Goal: Task Accomplishment & Management: Manage account settings

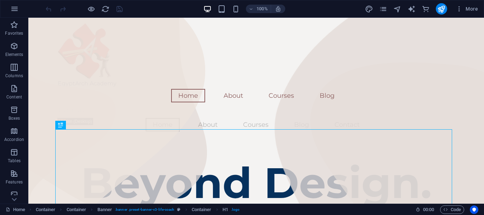
scroll to position [5, 0]
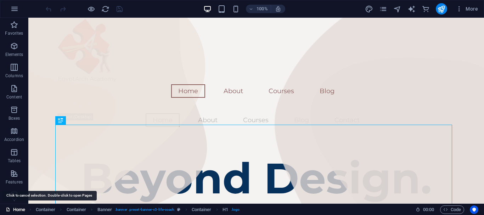
click at [11, 211] on link "Home" at bounding box center [15, 209] width 19 height 8
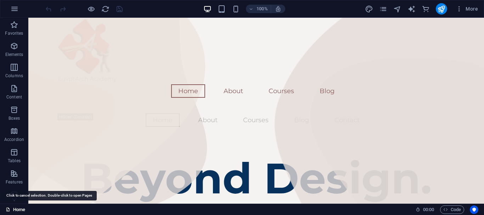
click at [11, 211] on link "Home" at bounding box center [15, 209] width 19 height 8
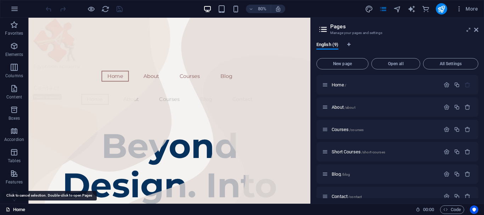
scroll to position [10, 0]
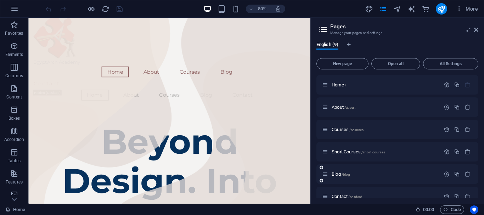
click at [333, 177] on div "Blog /blog" at bounding box center [381, 174] width 118 height 8
click at [333, 176] on span "Blog /blog" at bounding box center [340, 173] width 18 height 5
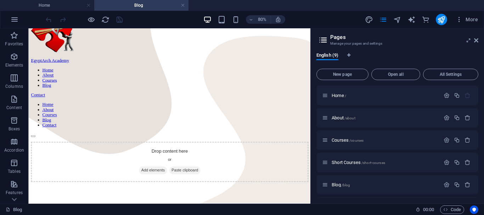
scroll to position [36, 0]
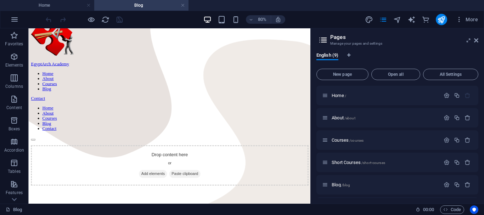
drag, startPoint x: 377, startPoint y: 80, endPoint x: 340, endPoint y: 77, distance: 37.3
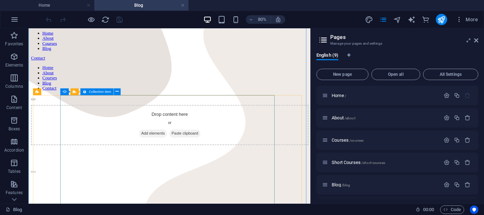
scroll to position [87, 0]
click at [95, 92] on span "Collection item" at bounding box center [100, 91] width 22 height 4
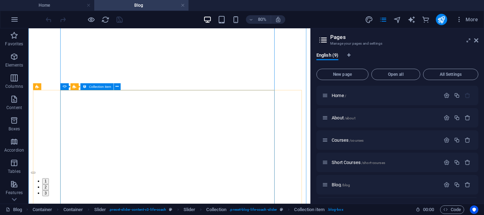
scroll to position [508, 0]
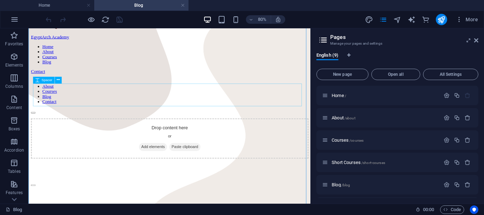
scroll to position [72, 0]
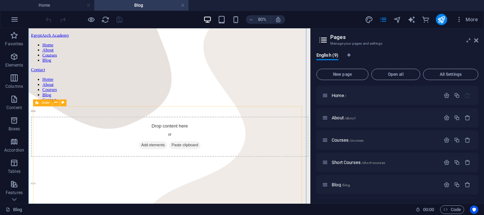
click at [40, 103] on div "Slider" at bounding box center [42, 102] width 19 height 7
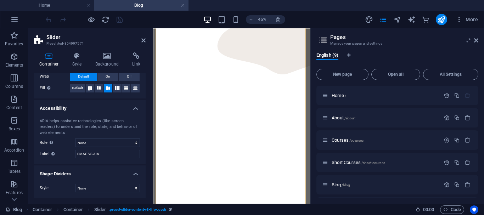
scroll to position [310, 0]
click at [142, 41] on icon at bounding box center [143, 41] width 4 height 6
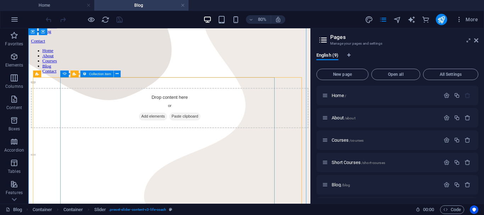
scroll to position [107, 0]
click at [118, 73] on icon at bounding box center [116, 75] width 3 height 6
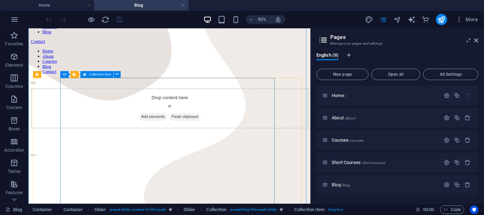
scroll to position [0, 0]
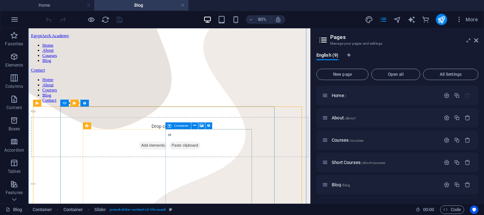
scroll to position [72, 0]
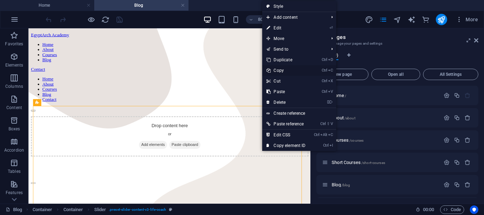
click at [282, 69] on link "Ctrl C Copy" at bounding box center [285, 70] width 47 height 11
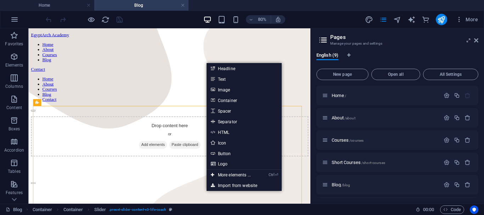
click at [335, 138] on div "Drop content here or Add elements Paste clipboard" at bounding box center [204, 163] width 347 height 50
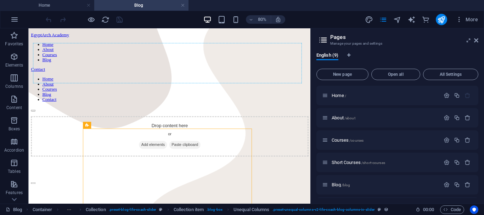
drag, startPoint x: 116, startPoint y: 153, endPoint x: 160, endPoint y: 82, distance: 83.7
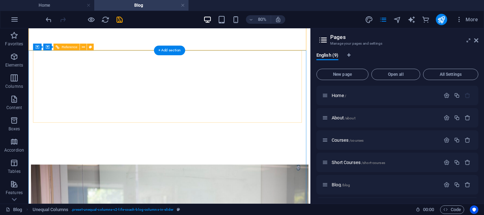
scroll to position [403, 0]
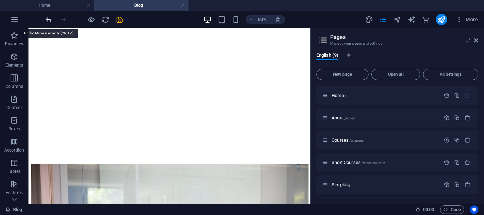
click at [46, 19] on icon "undo" at bounding box center [49, 20] width 8 height 8
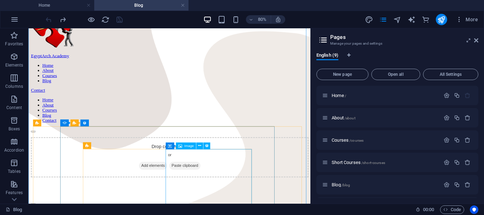
scroll to position [46, 0]
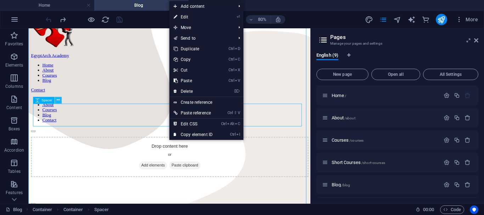
click at [57, 101] on icon at bounding box center [58, 100] width 3 height 6
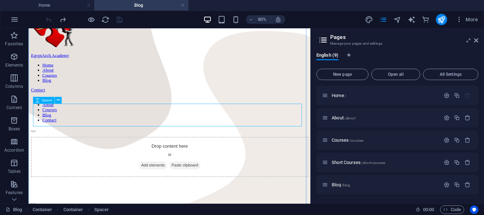
drag, startPoint x: 39, startPoint y: 127, endPoint x: 29, endPoint y: 131, distance: 10.9
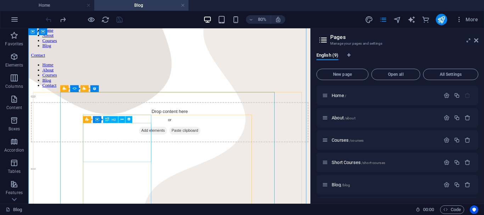
scroll to position [89, 0]
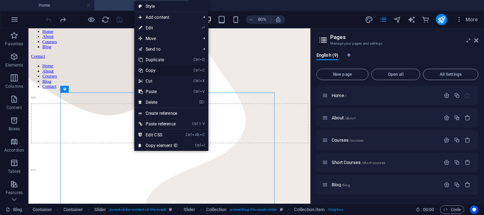
click at [149, 68] on link "Ctrl C Copy" at bounding box center [157, 70] width 47 height 11
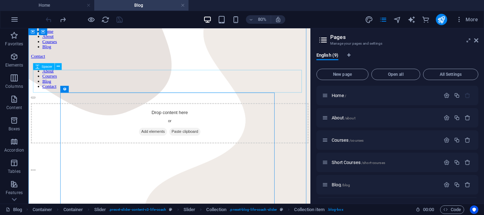
scroll to position [88, 0]
click at [182, 172] on div at bounding box center [204, 186] width 347 height 28
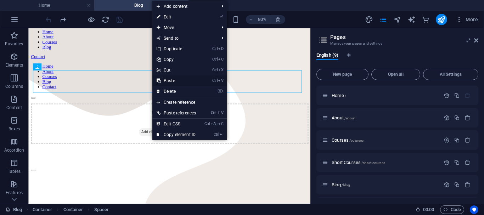
click at [169, 80] on link "Ctrl V Paste" at bounding box center [176, 80] width 48 height 11
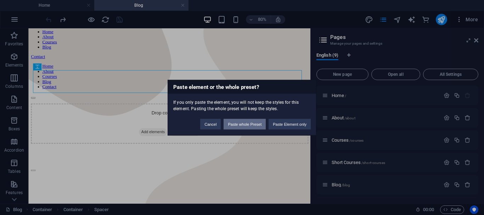
click at [234, 127] on button "Paste whole Preset" at bounding box center [244, 124] width 42 height 11
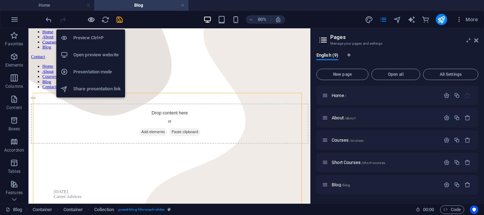
click at [91, 21] on icon "button" at bounding box center [91, 20] width 8 height 8
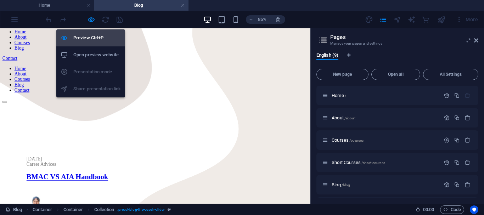
click at [94, 36] on h6 "Preview Ctrl+P" at bounding box center [96, 38] width 47 height 8
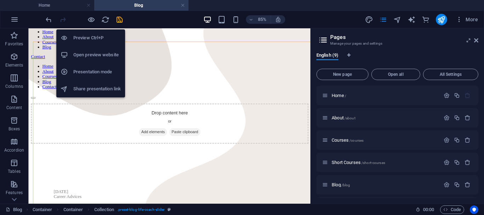
scroll to position [89, 0]
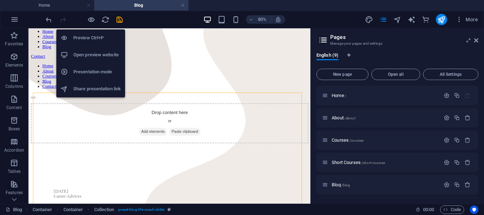
click at [94, 36] on h6 "Preview Ctrl+P" at bounding box center [96, 38] width 47 height 8
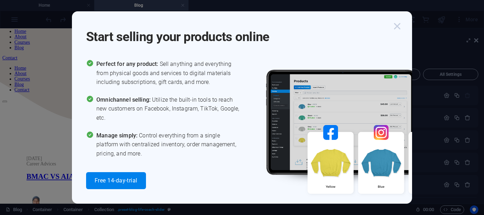
click at [395, 27] on icon "button" at bounding box center [396, 26] width 13 height 13
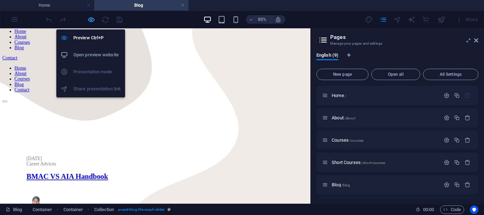
click at [88, 19] on icon "button" at bounding box center [91, 20] width 8 height 8
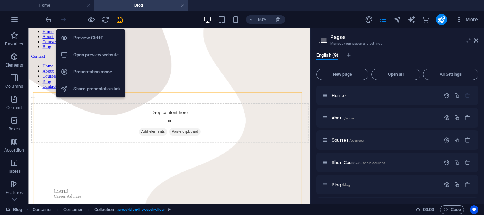
scroll to position [89, 0]
click at [89, 35] on h6 "Preview Ctrl+P" at bounding box center [96, 38] width 47 height 8
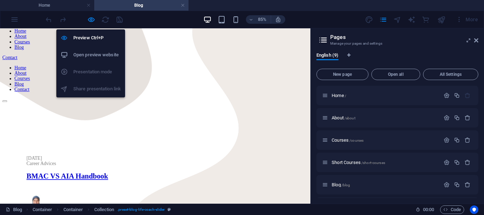
click at [97, 54] on h6 "Open preview website" at bounding box center [96, 55] width 47 height 8
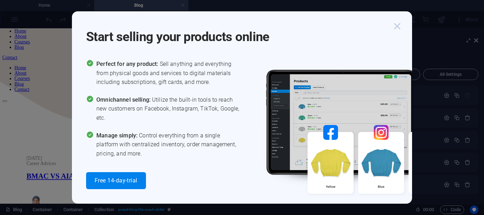
click at [396, 27] on icon "button" at bounding box center [396, 26] width 13 height 13
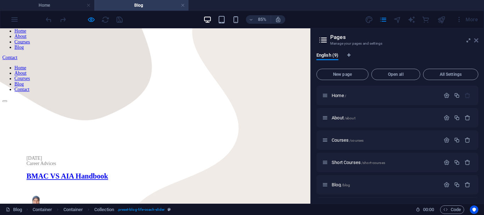
click at [476, 40] on icon at bounding box center [476, 41] width 4 height 6
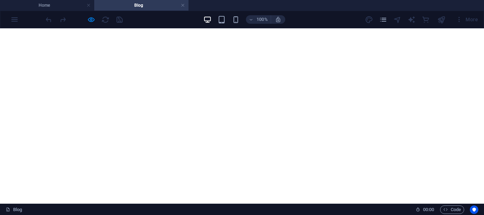
scroll to position [636, 0]
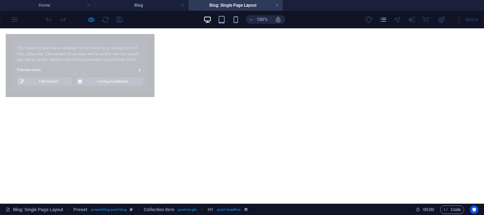
select select "68a4f09bf06bc9eb020d9407"
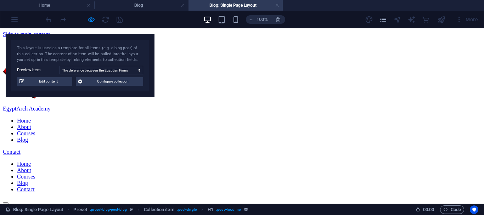
scroll to position [5, 0]
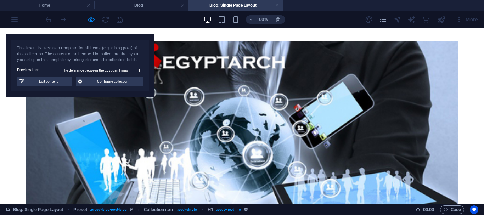
scroll to position [390, 0]
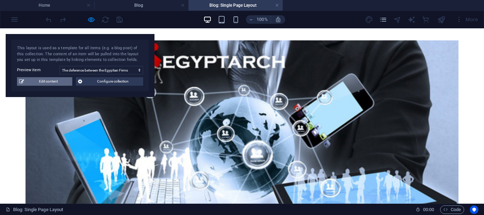
click at [42, 84] on span "Edit content" at bounding box center [48, 81] width 44 height 8
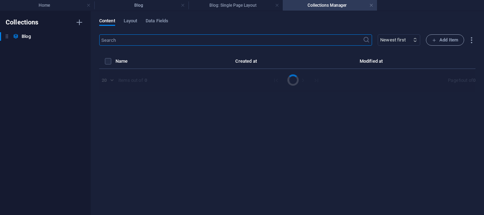
select select "Arch Mini Articles"
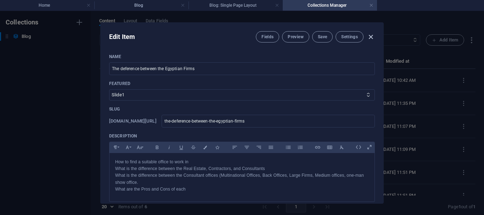
click at [370, 37] on icon "button" at bounding box center [370, 37] width 8 height 8
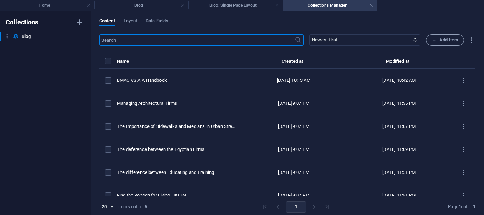
type input "2025-10-01"
type input "the-deference-between-the-egyptian-firms"
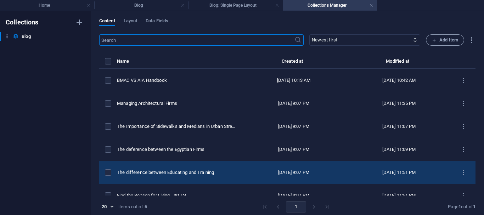
scroll to position [12, 0]
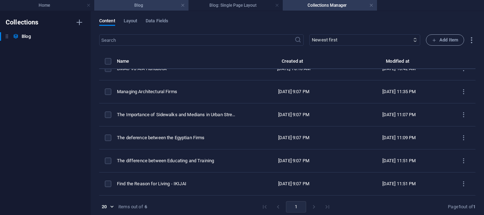
click at [141, 5] on h4 "Blog" at bounding box center [141, 5] width 94 height 8
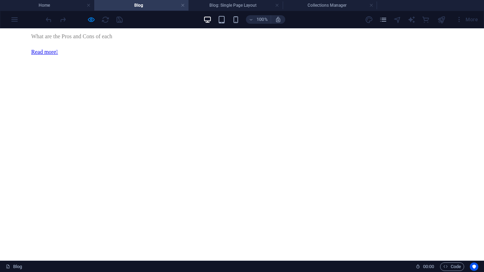
scroll to position [1255, 0]
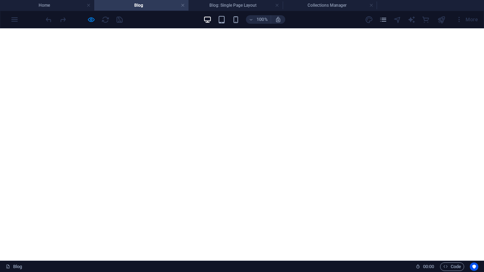
click at [56, 2] on h4 "Home" at bounding box center [47, 5] width 94 height 8
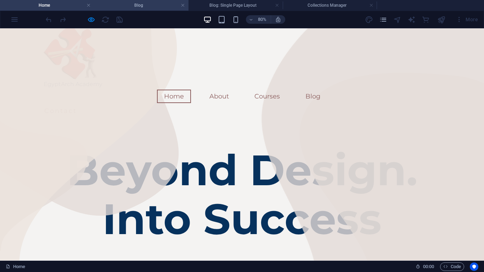
scroll to position [0, 0]
click at [122, 5] on h4 "Blog" at bounding box center [141, 5] width 94 height 8
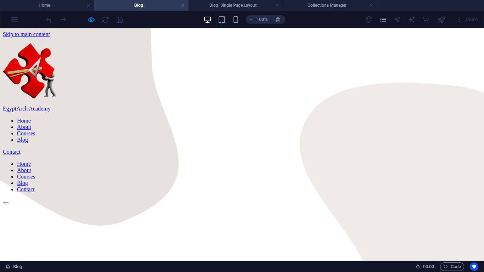
scroll to position [2107, 0]
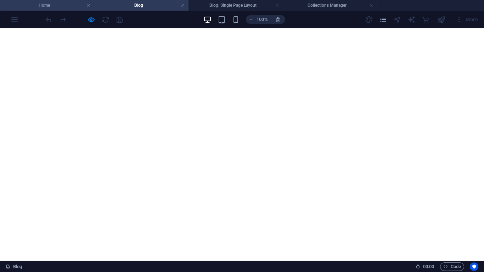
click at [40, 3] on h4 "Home" at bounding box center [47, 5] width 94 height 8
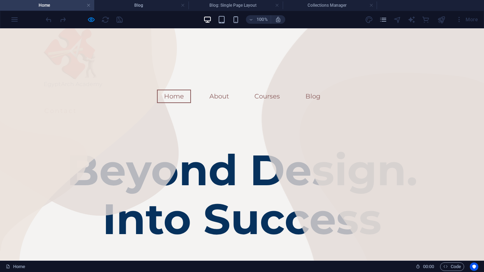
scroll to position [0, 0]
click at [250, 5] on h4 "Blog: Single Page Layout" at bounding box center [235, 5] width 94 height 8
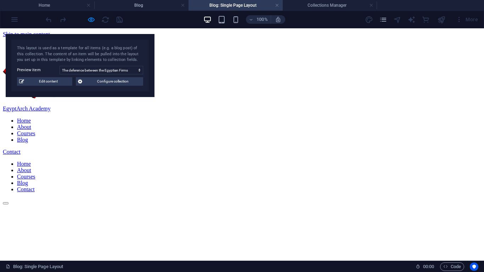
scroll to position [390, 0]
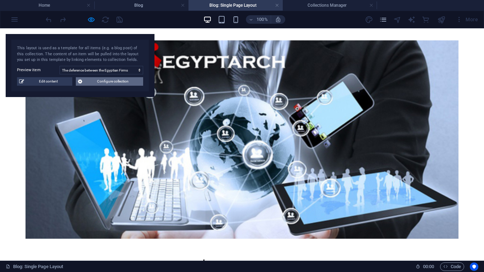
click at [124, 81] on span "Configure collection" at bounding box center [112, 81] width 57 height 8
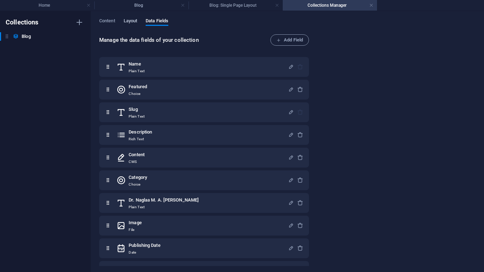
click at [132, 21] on span "Layout" at bounding box center [131, 22] width 14 height 10
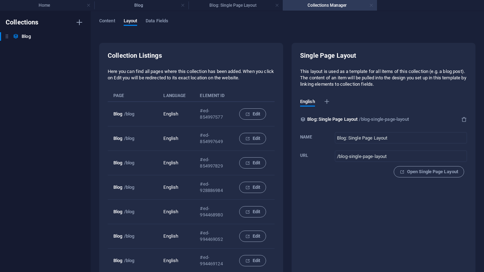
click at [372, 5] on link at bounding box center [371, 5] width 4 height 7
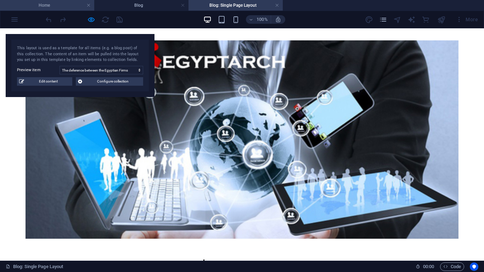
click at [47, 5] on h4 "Home" at bounding box center [47, 5] width 94 height 8
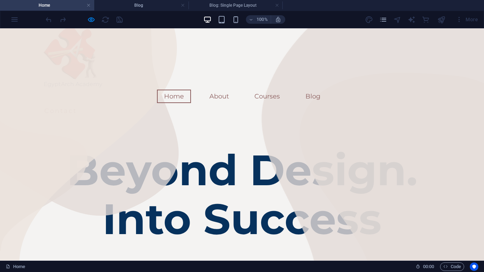
scroll to position [0, 0]
click at [321, 90] on link "Blog" at bounding box center [312, 96] width 29 height 13
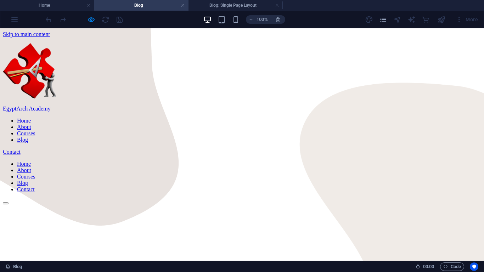
scroll to position [2107, 0]
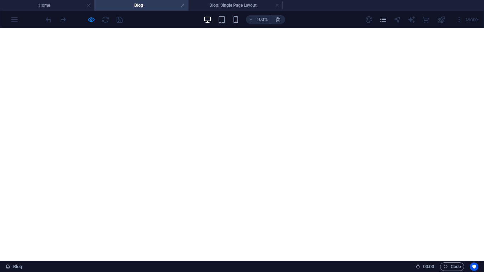
click at [18, 215] on link "Blog" at bounding box center [14, 266] width 16 height 8
click at [13, 19] on div "100% More" at bounding box center [241, 19] width 483 height 17
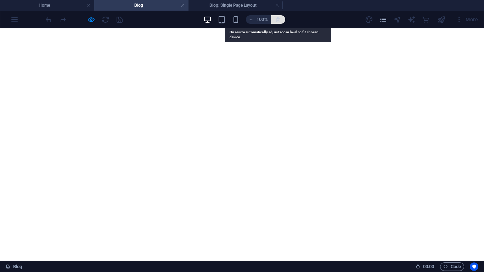
click at [279, 18] on icon "button" at bounding box center [278, 19] width 6 height 6
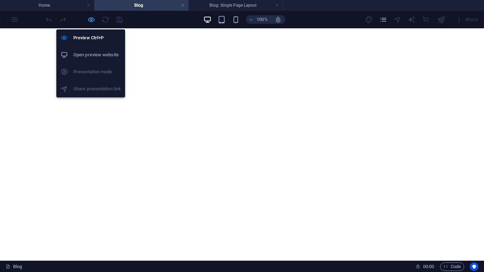
click at [92, 18] on icon "button" at bounding box center [91, 20] width 8 height 8
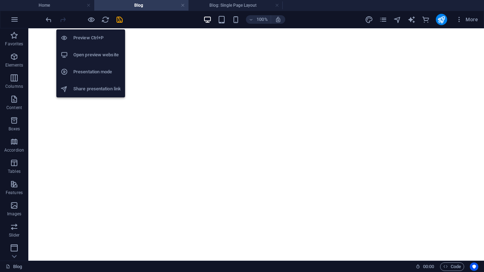
scroll to position [2203, 0]
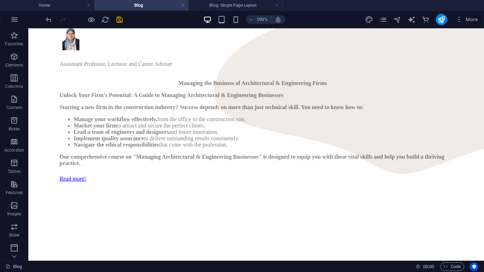
click at [276, 182] on figure at bounding box center [255, 182] width 393 height 0
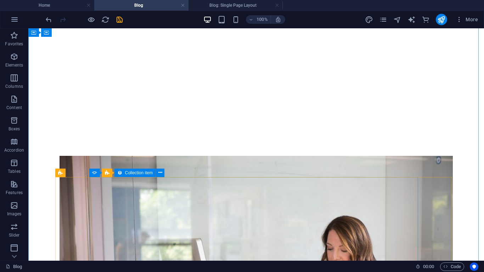
scroll to position [714, 0]
click at [161, 172] on icon at bounding box center [160, 172] width 4 height 7
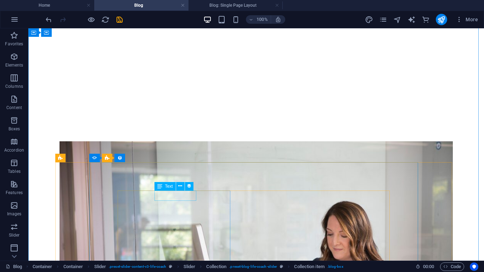
scroll to position [727, 0]
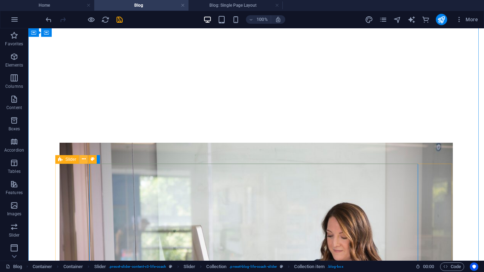
click at [82, 160] on icon at bounding box center [84, 158] width 4 height 7
click at [85, 159] on icon at bounding box center [84, 158] width 4 height 7
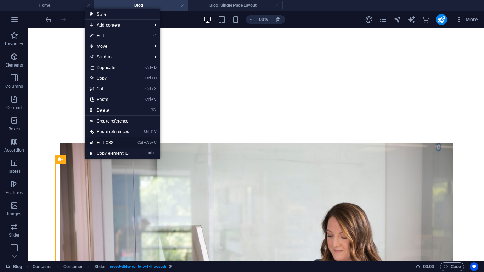
click at [103, 142] on link "Ctrl Alt C Edit CSS" at bounding box center [109, 142] width 48 height 11
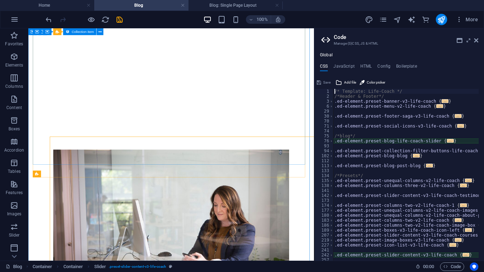
type textarea "@include slider-content-v3("
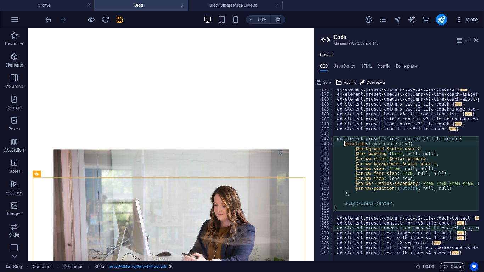
scroll to position [116, 0]
click at [36, 175] on icon at bounding box center [37, 173] width 4 height 7
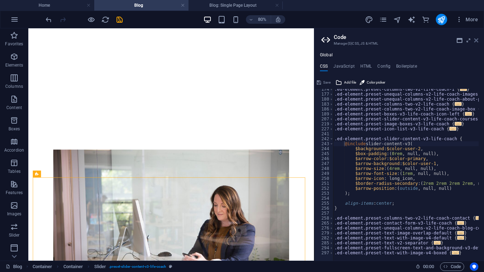
drag, startPoint x: 475, startPoint y: 41, endPoint x: 58, endPoint y: 182, distance: 440.1
click at [475, 41] on icon at bounding box center [476, 41] width 4 height 6
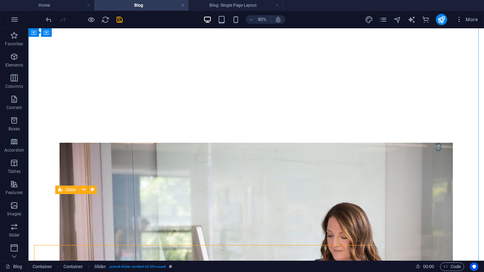
scroll to position [697, 0]
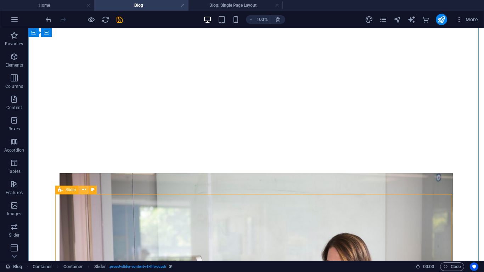
click at [83, 190] on icon at bounding box center [84, 189] width 4 height 7
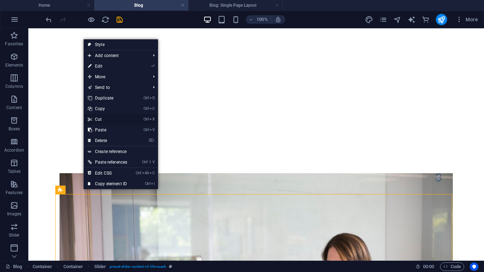
click at [100, 118] on link "Ctrl X Cut" at bounding box center [108, 119] width 48 height 11
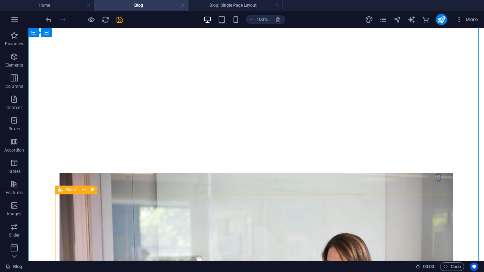
click at [70, 192] on span "Slider" at bounding box center [70, 190] width 11 height 4
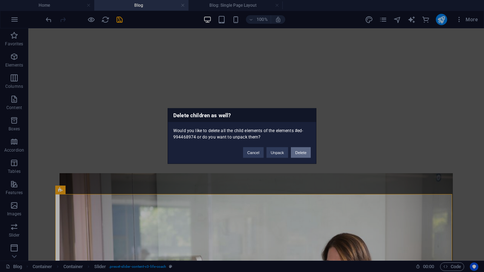
click at [298, 152] on button "Delete" at bounding box center [301, 152] width 20 height 11
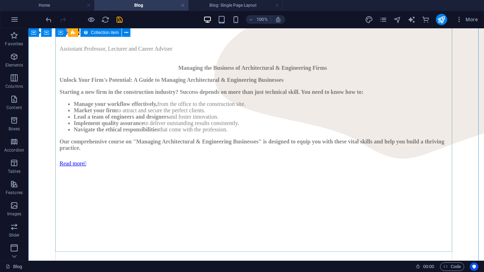
scroll to position [343, 0]
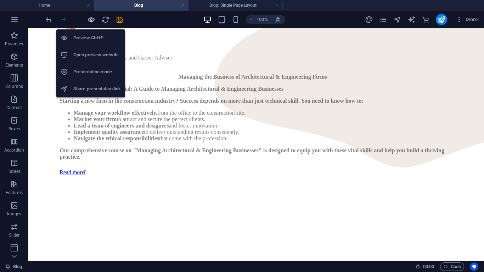
click at [90, 18] on icon "button" at bounding box center [91, 20] width 8 height 8
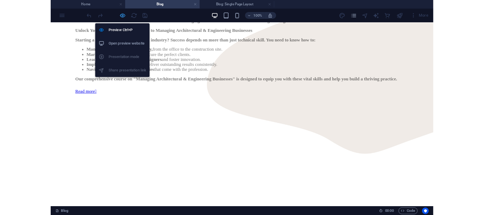
scroll to position [279, 0]
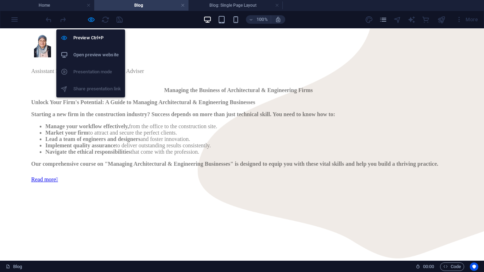
click at [93, 52] on h6 "Open preview website" at bounding box center [96, 55] width 47 height 8
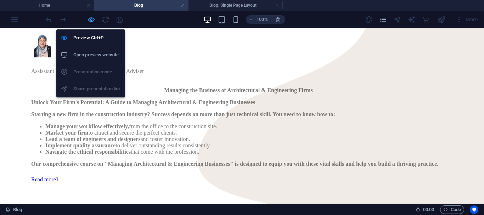
click at [90, 21] on icon "button" at bounding box center [91, 20] width 8 height 8
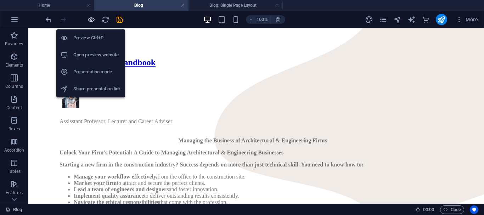
scroll to position [343, 0]
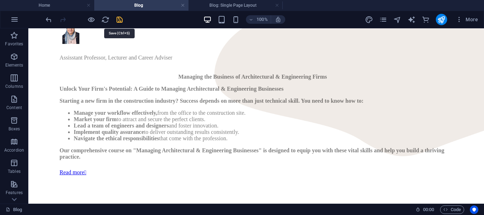
click at [120, 22] on icon "save" at bounding box center [119, 20] width 8 height 8
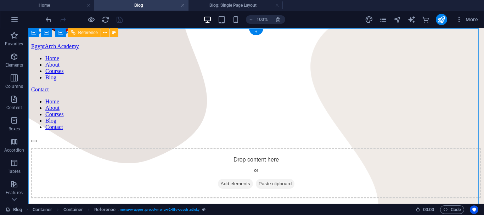
scroll to position [0, 0]
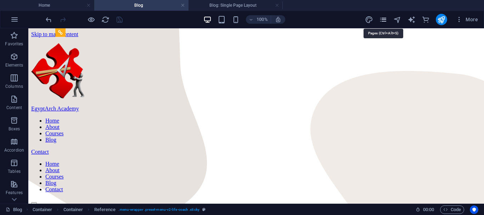
click at [382, 17] on icon "pages" at bounding box center [383, 20] width 8 height 8
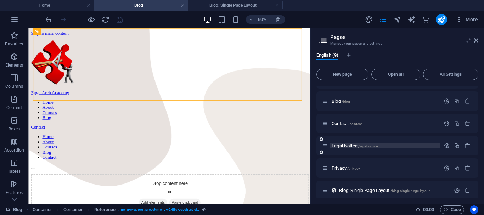
scroll to position [84, 0]
click at [338, 123] on span "Contact /contact" at bounding box center [346, 122] width 30 height 5
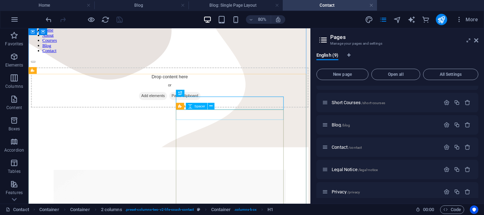
scroll to position [134, 0]
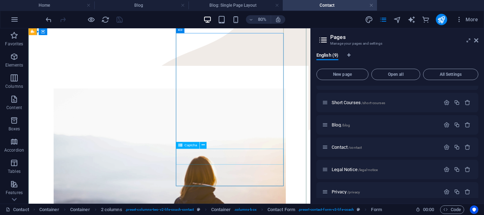
scroll to position [242, 0]
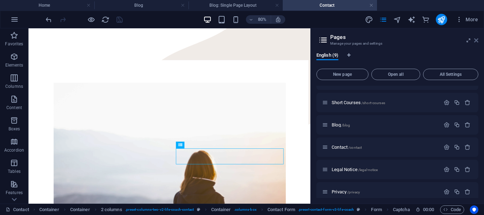
click at [476, 39] on icon at bounding box center [476, 41] width 4 height 6
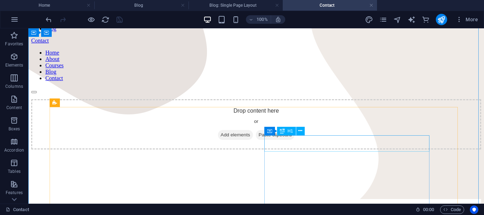
scroll to position [107, 0]
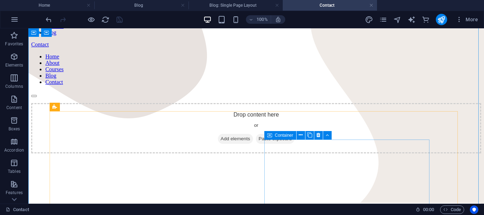
click at [287, 133] on span "Container" at bounding box center [284, 135] width 18 height 4
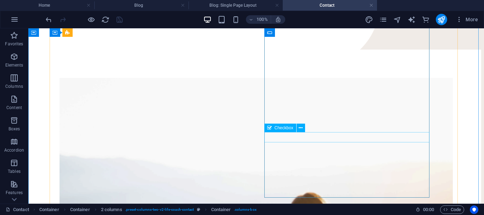
scroll to position [261, 0]
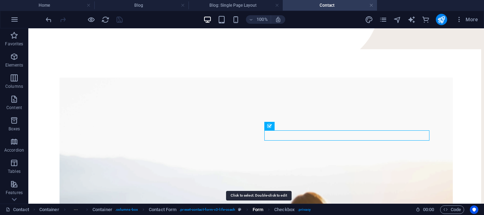
click at [259, 210] on span "Form" at bounding box center [257, 209] width 11 height 8
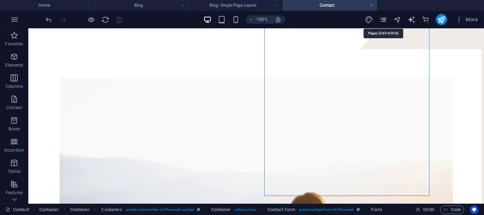
click at [385, 21] on icon "pages" at bounding box center [383, 20] width 8 height 8
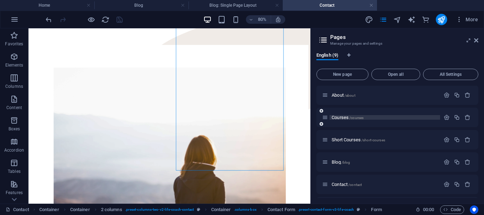
scroll to position [22, 0]
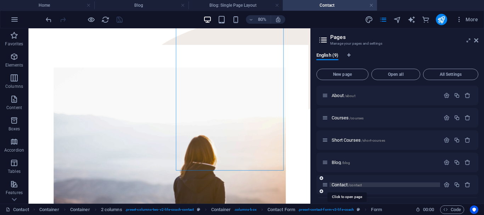
click at [339, 186] on span "Contact /contact" at bounding box center [346, 184] width 30 height 5
click at [445, 185] on icon "button" at bounding box center [446, 185] width 6 height 6
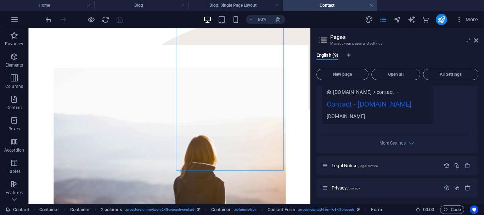
scroll to position [328, 0]
click at [408, 147] on icon "button" at bounding box center [411, 143] width 8 height 8
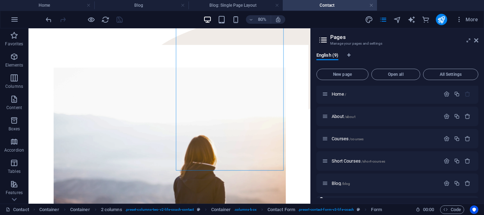
scroll to position [0, 0]
click at [444, 140] on icon "button" at bounding box center [446, 140] width 6 height 6
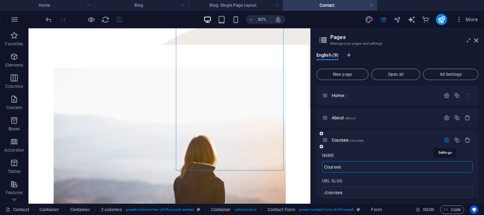
click at [444, 140] on icon "button" at bounding box center [446, 140] width 6 height 6
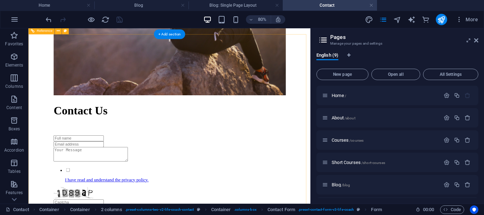
scroll to position [527, 0]
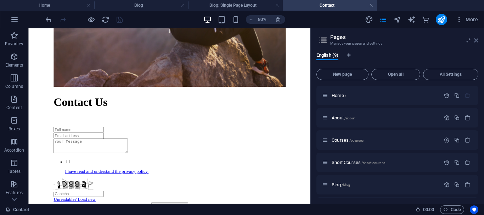
click at [476, 40] on icon at bounding box center [476, 41] width 4 height 6
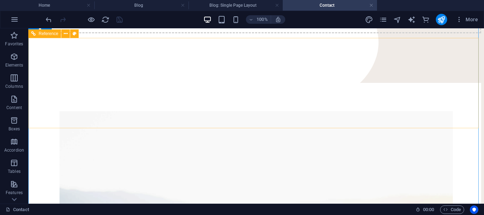
scroll to position [227, 0]
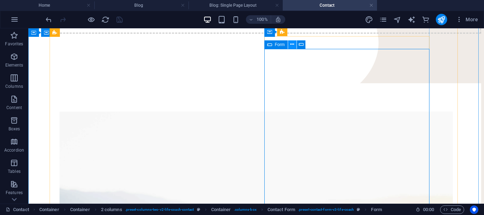
click at [293, 45] on icon at bounding box center [292, 44] width 4 height 7
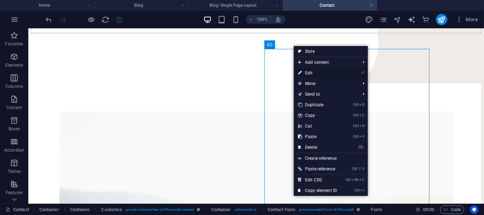
click at [306, 72] on link "⏎ Edit" at bounding box center [316, 73] width 47 height 11
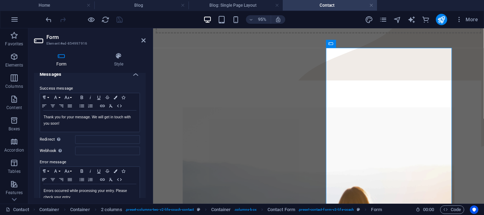
scroll to position [0, 0]
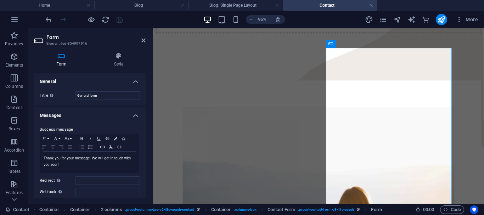
click at [134, 83] on h4 "General" at bounding box center [90, 79] width 112 height 13
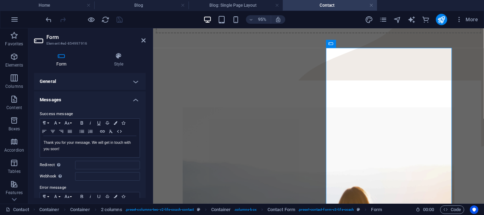
click at [134, 83] on h4 "General" at bounding box center [90, 81] width 112 height 17
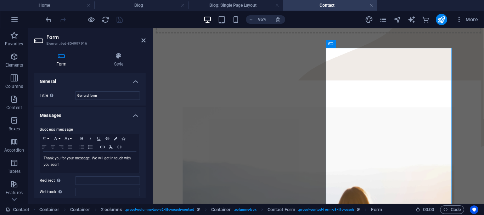
click at [133, 116] on h4 "Messages" at bounding box center [90, 113] width 112 height 13
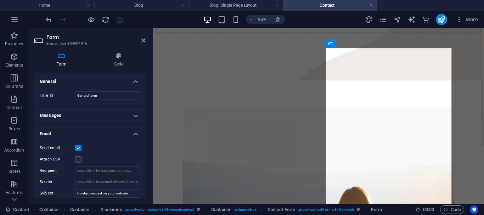
click at [133, 116] on h4 "Messages" at bounding box center [90, 115] width 112 height 17
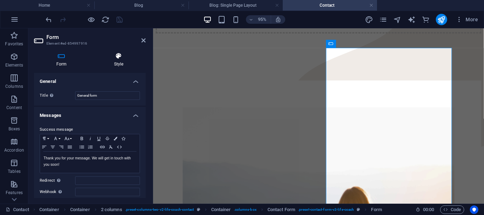
click at [118, 57] on icon at bounding box center [119, 55] width 54 height 7
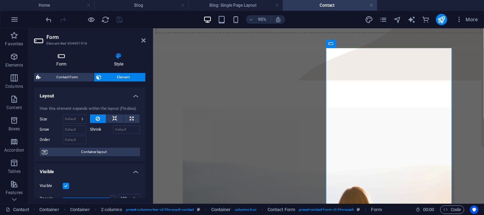
click at [67, 61] on h4 "Form" at bounding box center [63, 59] width 58 height 15
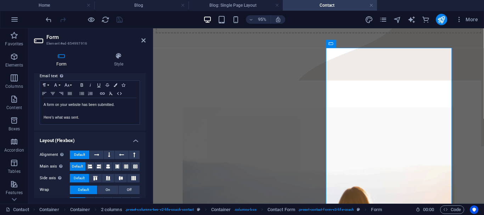
scroll to position [271, 0]
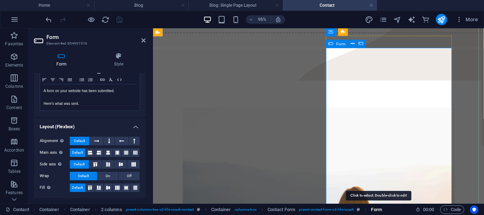
click at [381, 207] on span "Form" at bounding box center [376, 209] width 11 height 8
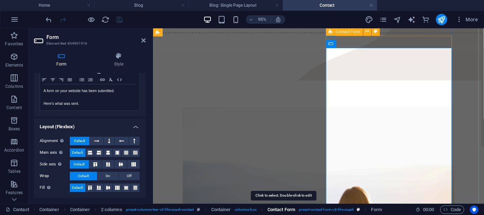
click at [286, 210] on span "Contact Form" at bounding box center [281, 209] width 28 height 8
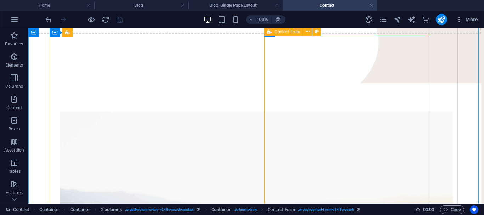
click at [288, 33] on span "Contact Form" at bounding box center [287, 32] width 26 height 4
click at [306, 33] on icon at bounding box center [308, 31] width 4 height 7
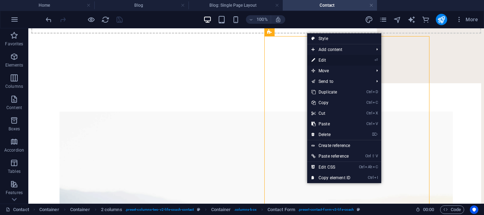
click at [320, 59] on link "⏎ Edit" at bounding box center [330, 60] width 47 height 11
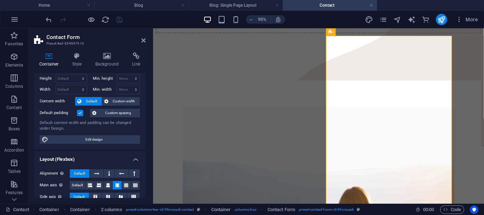
scroll to position [18, 0]
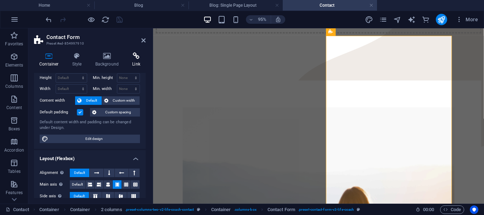
click at [133, 64] on h4 "Link" at bounding box center [136, 59] width 19 height 15
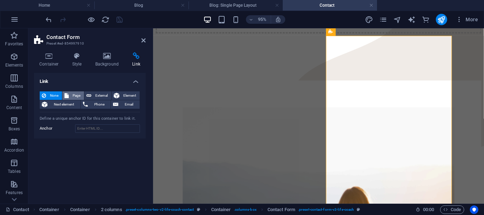
click at [74, 95] on span "Page" at bounding box center [76, 95] width 11 height 8
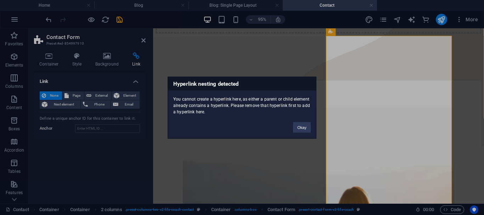
click at [95, 95] on div "Hyperlink nesting detected You cannot create a hyperlink here, as either a pare…" at bounding box center [242, 107] width 484 height 215
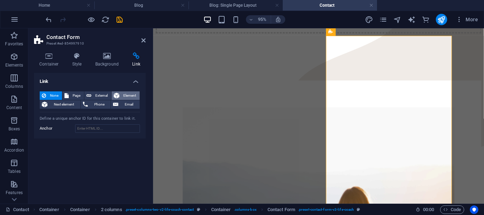
click at [129, 94] on span "Element" at bounding box center [129, 95] width 16 height 8
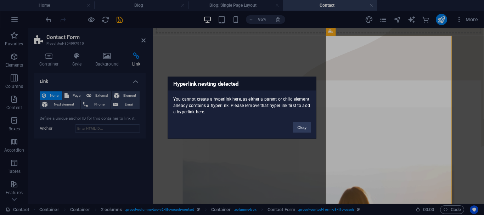
click at [126, 106] on div "Hyperlink nesting detected You cannot create a hyperlink here, as either a pare…" at bounding box center [242, 107] width 484 height 215
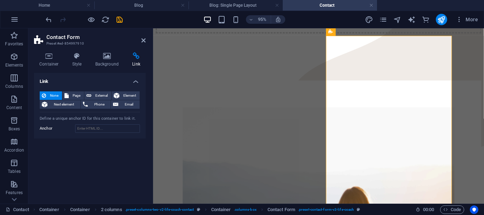
click at [126, 106] on span "Email" at bounding box center [128, 104] width 17 height 8
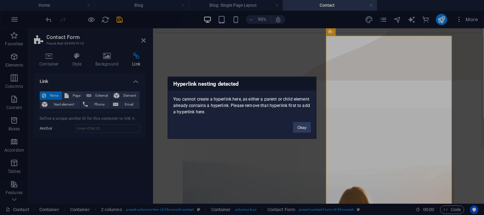
click at [126, 106] on div "Hyperlink nesting detected You cannot create a hyperlink here, as either a pare…" at bounding box center [242, 107] width 484 height 215
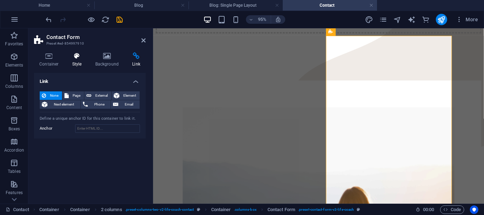
click at [76, 60] on h4 "Style" at bounding box center [78, 59] width 23 height 15
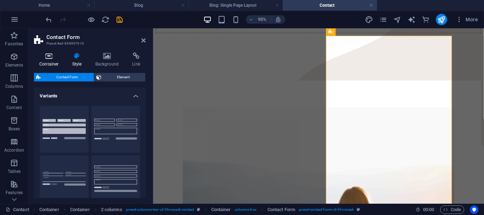
click at [47, 61] on h4 "Container" at bounding box center [50, 59] width 33 height 15
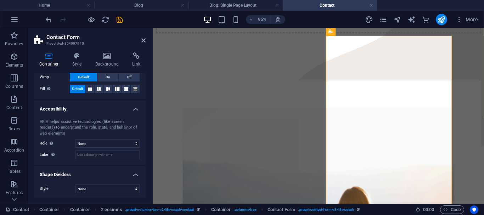
scroll to position [149, 0]
click at [133, 188] on select "None Triangle Square Diagonal Polygon 1 Polygon 2 Zigzag Multiple Zigzags Waves…" at bounding box center [107, 188] width 65 height 8
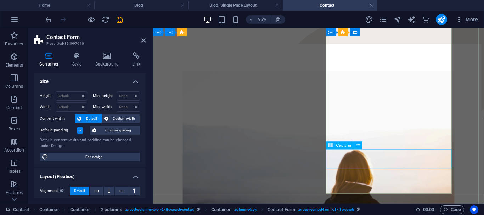
scroll to position [266, 0]
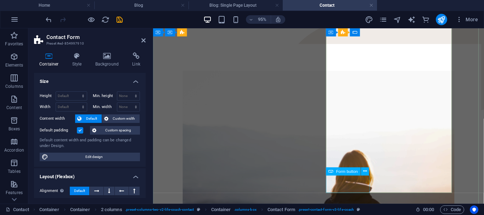
click at [364, 171] on icon at bounding box center [365, 171] width 4 height 7
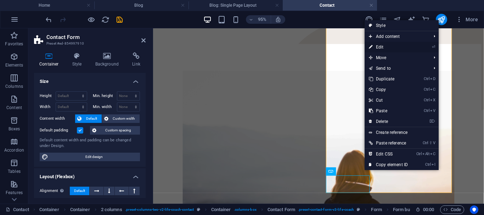
click at [377, 46] on link "⏎ Edit" at bounding box center [387, 47] width 47 height 11
select select "px"
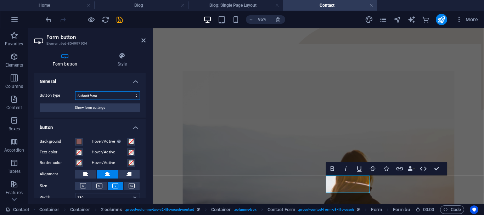
click at [121, 97] on select "Submit form Reset form No action" at bounding box center [107, 95] width 65 height 8
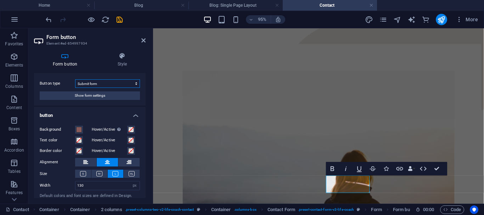
scroll to position [0, 0]
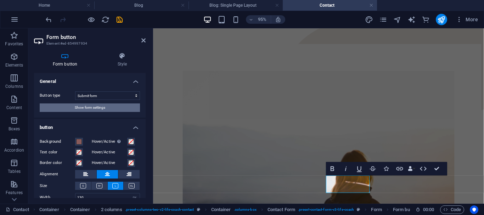
click at [105, 110] on button "Show form settings" at bounding box center [90, 107] width 100 height 8
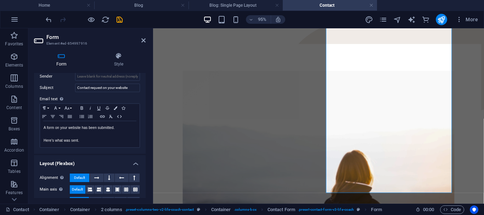
scroll to position [230, 0]
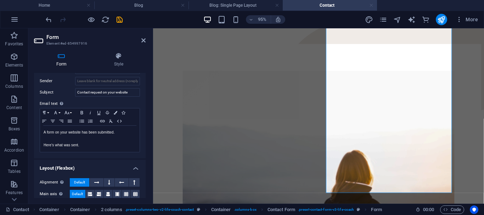
click at [372, 5] on link at bounding box center [371, 5] width 4 height 7
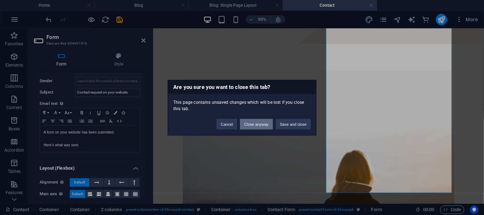
click at [253, 120] on button "Close anyway" at bounding box center [256, 124] width 33 height 11
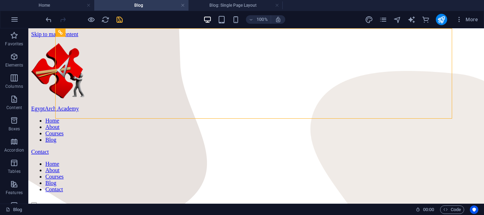
click at [131, 5] on h4 "Blog" at bounding box center [141, 5] width 94 height 8
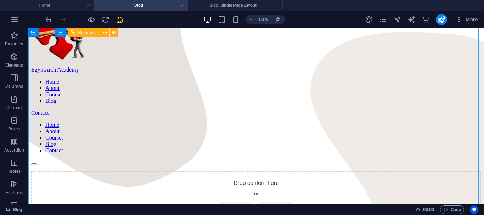
scroll to position [27, 0]
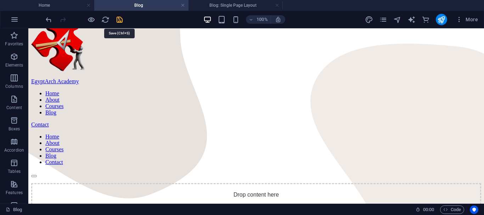
click at [119, 22] on icon "save" at bounding box center [119, 20] width 8 height 8
click at [50, 20] on icon "undo" at bounding box center [49, 20] width 8 height 8
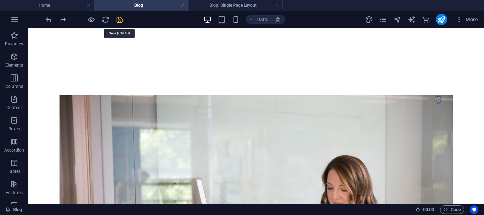
click at [122, 18] on icon "save" at bounding box center [119, 20] width 8 height 8
click at [459, 20] on icon "button" at bounding box center [458, 19] width 7 height 7
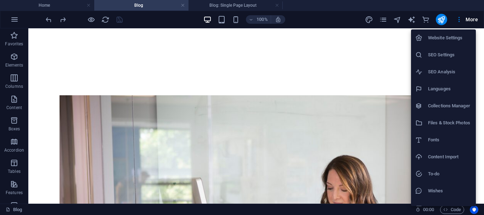
click at [59, 19] on div at bounding box center [242, 107] width 484 height 215
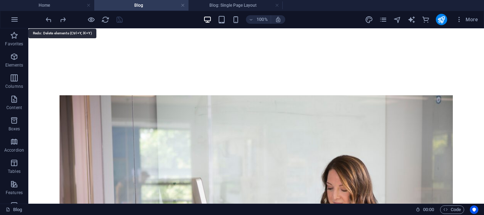
click at [59, 19] on icon "redo" at bounding box center [63, 20] width 8 height 8
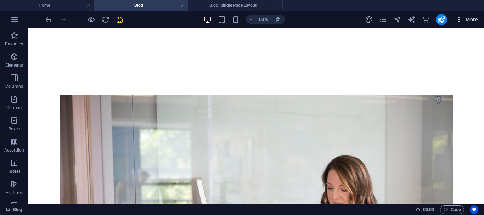
click at [470, 18] on span "More" at bounding box center [466, 19] width 22 height 7
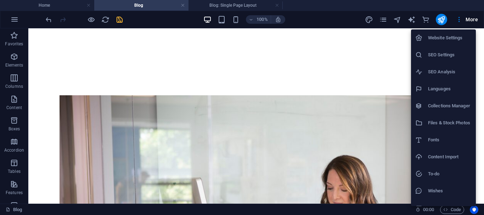
click at [91, 18] on div at bounding box center [242, 107] width 484 height 215
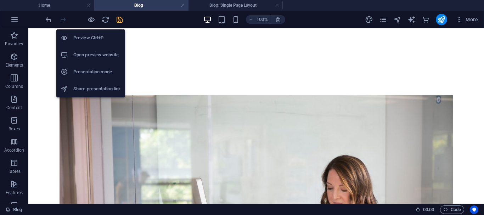
click at [91, 18] on icon "button" at bounding box center [91, 20] width 8 height 8
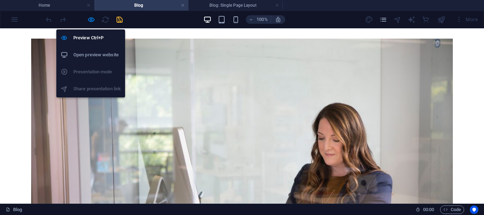
scroll to position [711, 0]
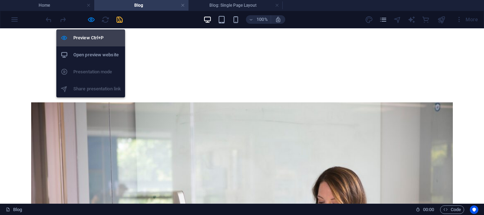
click at [88, 35] on h6 "Preview Ctrl+P" at bounding box center [96, 38] width 47 height 8
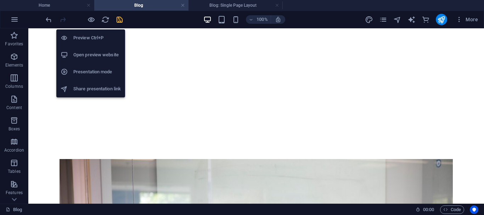
scroll to position [775, 0]
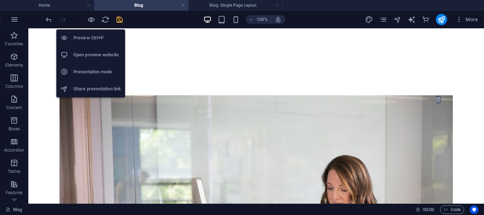
click at [89, 54] on h6 "Open preview website" at bounding box center [96, 55] width 47 height 8
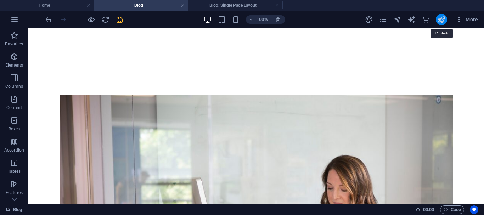
click at [441, 20] on icon "publish" at bounding box center [441, 20] width 8 height 8
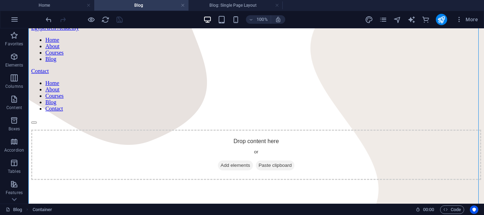
scroll to position [67, 0]
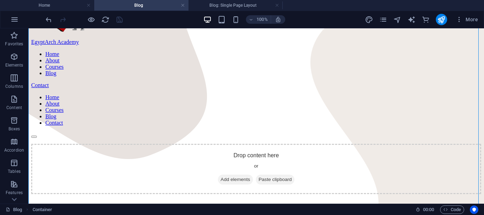
drag, startPoint x: 116, startPoint y: 120, endPoint x: 178, endPoint y: 83, distance: 72.4
click at [384, 17] on icon "pages" at bounding box center [383, 20] width 8 height 8
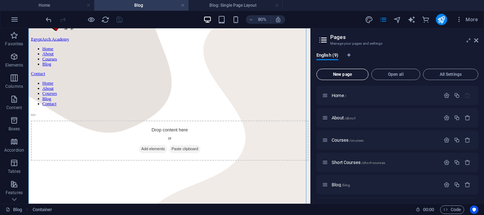
click at [352, 75] on span "New page" at bounding box center [342, 74] width 46 height 4
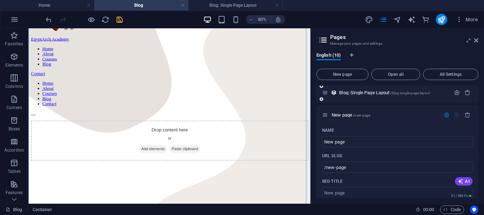
click at [320, 100] on icon at bounding box center [321, 99] width 4 height 4
type input "N"
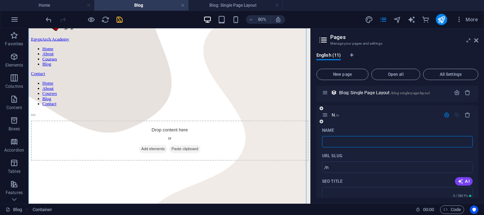
type input "/n"
type input "Plo"
type input "/"
type input "Pl"
type input "/plo"
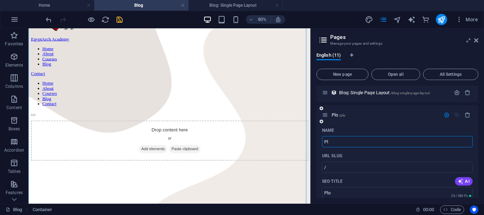
type input "Plo"
type input "P"
type input "/pl"
type input "Pl"
type input "Blog"
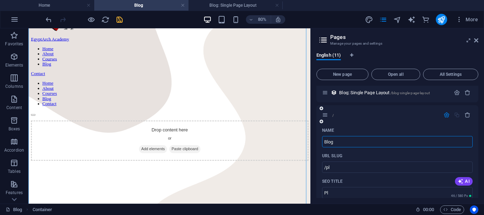
type input "/"
type input "Blog"
type input "/blog-11"
type input "Blog"
type input "Blog - test"
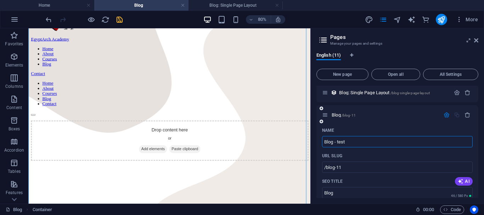
type input "Blog - test"
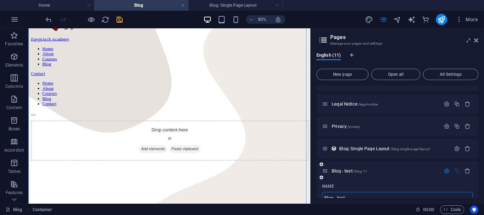
scroll to position [127, 0]
type input "Blog - test"
click at [444, 168] on icon "button" at bounding box center [446, 169] width 6 height 6
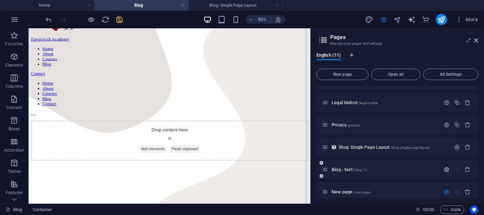
click at [444, 168] on icon "button" at bounding box center [446, 169] width 6 height 6
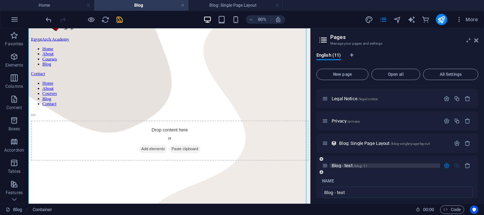
click at [393, 164] on p "Blog - test /blog-11" at bounding box center [384, 165] width 106 height 5
click at [325, 167] on icon at bounding box center [325, 165] width 6 height 6
click at [326, 165] on icon at bounding box center [325, 165] width 6 height 6
click at [329, 167] on div "Blog - test /blog-11" at bounding box center [384, 165] width 110 height 5
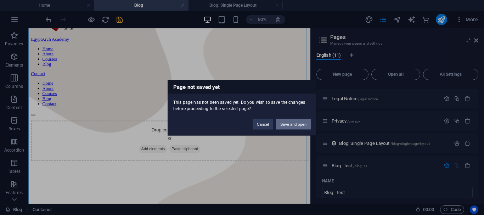
click at [296, 126] on button "Save and open" at bounding box center [293, 124] width 35 height 11
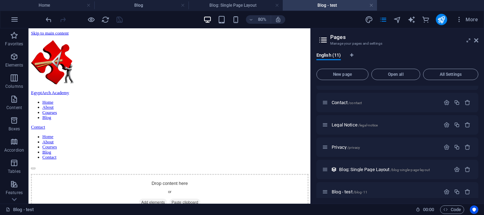
scroll to position [0, 0]
click at [474, 41] on icon at bounding box center [476, 41] width 4 height 6
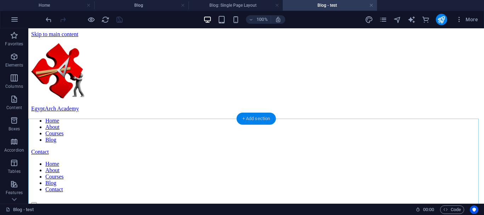
click at [252, 120] on div "+ Add section" at bounding box center [255, 119] width 39 height 12
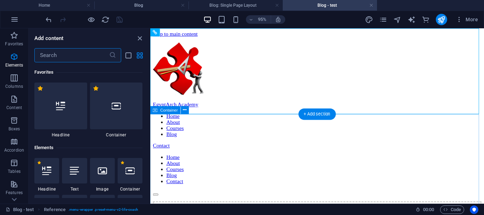
scroll to position [1239, 0]
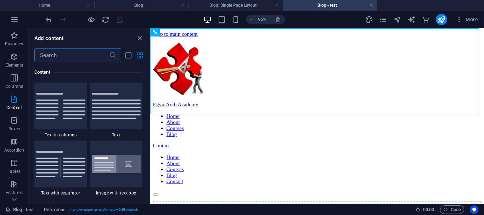
click at [85, 53] on input "text" at bounding box center [71, 55] width 75 height 14
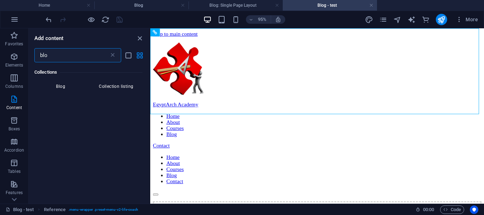
scroll to position [0, 0]
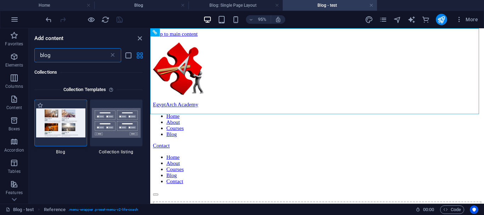
type input "blog"
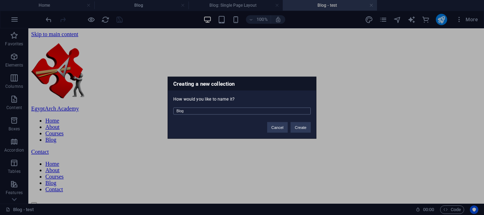
click at [206, 112] on input "Blog" at bounding box center [241, 110] width 137 height 7
type input "Blog- test"
click at [295, 130] on button "Create" at bounding box center [300, 127] width 20 height 11
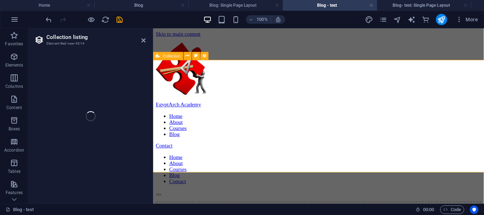
select select "68dcf2d9a948f7e07e0f7a13"
select select
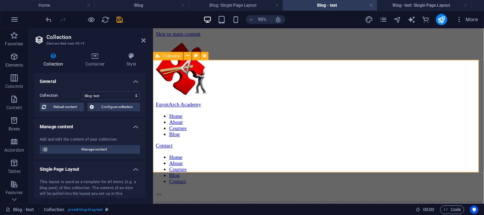
scroll to position [175, 0]
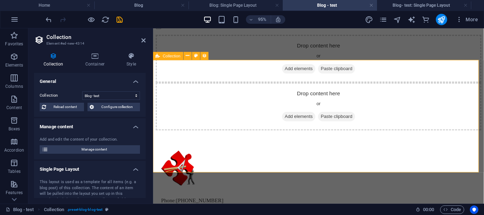
select select "columns.status"
select select "columns.publishing_date"
select select "past"
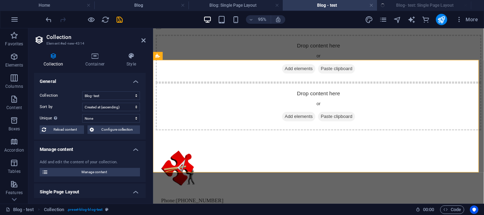
select select "columns.publishing_date_DESC"
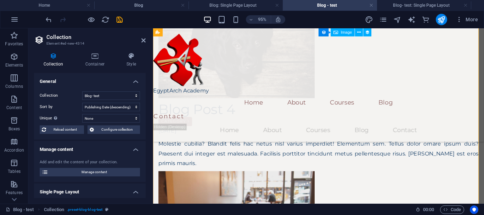
scroll to position [595, 0]
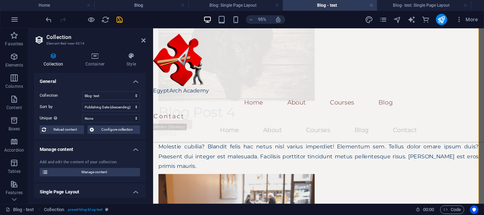
click at [126, 83] on h4 "General" at bounding box center [90, 79] width 112 height 13
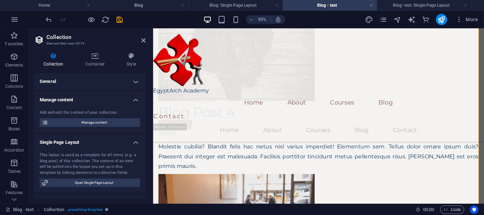
click at [132, 86] on h4 "General" at bounding box center [90, 81] width 112 height 17
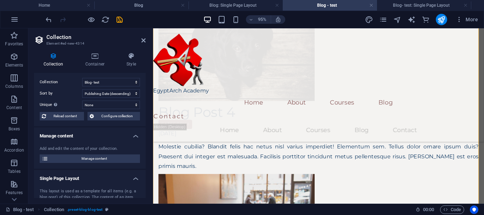
scroll to position [17, 0]
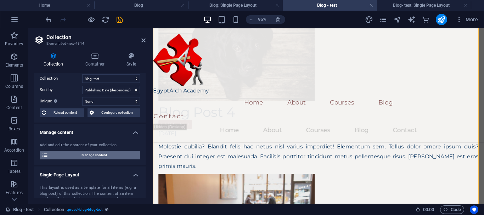
click at [104, 153] on span "Manage content" at bounding box center [93, 155] width 87 height 8
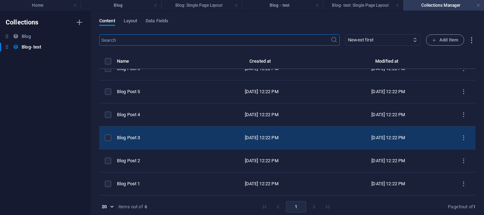
scroll to position [0, 0]
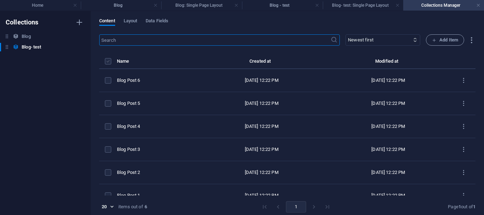
click at [108, 63] on label "items list" at bounding box center [108, 61] width 6 height 6
click at [0, 0] on input "items list" at bounding box center [0, 0] width 0 height 0
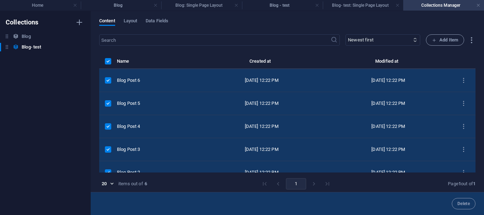
scroll to position [35, 0]
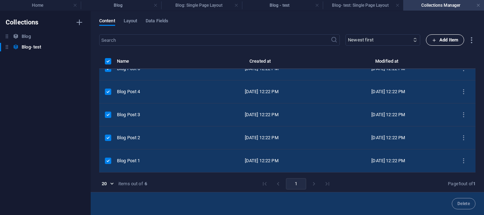
click at [445, 41] on span "Add Item" at bounding box center [445, 40] width 26 height 8
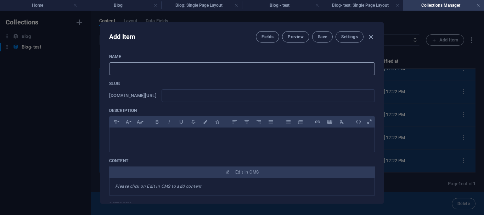
click at [311, 69] on input "text" at bounding box center [242, 68] width 266 height 13
type input "n"
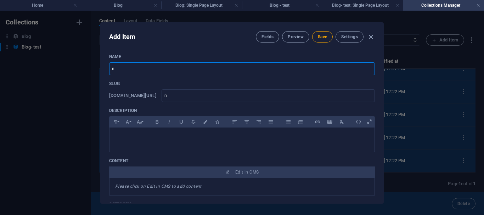
type input "ne"
type input "new"
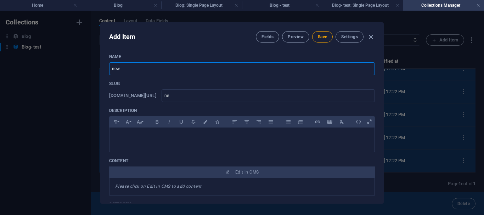
type input "new"
type input "new c"
type input "new-c"
type input "new co"
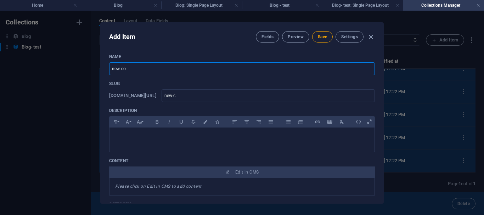
type input "new-co"
type input "new col"
type input "new-col"
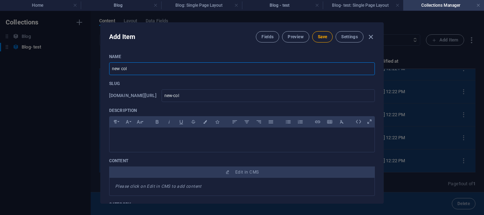
type input "new cole"
type input "new-cole"
type input "new colec"
type input "new-colec"
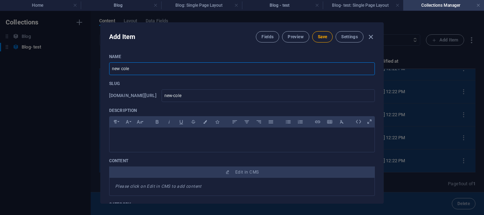
type input "new-colec"
type input "new colect"
type input "new-colect"
type input "new colecti"
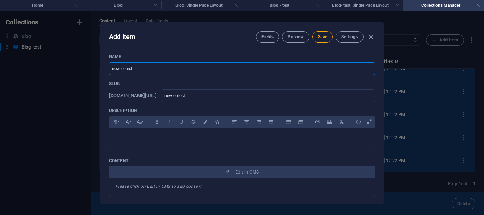
type input "new-colecti"
type input "new colectio"
type input "new-colectio"
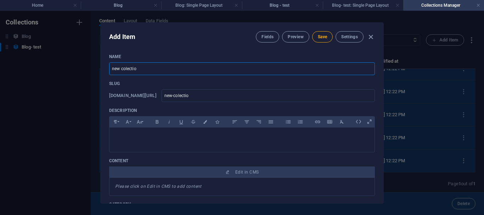
type input "new colection"
type input "new-colection"
click at [124, 69] on input "new colection" at bounding box center [242, 68] width 266 height 13
type input "new collection"
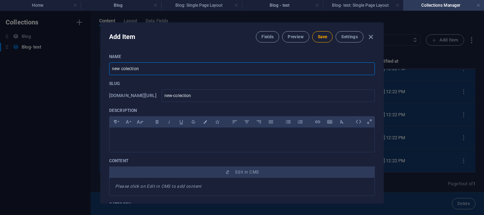
type input "new-collection"
type input "new collection"
click at [320, 38] on span "Save" at bounding box center [322, 37] width 9 height 6
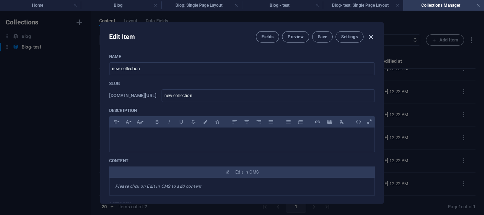
click at [367, 39] on icon "button" at bounding box center [370, 37] width 8 height 8
type input "new-collection"
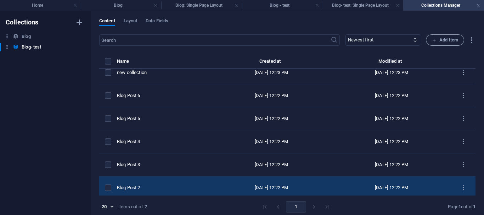
scroll to position [0, 0]
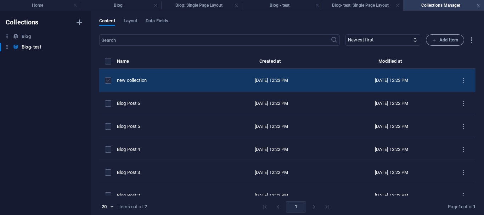
click at [107, 80] on label "items list" at bounding box center [108, 80] width 6 height 6
click at [0, 0] on input "items list" at bounding box center [0, 0] width 0 height 0
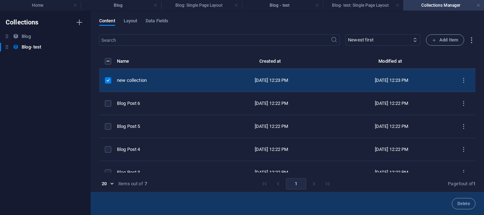
click at [390, 200] on div "Delete" at bounding box center [287, 203] width 393 height 23
click at [466, 204] on span "Delete" at bounding box center [463, 203] width 12 height 4
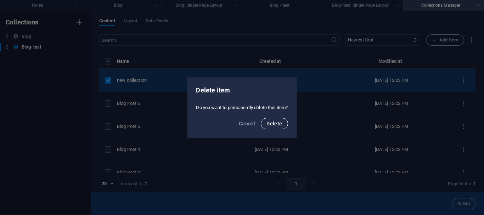
click at [273, 124] on span "Delete" at bounding box center [274, 124] width 16 height 6
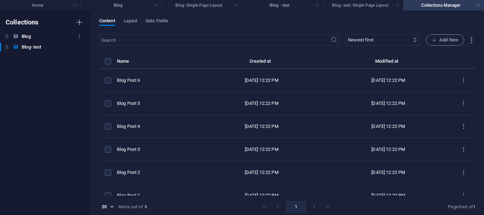
click at [25, 36] on h6 "Blog" at bounding box center [26, 36] width 9 height 8
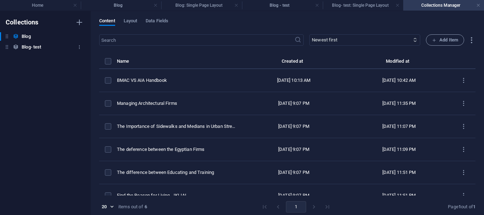
click at [25, 46] on h6 "Blog- test" at bounding box center [31, 47] width 19 height 8
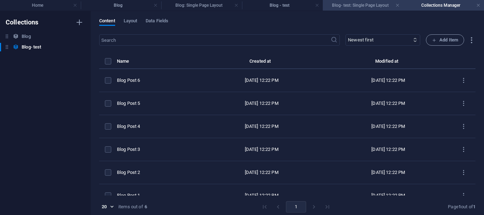
click at [356, 7] on h4 "Blog- test: Single Page Layout" at bounding box center [362, 5] width 81 height 8
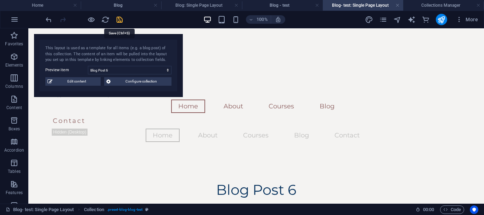
click at [118, 21] on icon "save" at bounding box center [119, 20] width 8 height 8
click at [118, 21] on div at bounding box center [83, 19] width 79 height 11
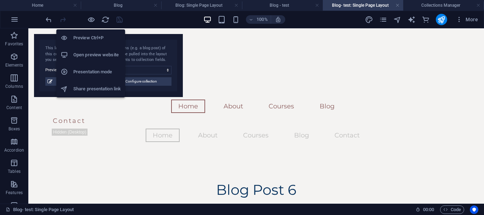
click at [89, 44] on li "Preview Ctrl+P" at bounding box center [90, 37] width 69 height 17
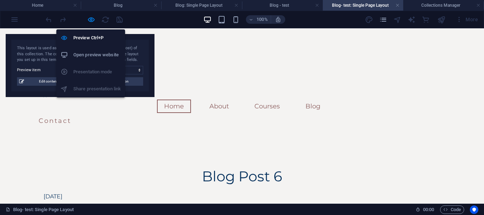
click at [95, 56] on h6 "Open preview website" at bounding box center [96, 55] width 47 height 8
click at [92, 20] on icon "button" at bounding box center [91, 20] width 8 height 8
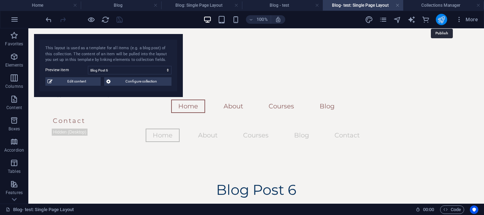
click at [445, 17] on icon "publish" at bounding box center [441, 20] width 8 height 8
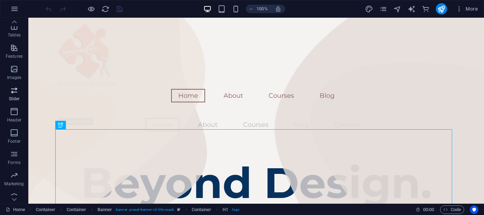
scroll to position [126, 0]
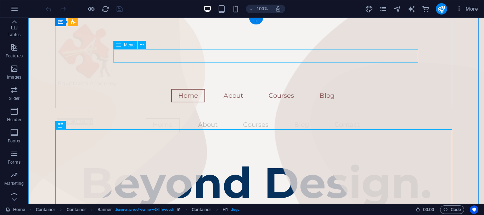
click at [336, 89] on nav "Home About Courses Blog" at bounding box center [256, 95] width 396 height 13
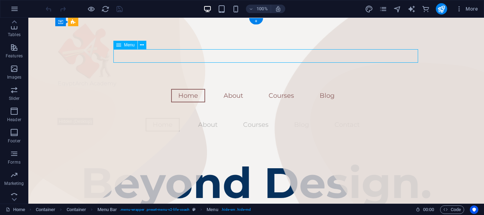
click at [336, 89] on nav "Home About Courses Blog" at bounding box center [256, 95] width 396 height 13
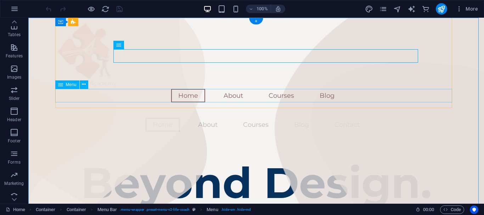
click at [297, 118] on nav "Home About Courses Blog Contact" at bounding box center [256, 124] width 396 height 13
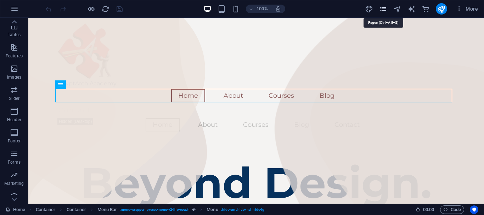
click at [385, 7] on icon "pages" at bounding box center [383, 9] width 8 height 8
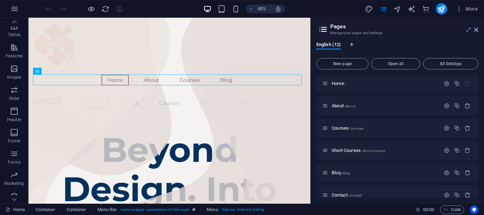
scroll to position [0, 0]
click at [445, 173] on icon "button" at bounding box center [446, 174] width 6 height 6
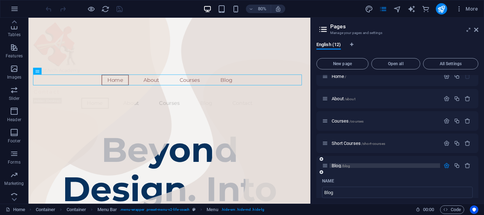
click at [338, 164] on span "Blog /blog" at bounding box center [340, 165] width 18 height 5
click at [338, 164] on div "Blog /blog" at bounding box center [397, 165] width 162 height 19
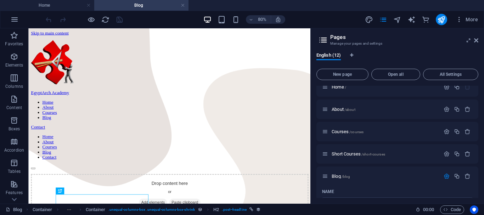
scroll to position [0, 0]
click at [477, 42] on icon at bounding box center [476, 41] width 4 height 6
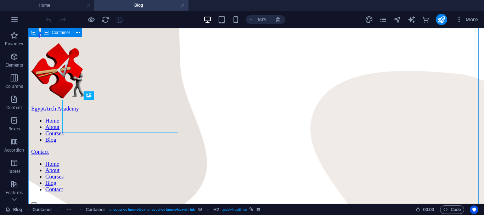
scroll to position [136, 0]
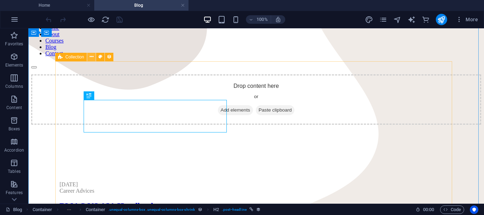
click at [90, 56] on icon at bounding box center [92, 56] width 4 height 7
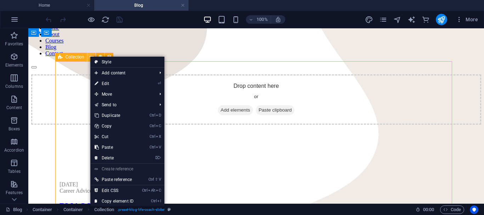
click at [90, 56] on icon at bounding box center [92, 56] width 4 height 7
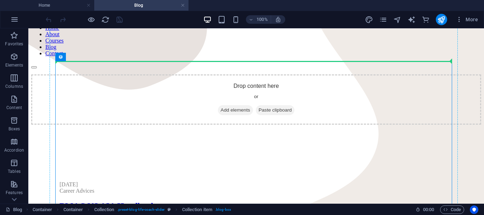
drag, startPoint x: 113, startPoint y: 79, endPoint x: 134, endPoint y: 54, distance: 32.9
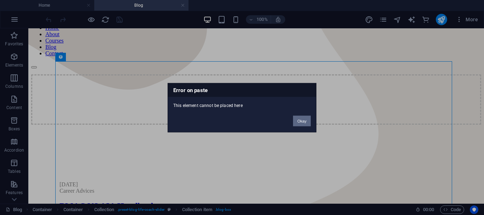
click at [302, 120] on button "Okay" at bounding box center [302, 120] width 18 height 11
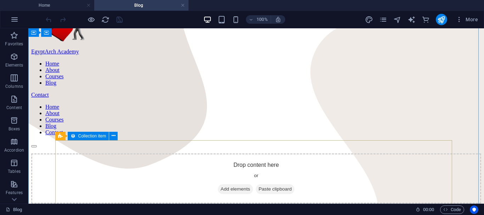
scroll to position [54, 0]
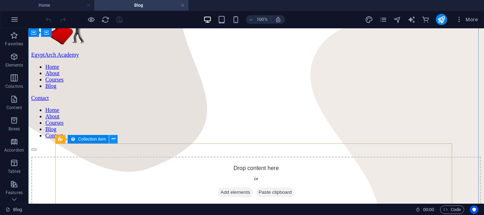
click at [112, 139] on icon at bounding box center [114, 138] width 4 height 7
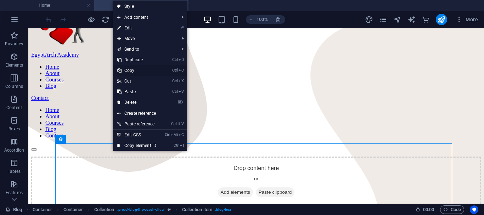
click at [131, 69] on link "Ctrl C Copy" at bounding box center [136, 70] width 47 height 11
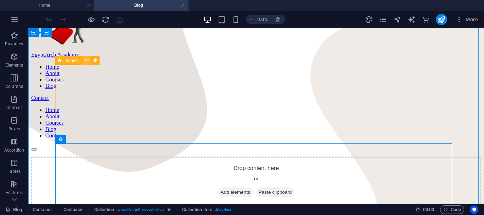
click at [87, 61] on icon at bounding box center [87, 60] width 4 height 7
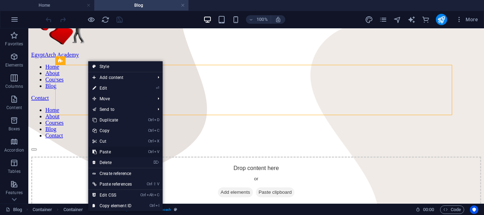
click at [107, 149] on link "Ctrl V Paste" at bounding box center [112, 152] width 48 height 11
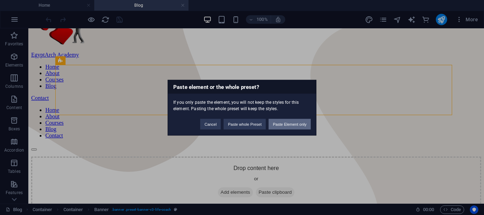
click at [287, 124] on button "Paste Element only" at bounding box center [289, 124] width 42 height 11
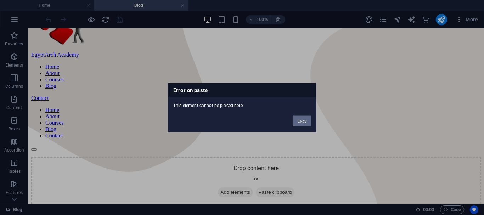
click at [303, 123] on button "Okay" at bounding box center [302, 120] width 18 height 11
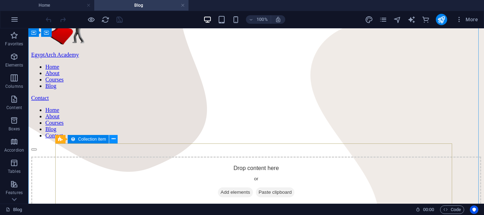
click at [112, 139] on icon at bounding box center [114, 138] width 4 height 7
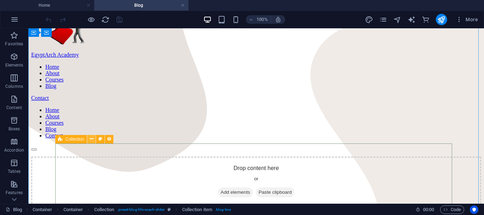
click at [91, 140] on icon at bounding box center [92, 138] width 4 height 7
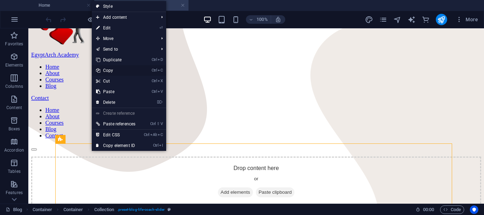
click at [113, 71] on link "Ctrl C Copy" at bounding box center [116, 70] width 48 height 11
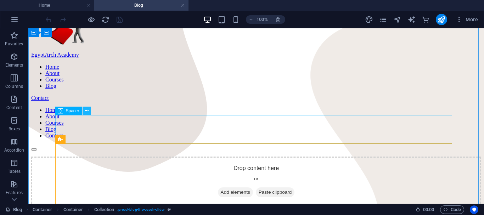
click at [86, 112] on icon at bounding box center [87, 110] width 4 height 7
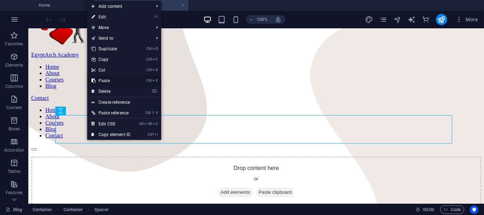
click at [102, 81] on link "Ctrl V Paste" at bounding box center [110, 80] width 47 height 11
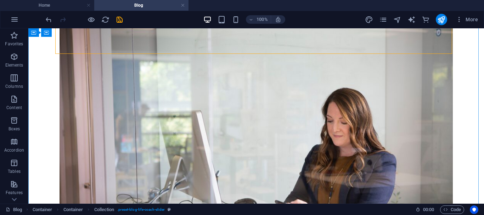
scroll to position [852, 0]
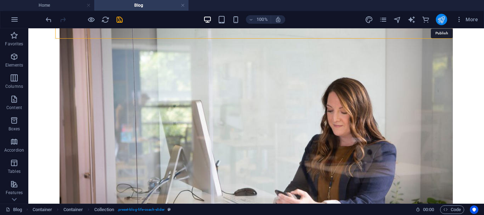
click at [443, 21] on icon "publish" at bounding box center [441, 20] width 8 height 8
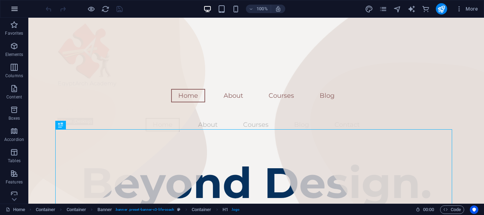
click at [15, 10] on icon "button" at bounding box center [14, 9] width 8 height 8
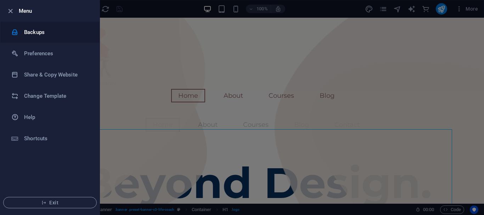
click at [27, 32] on h6 "Backups" at bounding box center [56, 32] width 65 height 8
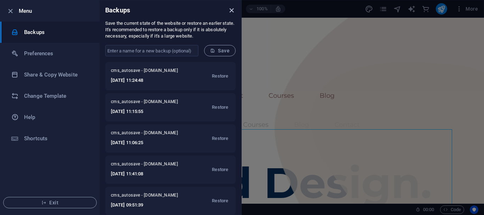
click at [231, 8] on icon "close" at bounding box center [231, 10] width 8 height 8
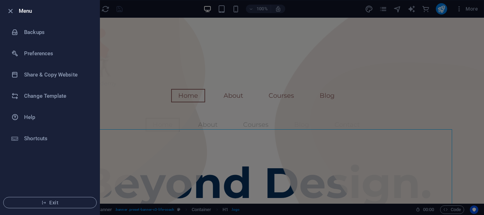
click at [189, 34] on div at bounding box center [242, 107] width 484 height 215
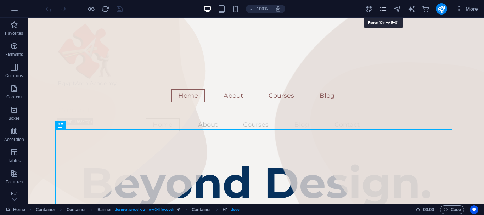
click at [382, 8] on icon "pages" at bounding box center [383, 9] width 8 height 8
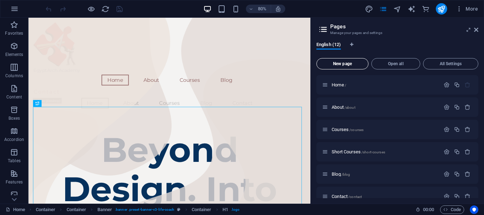
click at [354, 67] on button "New page" at bounding box center [342, 63] width 52 height 11
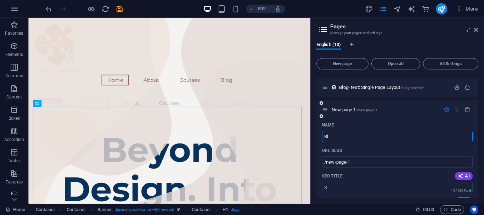
type input "Blo"
type input "/b"
type input "Blog2"
type input "/blog-13"
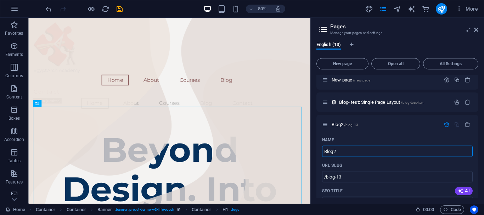
scroll to position [229, 0]
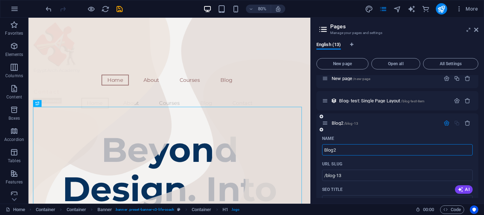
click at [326, 125] on icon at bounding box center [325, 123] width 6 height 6
click at [326, 123] on icon at bounding box center [325, 123] width 6 height 6
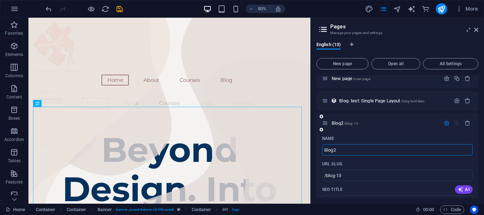
click at [326, 123] on icon at bounding box center [325, 123] width 6 height 6
type input "Blog2"
click at [445, 123] on icon "button" at bounding box center [446, 123] width 6 height 6
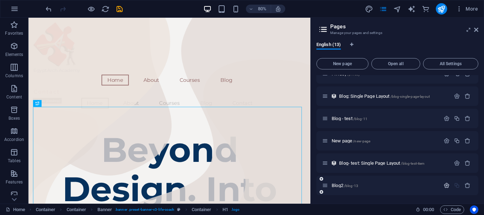
scroll to position [167, 0]
click at [445, 123] on div "Blog - test /blog-11" at bounding box center [397, 118] width 162 height 19
click at [325, 119] on icon at bounding box center [325, 118] width 6 height 6
click at [444, 117] on icon "button" at bounding box center [446, 118] width 6 height 6
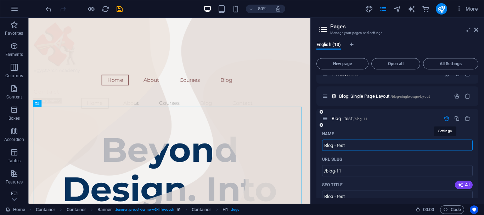
click at [444, 117] on icon "button" at bounding box center [446, 118] width 6 height 6
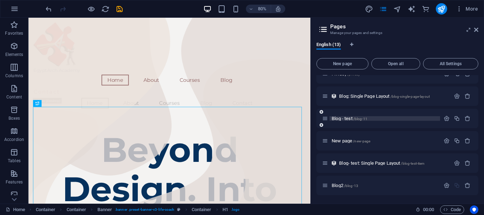
click at [345, 119] on span "Blog - test /blog-11" at bounding box center [349, 118] width 36 height 5
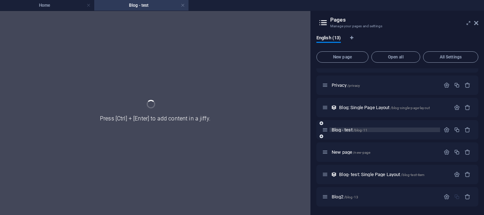
click at [345, 119] on div "Home / About /about Courses /courses Short Courses /short-courses Blog /blog Co…" at bounding box center [397, 62] width 162 height 287
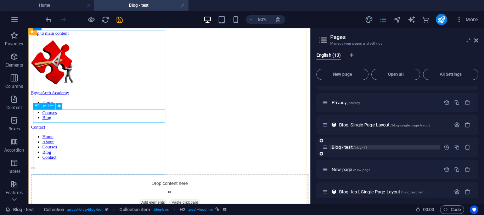
scroll to position [240, 0]
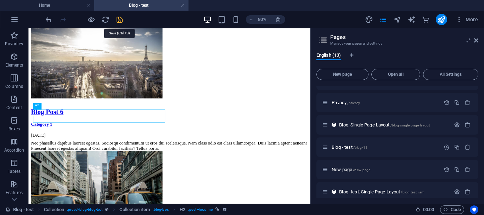
click at [120, 21] on icon "save" at bounding box center [119, 20] width 8 height 8
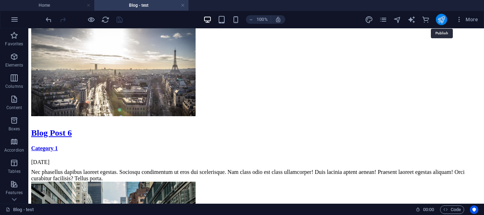
click at [440, 21] on icon "publish" at bounding box center [441, 20] width 8 height 8
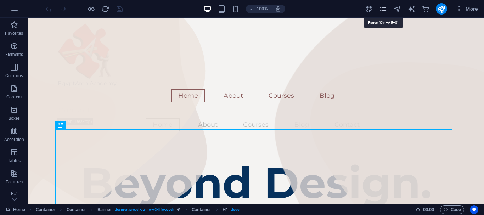
click at [383, 9] on icon "pages" at bounding box center [383, 9] width 8 height 8
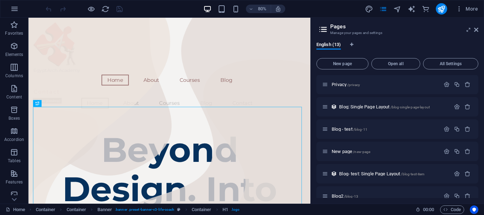
scroll to position [157, 0]
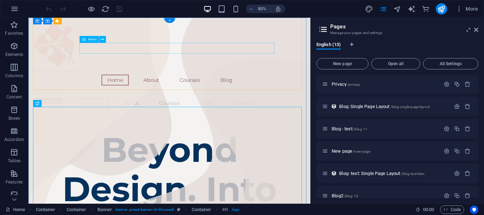
click at [209, 89] on nav "Home About Courses Blog" at bounding box center [204, 95] width 341 height 13
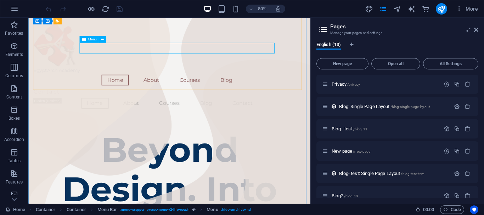
click at [91, 40] on span "Menu" at bounding box center [92, 40] width 8 height 4
click at [478, 30] on icon at bounding box center [476, 30] width 4 height 6
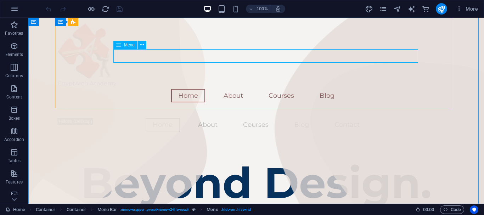
click at [126, 46] on span "Menu" at bounding box center [129, 45] width 11 height 4
click at [141, 47] on icon at bounding box center [142, 44] width 4 height 7
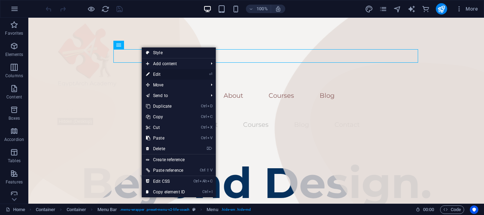
click at [156, 72] on link "⏎ Edit" at bounding box center [165, 74] width 47 height 11
select select
select select "1"
select select
select select "2"
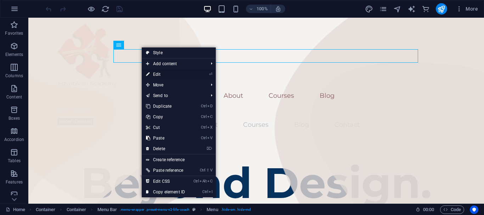
select select
select select "4"
select select
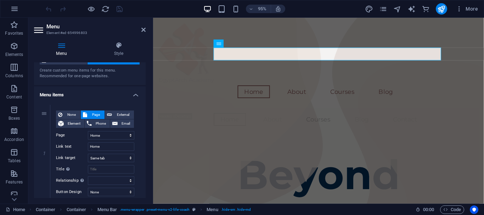
scroll to position [0, 0]
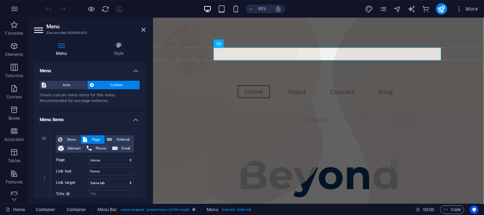
click at [136, 118] on h4 "Menu items" at bounding box center [90, 117] width 112 height 13
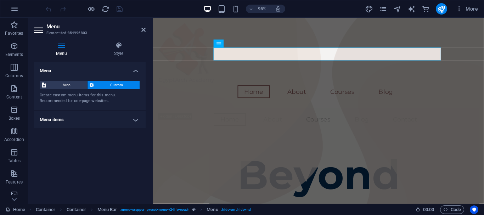
click at [136, 118] on h4 "Menu items" at bounding box center [90, 119] width 112 height 17
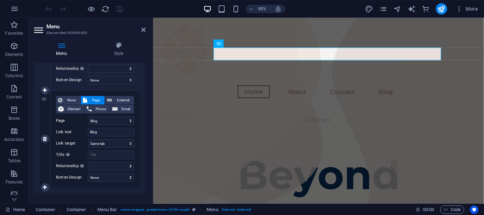
scroll to position [341, 0]
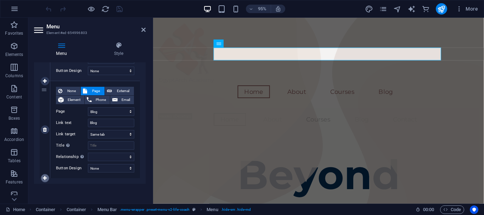
click at [46, 177] on icon at bounding box center [45, 178] width 4 height 5
select select
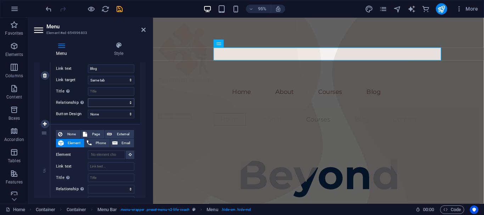
scroll to position [396, 0]
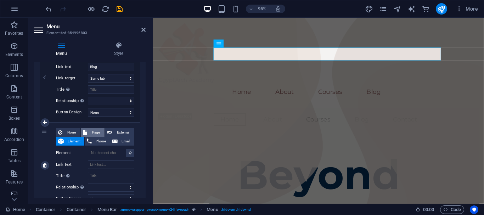
click at [97, 131] on span "Page" at bounding box center [95, 132] width 13 height 8
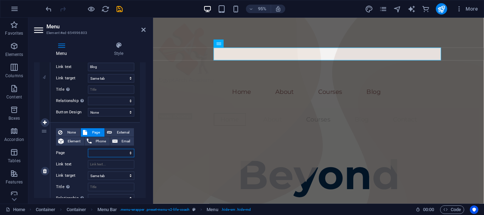
select select
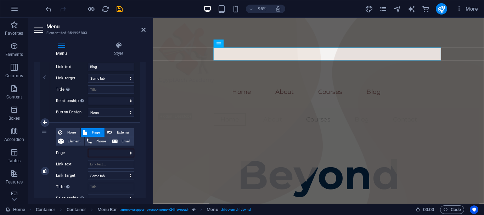
select select
click at [117, 156] on select "Home About Courses Short Courses Blog Contact Legal Notice Privacy Blog - test …" at bounding box center [111, 153] width 46 height 8
select select "10"
click at [88, 149] on select "Home About Courses Short Courses Blog Contact Legal Notice Privacy Blog - test …" at bounding box center [111, 153] width 46 height 8
select select
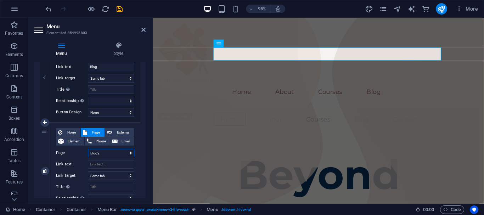
select select
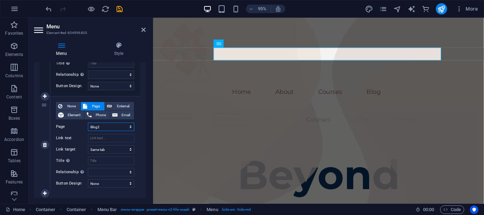
scroll to position [438, 0]
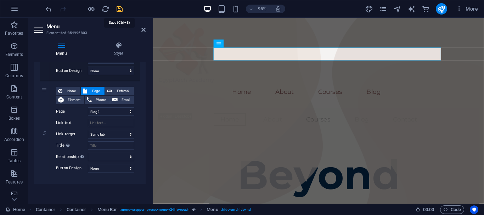
click at [122, 11] on icon "save" at bounding box center [119, 9] width 8 height 8
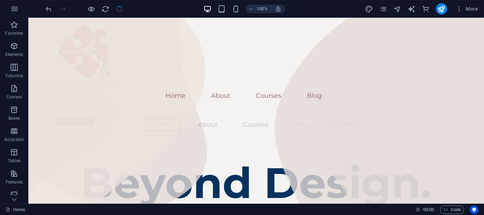
click at [122, 11] on div at bounding box center [83, 8] width 79 height 11
click at [121, 12] on div at bounding box center [83, 8] width 79 height 11
click at [443, 10] on icon "publish" at bounding box center [441, 9] width 8 height 8
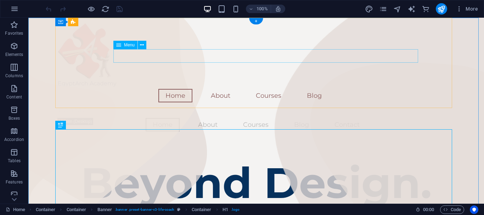
click at [224, 89] on nav "Home About Courses Blog" at bounding box center [256, 95] width 396 height 13
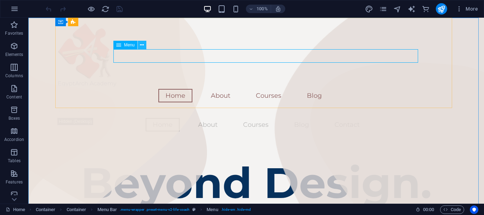
click at [142, 45] on icon at bounding box center [142, 44] width 4 height 7
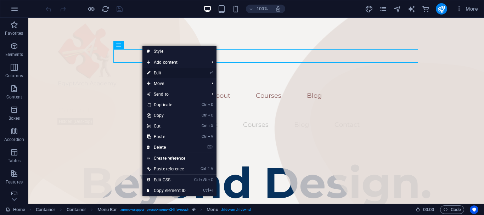
click at [155, 70] on link "⏎ Edit" at bounding box center [165, 73] width 47 height 11
select select
select select "1"
select select
select select "2"
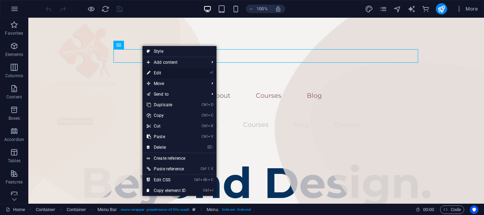
select select
select select "4"
select select
select select "10"
select select
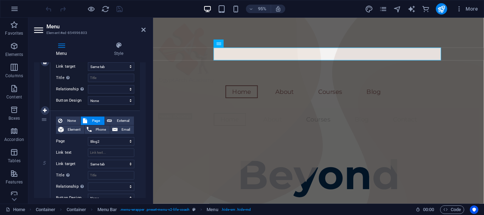
scroll to position [409, 0]
click at [110, 151] on input "Link text" at bounding box center [111, 152] width 46 height 8
type input "Bl"
select select
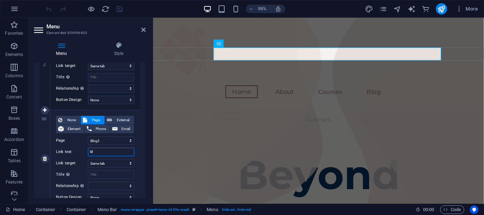
select select
type input "Blo"
select select
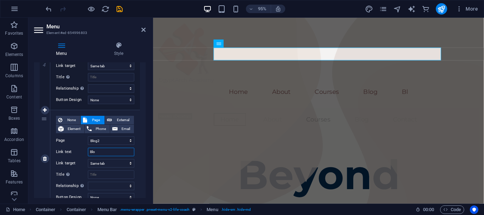
select select
type input "Blog"
select select
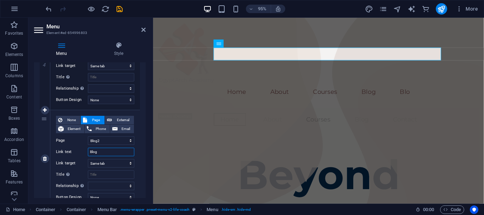
select select
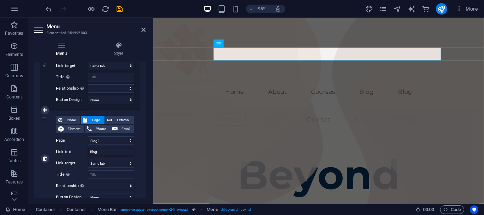
type input "Blog2"
select select
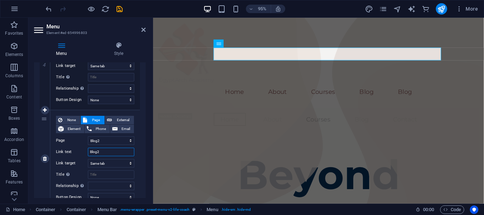
select select
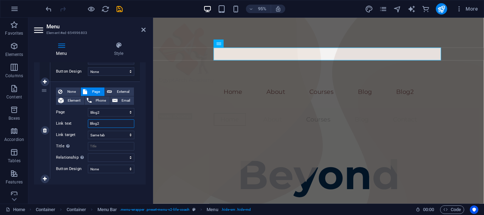
scroll to position [438, 0]
type input "Blog2"
click at [121, 10] on icon "save" at bounding box center [119, 9] width 8 height 8
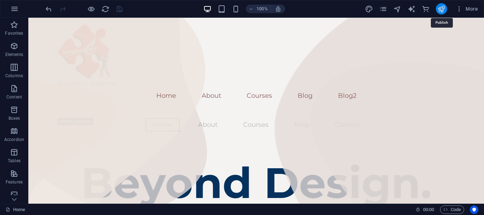
click at [444, 9] on icon "publish" at bounding box center [441, 9] width 8 height 8
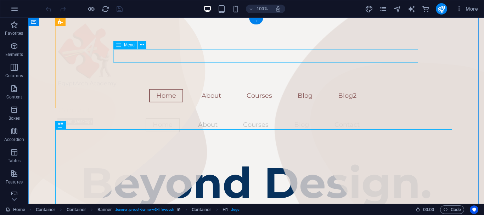
click at [362, 89] on nav "Home About Courses Blog Blog2" at bounding box center [256, 95] width 396 height 13
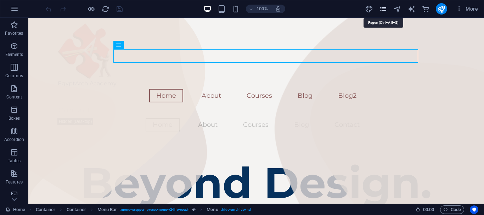
click at [384, 9] on icon "pages" at bounding box center [383, 9] width 8 height 8
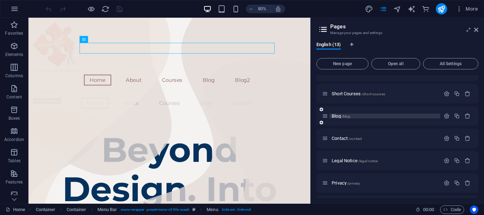
scroll to position [59, 0]
click at [446, 115] on icon "button" at bounding box center [446, 115] width 6 height 6
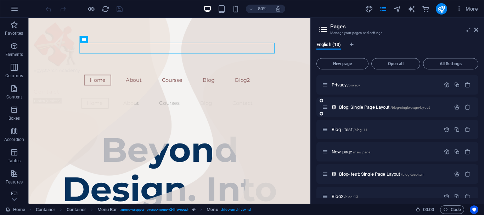
scroll to position [431, 0]
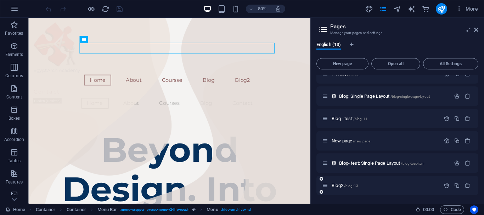
click at [326, 185] on icon at bounding box center [325, 185] width 6 height 6
click at [339, 185] on span "Blog2 /blog-13" at bounding box center [344, 185] width 27 height 5
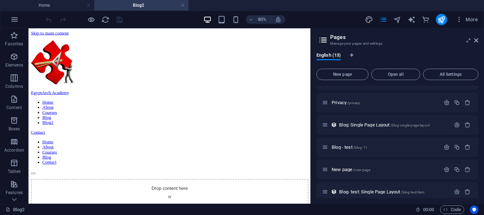
scroll to position [0, 0]
click at [172, 102] on div "+ Add section" at bounding box center [170, 101] width 32 height 10
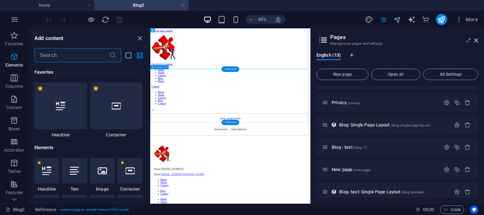
scroll to position [1239, 0]
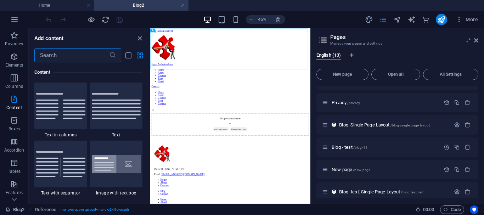
click at [92, 55] on input "text" at bounding box center [71, 55] width 75 height 14
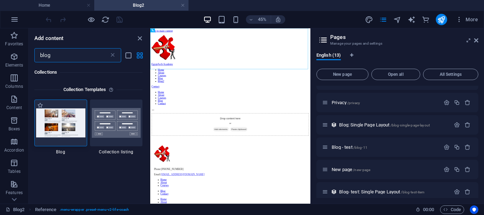
type input "blog"
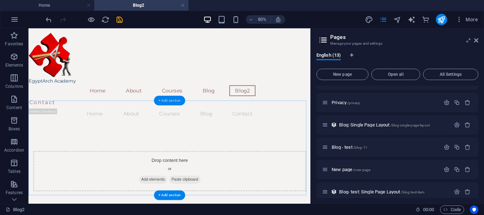
click at [172, 99] on div "+ Add section" at bounding box center [170, 101] width 32 height 10
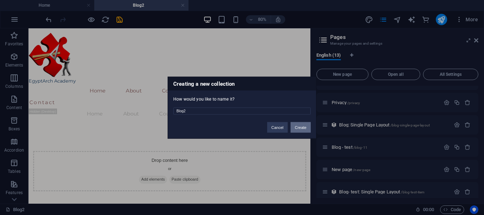
type input "Blog2"
click at [302, 126] on button "Create" at bounding box center [300, 127] width 20 height 11
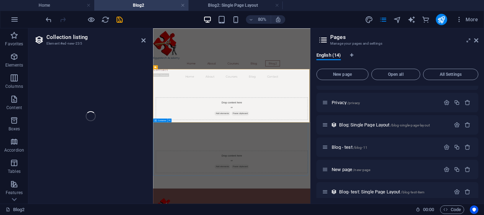
select select "68dcf6eee586035d92014f14"
select select
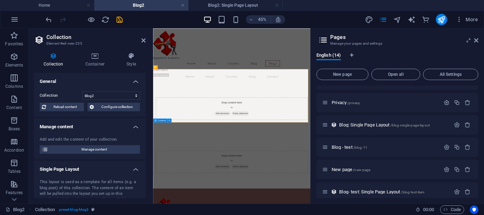
select select "columns.status"
select select "columns.publishing_date"
select select "past"
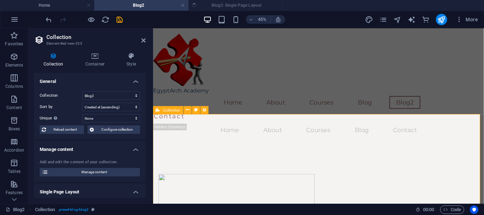
select select "columns.publishing_date_DESC"
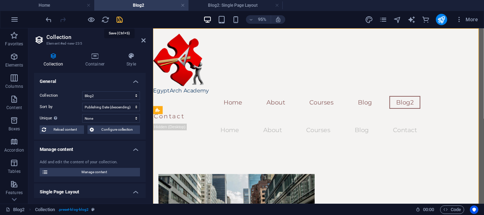
click at [120, 16] on icon "save" at bounding box center [119, 20] width 8 height 8
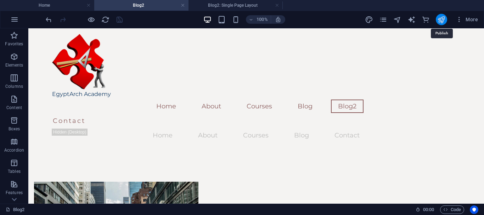
click at [439, 18] on icon "publish" at bounding box center [441, 20] width 8 height 8
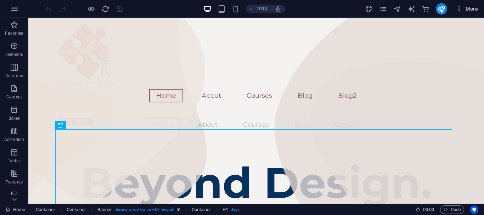
click at [467, 8] on span "More" at bounding box center [466, 8] width 22 height 7
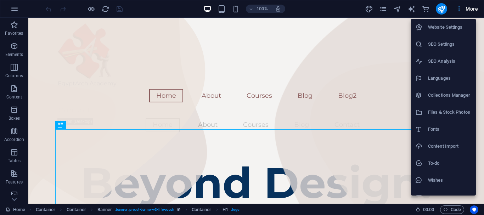
click at [467, 8] on div at bounding box center [242, 107] width 484 height 215
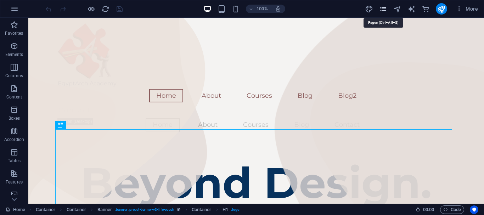
click at [384, 8] on icon "pages" at bounding box center [383, 9] width 8 height 8
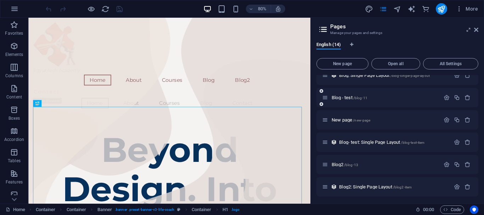
scroll to position [189, 0]
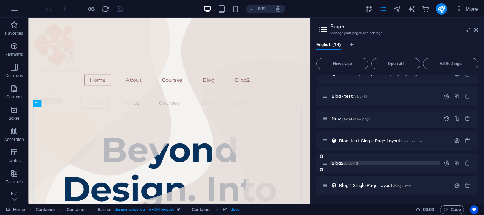
click at [337, 163] on span "Blog2 /blog-13" at bounding box center [344, 162] width 27 height 5
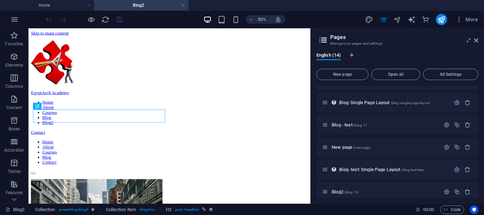
scroll to position [122, 0]
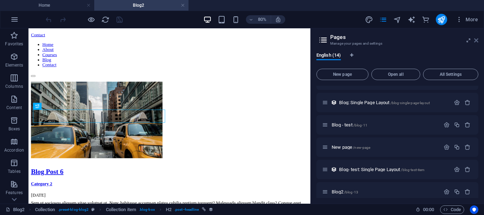
click at [474, 41] on icon at bounding box center [476, 41] width 4 height 6
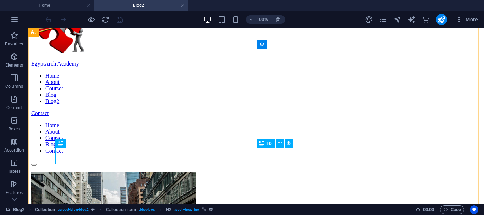
scroll to position [0, 0]
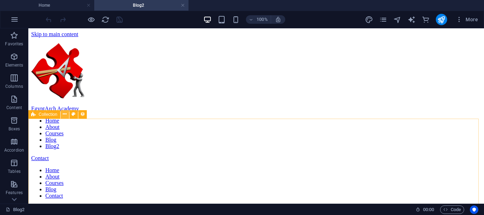
click at [63, 114] on icon at bounding box center [65, 113] width 4 height 7
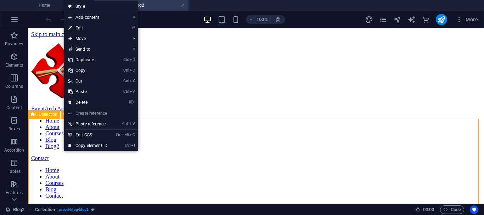
click at [63, 114] on icon at bounding box center [65, 113] width 4 height 7
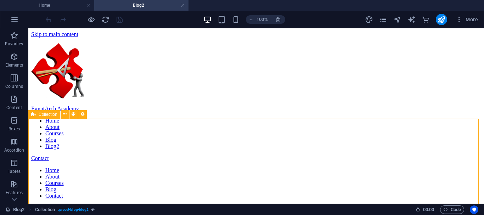
click at [47, 114] on span "Collection" at bounding box center [48, 114] width 19 height 4
click at [65, 114] on icon at bounding box center [65, 113] width 4 height 7
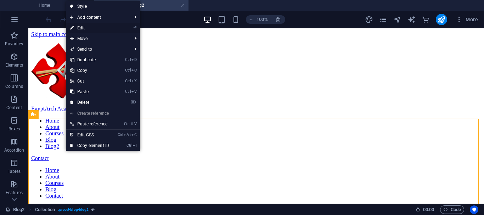
click at [89, 29] on link "⏎ Edit" at bounding box center [89, 28] width 47 height 11
select select "68dcf6eee586035d92014f14"
select select "columns.publishing_date_DESC"
select select "columns.status"
select select "columns.publishing_date"
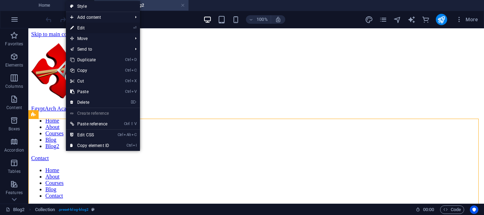
select select "past"
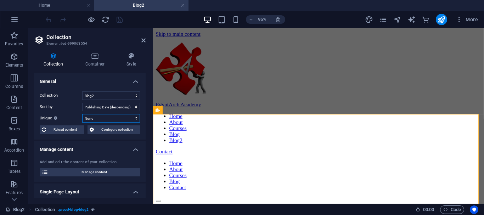
click at [101, 117] on select "None Name Slug Description Content Category Author Image Publishing Date Status" at bounding box center [111, 118] width 58 height 8
click at [93, 115] on select "None Name Slug Description Content Category Author Image Publishing Date Status" at bounding box center [111, 118] width 58 height 8
click at [85, 120] on select "None Name Slug Description Content Category Author Image Publishing Date Status" at bounding box center [111, 118] width 58 height 8
select select "columns.name"
click at [82, 114] on select "None Name Slug Description Content Category Author Image Publishing Date Status" at bounding box center [111, 118] width 58 height 8
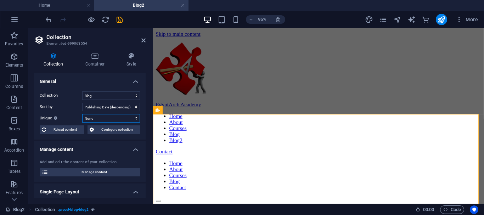
select select "columns.publishing_date_DESC"
select select "columns.name"
select select "columns.status"
select select "columns.publishing_date"
select select "past"
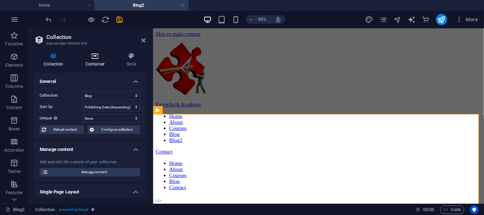
click at [92, 54] on icon at bounding box center [95, 55] width 38 height 7
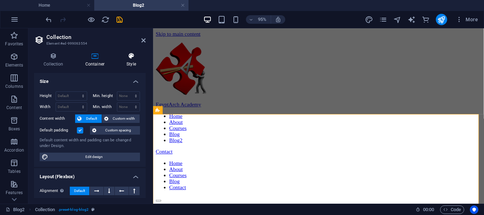
click at [128, 61] on h4 "Style" at bounding box center [131, 59] width 29 height 15
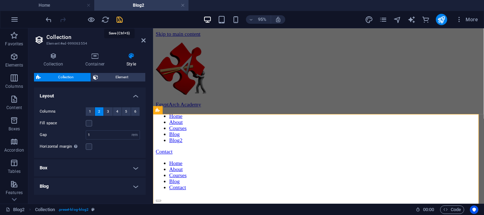
click at [118, 20] on icon "save" at bounding box center [119, 20] width 8 height 8
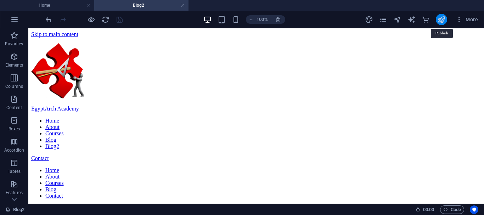
click at [443, 21] on icon "publish" at bounding box center [441, 20] width 8 height 8
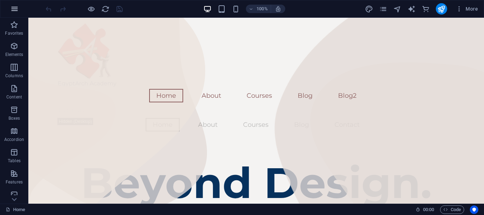
click at [16, 7] on icon "button" at bounding box center [14, 9] width 8 height 8
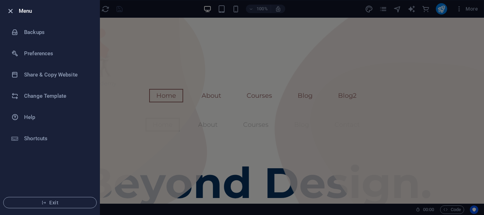
click at [8, 11] on icon "button" at bounding box center [10, 11] width 8 height 8
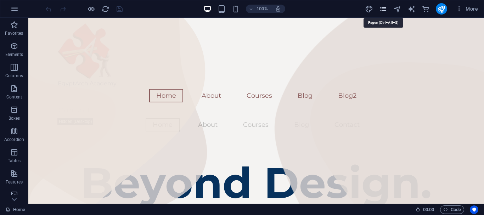
click at [384, 8] on icon "pages" at bounding box center [383, 9] width 8 height 8
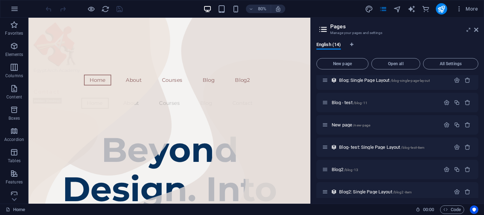
scroll to position [189, 0]
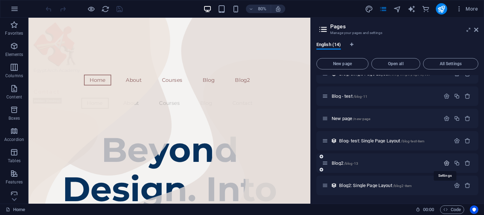
click at [444, 160] on icon "button" at bounding box center [446, 163] width 6 height 6
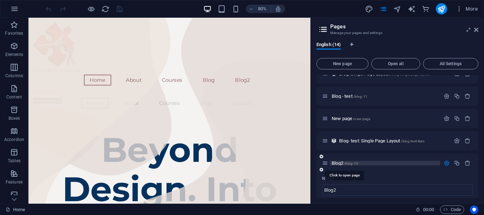
click at [338, 163] on span "Blog2 /blog-13" at bounding box center [344, 162] width 27 height 5
click at [338, 163] on div "Blog2 /blog-13" at bounding box center [397, 162] width 162 height 19
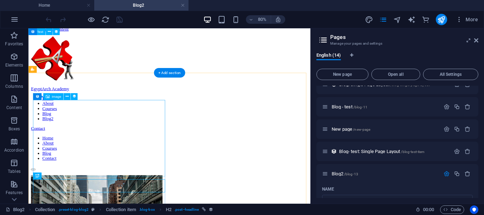
scroll to position [0, 0]
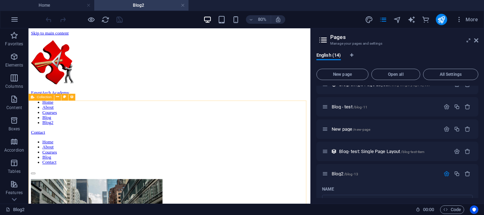
click at [41, 96] on span "Collection" at bounding box center [43, 97] width 15 height 4
click at [58, 97] on icon at bounding box center [57, 97] width 3 height 6
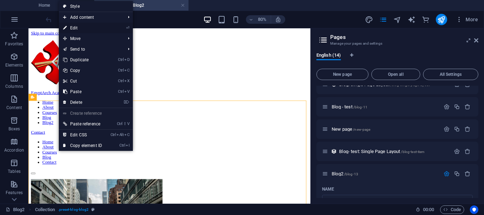
click at [77, 28] on link "⏎ Edit" at bounding box center [82, 28] width 47 height 11
select select "68dcf6eee586035d92014f14"
select select "columns.publishing_date_DESC"
select select "columns.name"
select select "columns.status"
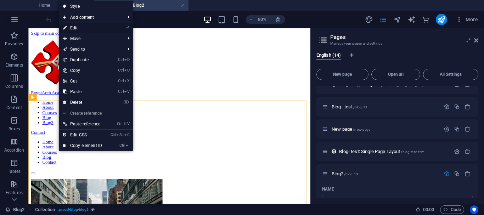
select select "columns.publishing_date"
select select "past"
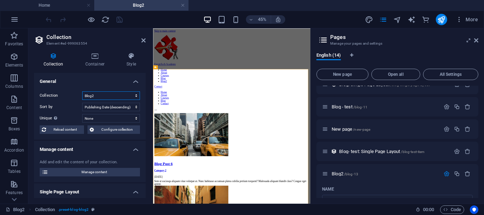
click at [121, 95] on select "Blog Blog- test Blog2" at bounding box center [111, 95] width 58 height 8
click at [82, 91] on select "Blog Blog- test Blog2" at bounding box center [111, 95] width 58 height 8
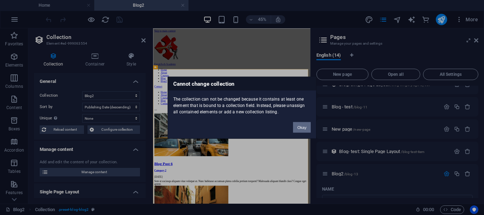
click at [296, 127] on button "Okay" at bounding box center [302, 127] width 18 height 11
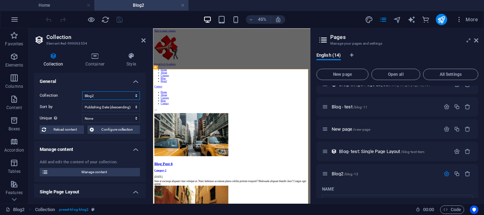
click at [125, 96] on select "Blog Blog- test Blog2" at bounding box center [111, 95] width 58 height 8
click at [82, 91] on select "Blog Blog- test Blog2" at bounding box center [111, 95] width 58 height 8
select select "68dcf6eee586035d92014f14"
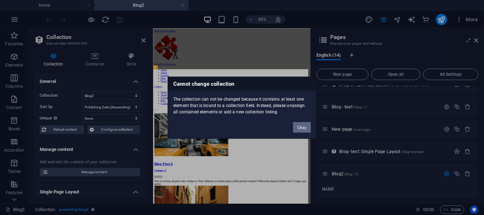
click at [296, 130] on button "Okay" at bounding box center [302, 127] width 18 height 11
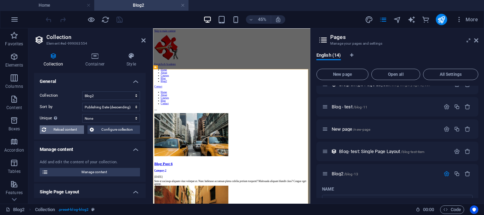
click at [76, 128] on span "Reload content" at bounding box center [65, 129] width 34 height 8
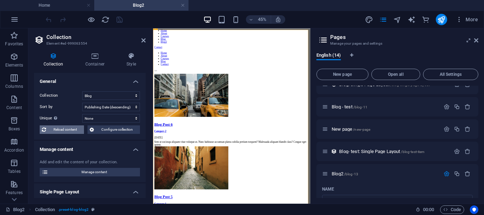
select select "columns.publishing_date_DESC"
select select "[DOMAIN_NAME]"
select select "columns.status"
select select "columns.publishing_date"
select select "past"
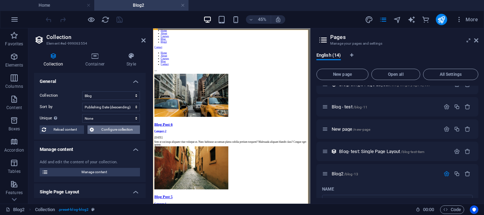
click at [104, 129] on span "Configure collection" at bounding box center [117, 129] width 42 height 8
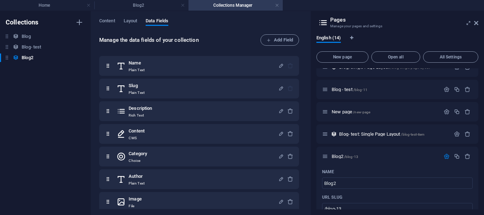
scroll to position [0, 0]
click at [133, 19] on span "Layout" at bounding box center [131, 22] width 14 height 10
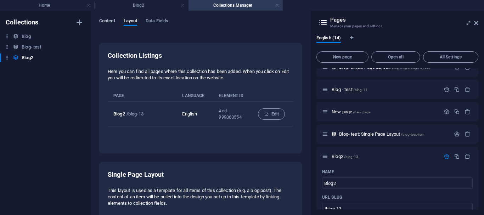
click at [107, 23] on span "Content" at bounding box center [107, 22] width 16 height 10
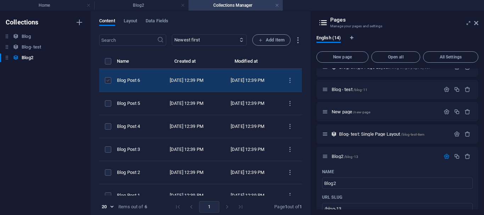
click at [108, 80] on label "items list" at bounding box center [108, 80] width 6 height 6
click at [0, 0] on input "items list" at bounding box center [0, 0] width 0 height 0
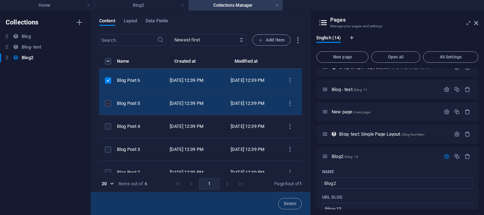
click at [109, 107] on label "items list" at bounding box center [108, 103] width 6 height 6
click at [0, 0] on input "items list" at bounding box center [0, 0] width 0 height 0
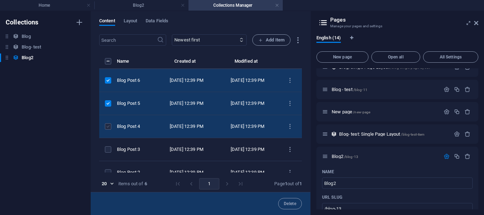
click at [108, 130] on label "items list" at bounding box center [108, 126] width 6 height 6
click at [0, 0] on input "items list" at bounding box center [0, 0] width 0 height 0
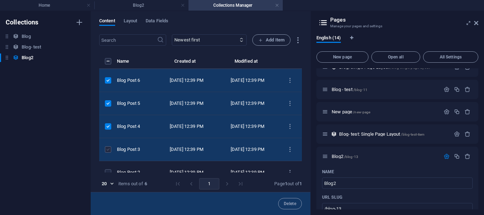
click at [108, 153] on label "items list" at bounding box center [108, 149] width 6 height 6
click at [0, 0] on input "items list" at bounding box center [0, 0] width 0 height 0
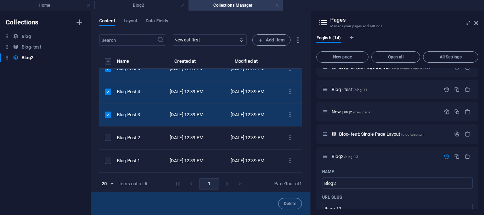
scroll to position [43, 0]
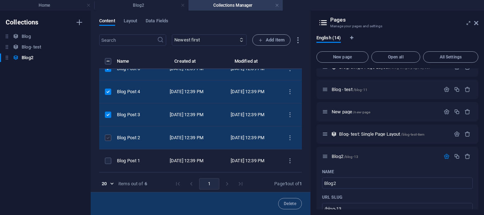
click at [109, 136] on label "items list" at bounding box center [108, 138] width 6 height 6
click at [0, 0] on input "items list" at bounding box center [0, 0] width 0 height 0
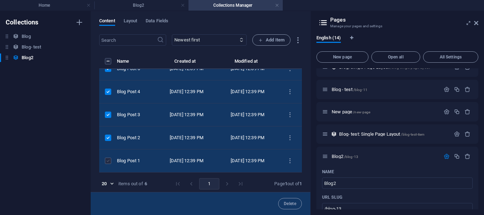
click at [108, 159] on label "items list" at bounding box center [108, 161] width 6 height 6
click at [0, 0] on input "items list" at bounding box center [0, 0] width 0 height 0
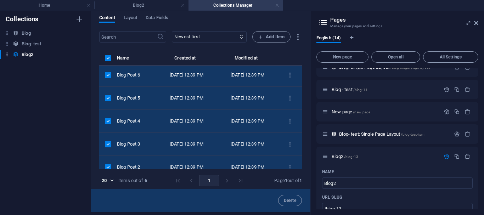
scroll to position [0, 0]
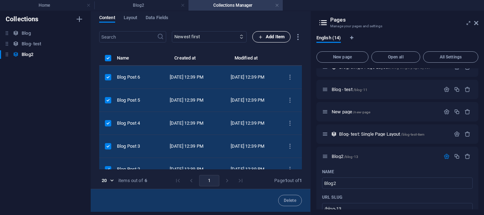
click at [273, 39] on span "Add Item" at bounding box center [271, 37] width 26 height 8
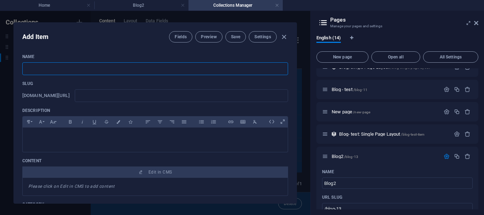
click at [200, 69] on input "text" at bounding box center [155, 68] width 266 height 13
type input "n"
type input "ne"
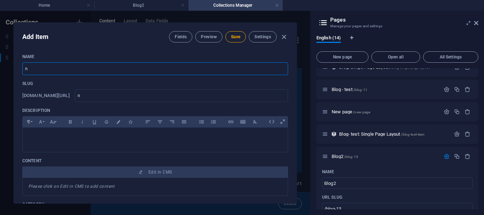
type input "ne"
type input "new"
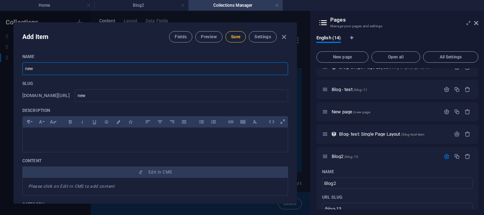
type input "new"
click at [232, 38] on span "Save" at bounding box center [235, 37] width 9 height 6
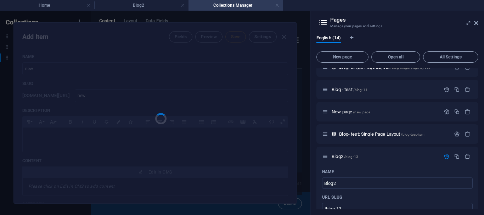
type input "new"
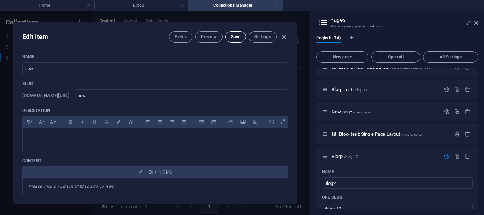
click at [232, 38] on span "Save" at bounding box center [235, 37] width 9 height 6
click at [208, 37] on span "Preview" at bounding box center [209, 37] width 16 height 6
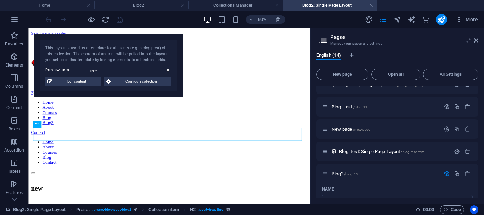
click at [159, 71] on select "new Blog Post 6 Blog Post 5 Blog Post 4 Blog Post 3 Blog Post 2 Blog Post 1" at bounding box center [130, 70] width 84 height 8
select select "68dcf6ef8833e553230fd396"
click at [88, 66] on select "new Blog Post 6 Blog Post 5 Blog Post 4 Blog Post 3 Blog Post 2 Blog Post 1" at bounding box center [130, 70] width 84 height 8
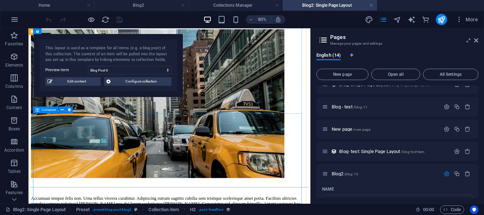
scroll to position [307, 0]
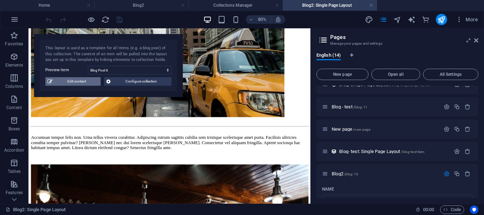
click at [90, 80] on span "Edit content" at bounding box center [77, 81] width 44 height 8
type input "Blog Post 6"
type input "blog-post-6"
select select "Category 2"
type input "Juan Pérez"
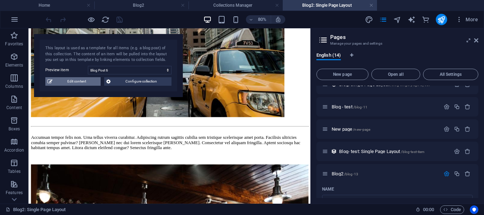
type input "2025-09-29"
type input "blog-post-6"
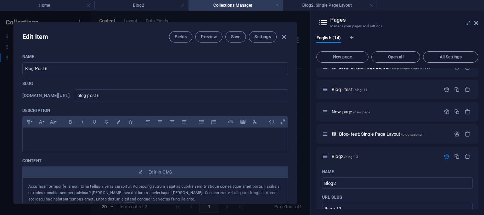
scroll to position [0, 0]
click at [281, 39] on icon "button" at bounding box center [284, 37] width 8 height 8
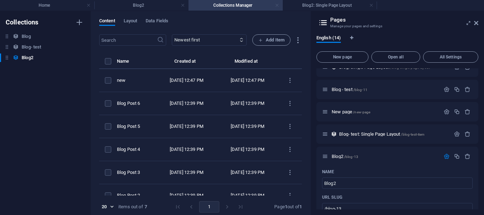
click at [277, 4] on link at bounding box center [277, 5] width 4 height 7
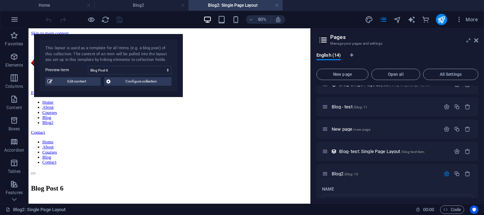
scroll to position [307, 0]
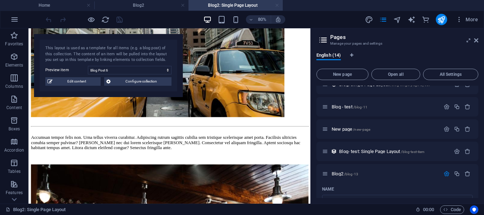
click at [277, 4] on link at bounding box center [277, 5] width 4 height 7
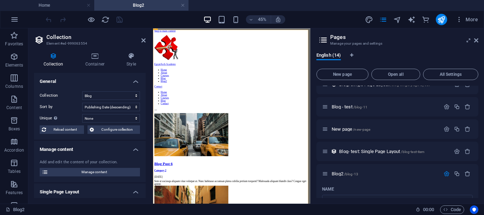
scroll to position [87, 0]
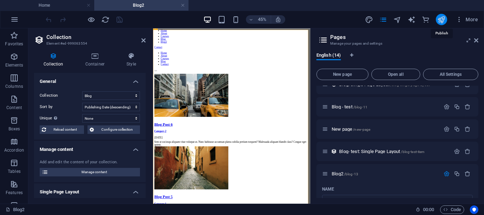
click at [440, 20] on icon "publish" at bounding box center [441, 20] width 8 height 8
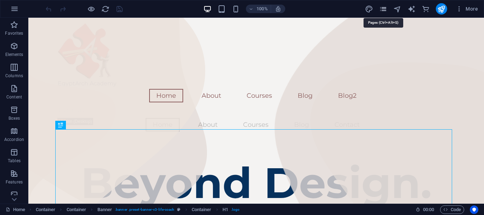
click at [383, 9] on icon "pages" at bounding box center [383, 9] width 8 height 8
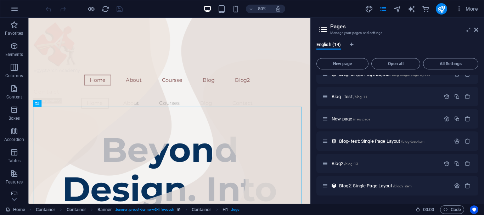
scroll to position [189, 0]
click at [372, 185] on span "Blog2: Single Page Layout /blog2-item" at bounding box center [375, 185] width 73 height 5
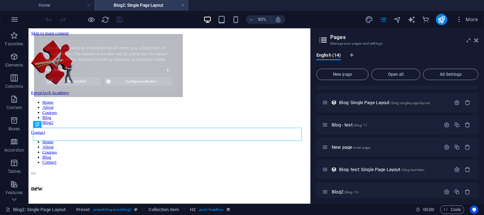
scroll to position [0, 0]
select select "68dcf8c312f15b1bc4031f47"
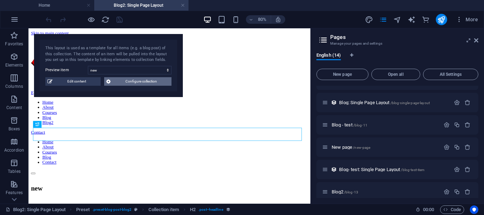
click at [142, 84] on span "Configure collection" at bounding box center [141, 81] width 57 height 8
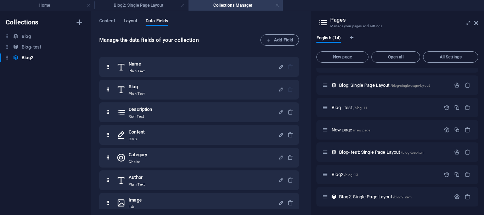
click at [133, 24] on span "Layout" at bounding box center [131, 22] width 14 height 10
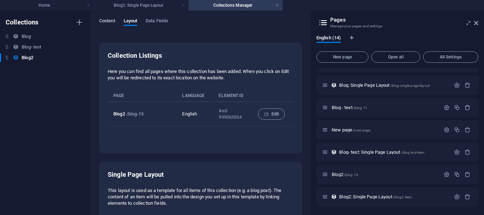
click at [107, 23] on span "Content" at bounding box center [107, 22] width 16 height 10
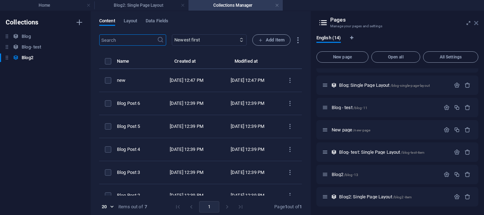
click at [476, 24] on icon at bounding box center [476, 23] width 4 height 6
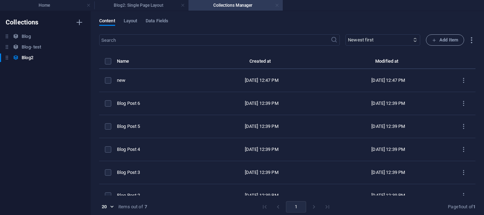
click at [275, 5] on link at bounding box center [277, 5] width 4 height 7
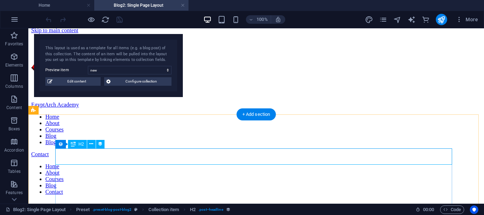
scroll to position [5, 0]
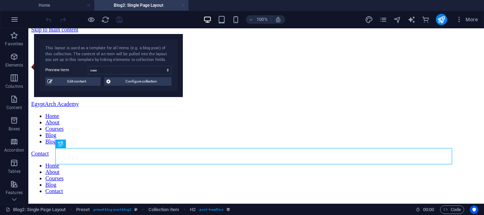
click at [183, 5] on link at bounding box center [183, 5] width 4 height 7
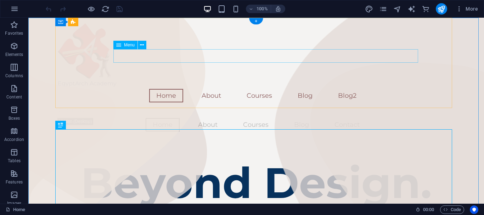
click at [263, 89] on nav "Home About Courses Blog Blog2" at bounding box center [256, 95] width 396 height 13
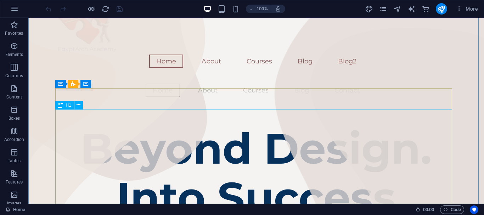
scroll to position [0, 0]
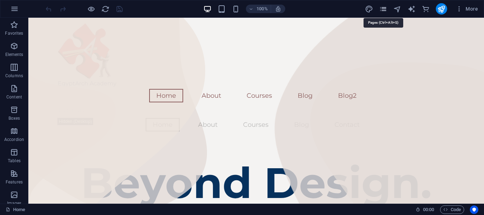
click at [380, 7] on icon "pages" at bounding box center [383, 9] width 8 height 8
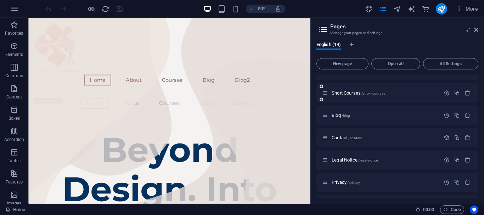
scroll to position [59, 0]
click at [333, 116] on span "Blog /blog" at bounding box center [340, 114] width 18 height 5
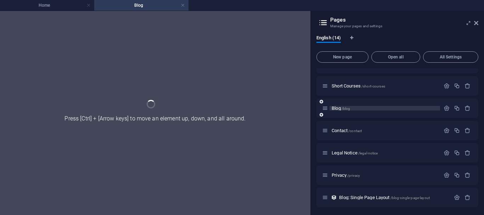
click at [333, 116] on div "Blog /blog" at bounding box center [397, 107] width 162 height 19
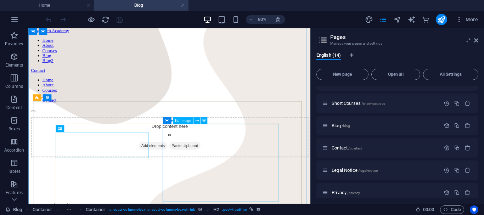
scroll to position [77, 0]
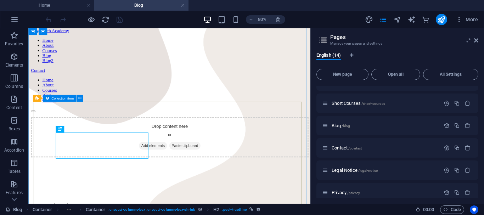
click at [61, 99] on span "Collection item" at bounding box center [62, 99] width 22 height 4
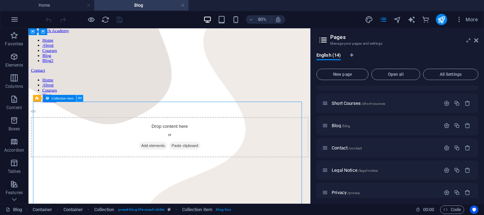
click at [78, 99] on icon at bounding box center [79, 98] width 3 height 6
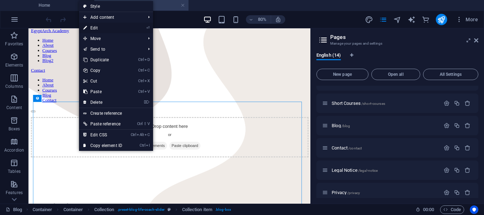
click at [93, 29] on link "⏎ Edit" at bounding box center [102, 28] width 47 height 11
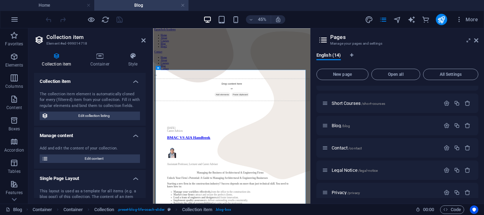
click at [134, 83] on h4 "Collection item" at bounding box center [90, 79] width 112 height 13
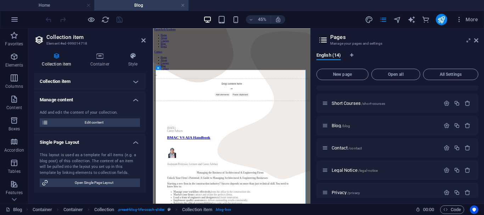
click at [134, 83] on h4 "Collection item" at bounding box center [90, 81] width 112 height 17
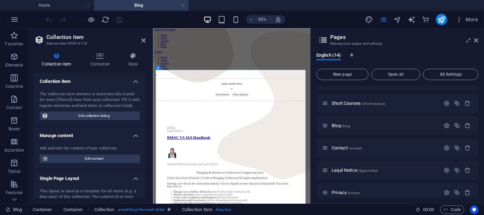
click at [134, 137] on h4 "Manage content" at bounding box center [90, 133] width 112 height 13
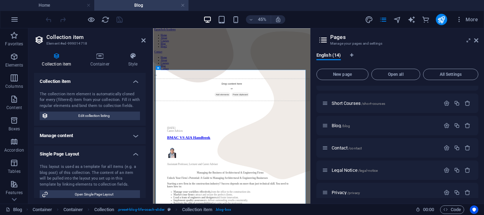
click at [134, 137] on h4 "Manage content" at bounding box center [90, 135] width 112 height 17
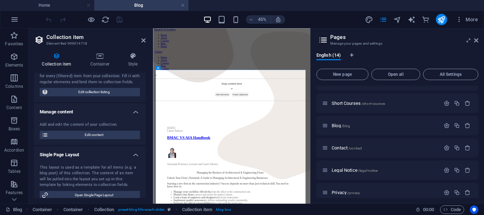
scroll to position [16, 0]
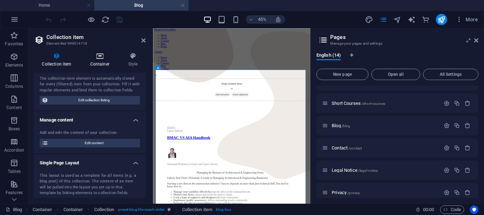
click at [99, 63] on h4 "Container" at bounding box center [101, 59] width 38 height 15
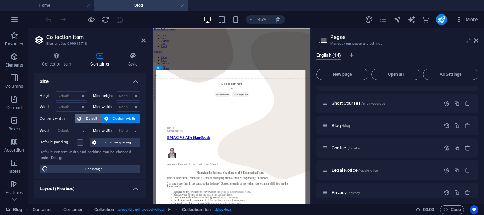
click at [88, 119] on span "Default" at bounding box center [92, 118] width 16 height 8
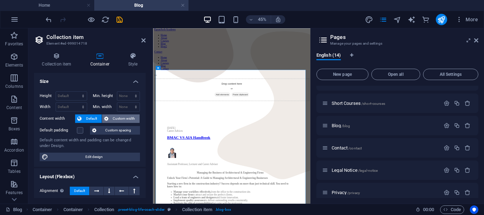
click at [113, 119] on span "Custom width" at bounding box center [123, 118] width 27 height 8
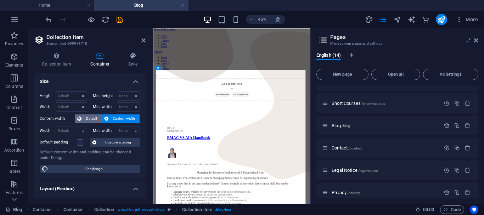
click at [91, 118] on span "Default" at bounding box center [92, 118] width 16 height 8
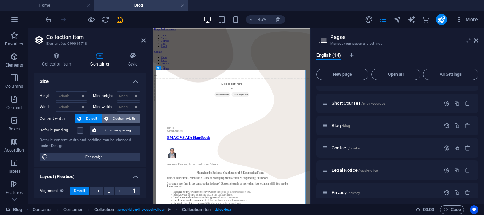
click at [107, 118] on icon at bounding box center [106, 118] width 4 height 8
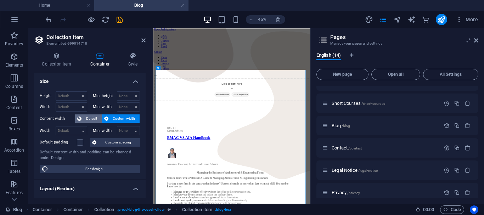
click at [89, 116] on span "Default" at bounding box center [92, 118] width 16 height 8
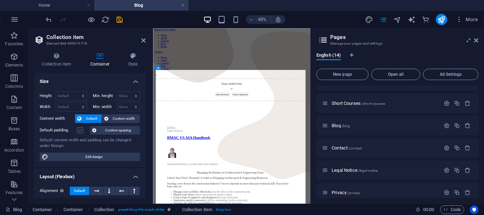
click at [79, 131] on label at bounding box center [80, 130] width 6 height 6
click at [0, 0] on input "Default padding" at bounding box center [0, 0] width 0 height 0
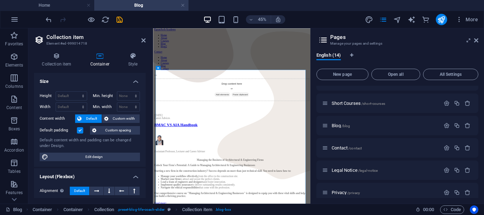
click at [79, 131] on label at bounding box center [80, 130] width 6 height 6
click at [0, 0] on input "Default padding" at bounding box center [0, 0] width 0 height 0
click at [79, 131] on label at bounding box center [80, 130] width 6 height 6
click at [0, 0] on input "Default padding" at bounding box center [0, 0] width 0 height 0
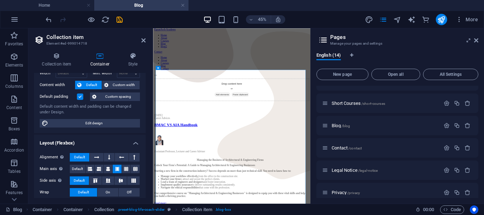
scroll to position [0, 0]
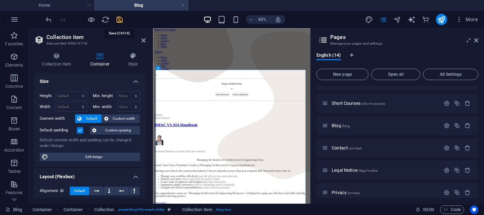
click at [117, 18] on icon "save" at bounding box center [119, 20] width 8 height 8
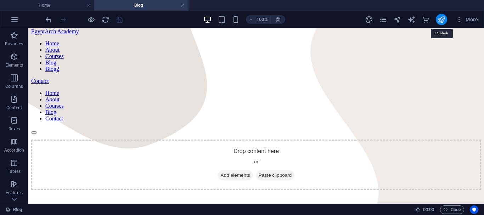
click at [440, 19] on icon "publish" at bounding box center [441, 20] width 8 height 8
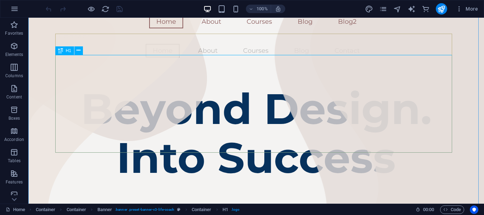
scroll to position [74, 0]
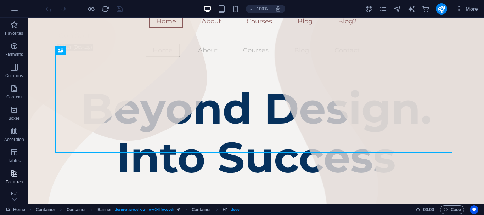
click at [8, 177] on span "Features" at bounding box center [14, 177] width 28 height 17
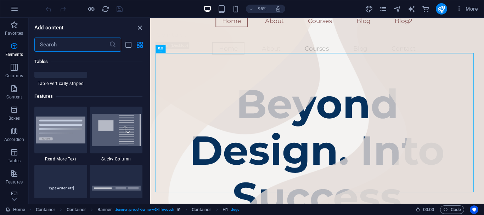
scroll to position [2759, 0]
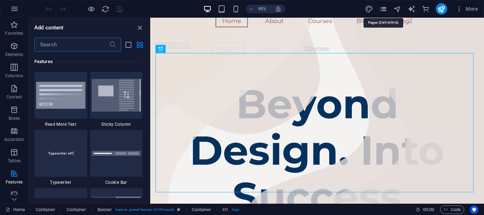
click at [383, 8] on icon "pages" at bounding box center [383, 9] width 8 height 8
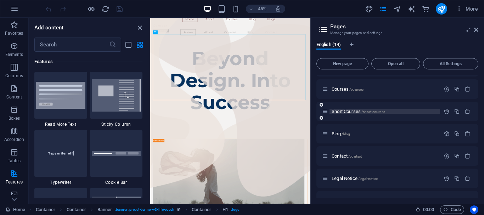
scroll to position [41, 0]
click at [444, 133] on icon "button" at bounding box center [446, 133] width 6 height 6
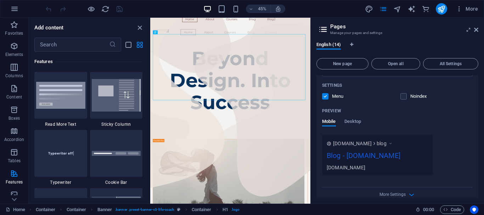
scroll to position [244, 0]
click at [352, 119] on span "Desktop" at bounding box center [352, 122] width 17 height 10
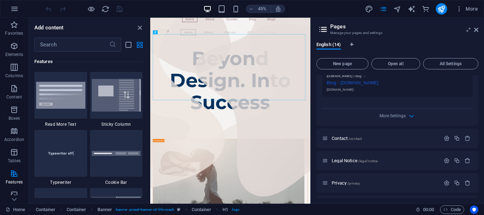
scroll to position [309, 0]
click at [410, 115] on icon "button" at bounding box center [411, 116] width 8 height 8
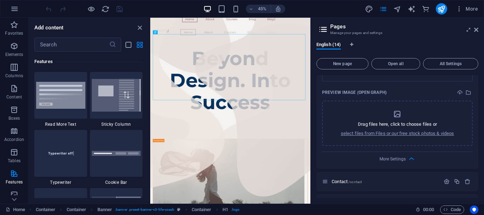
scroll to position [369, 0]
click at [406, 157] on div "More Settings" at bounding box center [397, 156] width 150 height 11
click at [410, 158] on icon "button" at bounding box center [411, 158] width 8 height 8
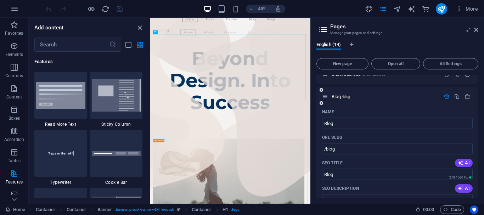
scroll to position [78, 0]
click at [459, 5] on icon "button" at bounding box center [458, 8] width 7 height 7
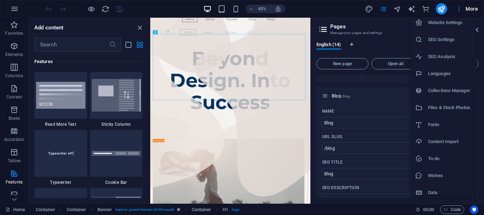
scroll to position [0, 0]
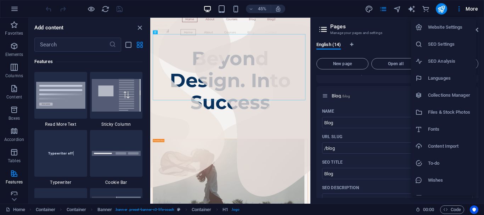
click at [445, 44] on h6 "SEO Settings" at bounding box center [450, 44] width 44 height 8
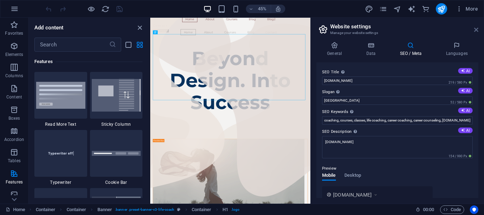
click at [477, 28] on icon at bounding box center [476, 30] width 4 height 6
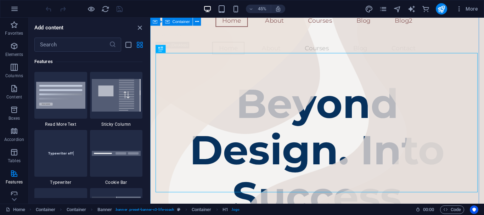
scroll to position [74, 0]
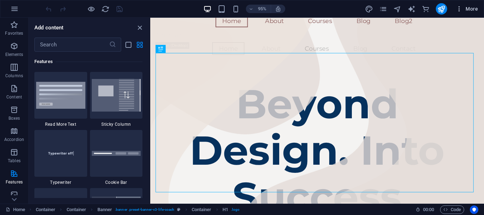
click at [460, 10] on icon "button" at bounding box center [458, 8] width 7 height 7
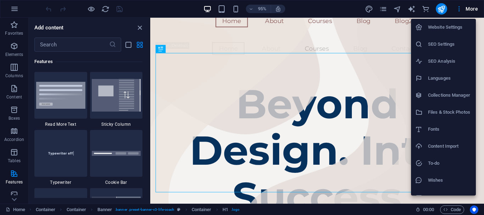
click at [449, 28] on h6 "Website Settings" at bounding box center [450, 27] width 44 height 8
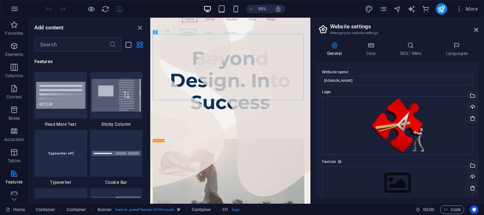
scroll to position [75, 0]
click at [377, 50] on h4 "Data" at bounding box center [372, 49] width 34 height 15
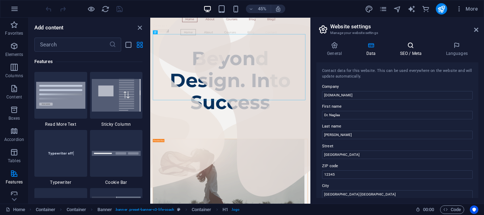
click at [398, 49] on h4 "SEO / Meta" at bounding box center [412, 49] width 46 height 15
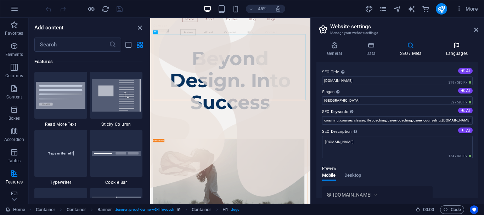
click at [449, 48] on icon at bounding box center [456, 45] width 43 height 7
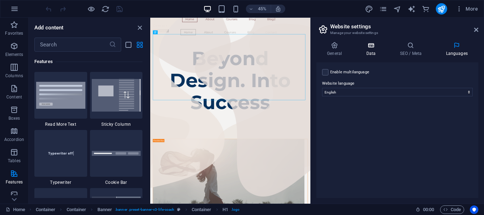
click at [370, 52] on h4 "Data" at bounding box center [372, 49] width 34 height 15
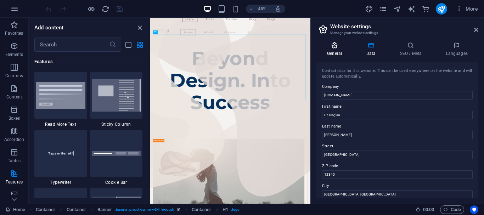
click at [335, 47] on icon at bounding box center [334, 45] width 36 height 7
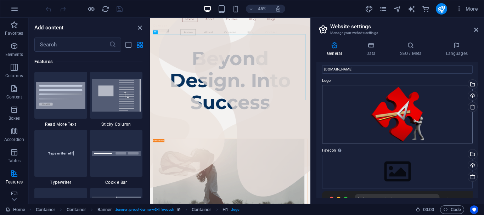
scroll to position [0, 0]
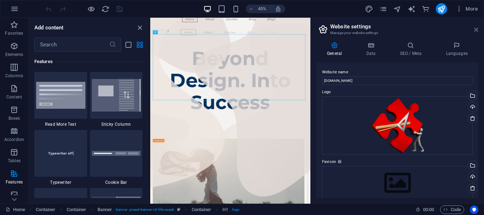
click at [475, 30] on icon at bounding box center [476, 30] width 4 height 6
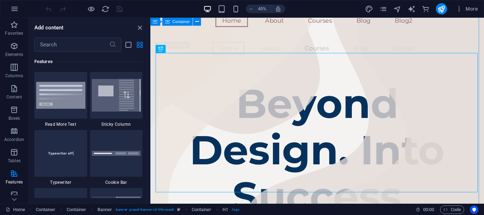
scroll to position [74, 0]
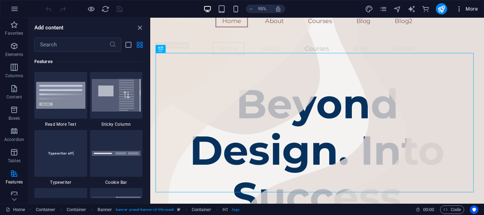
click at [458, 10] on icon "button" at bounding box center [458, 8] width 7 height 7
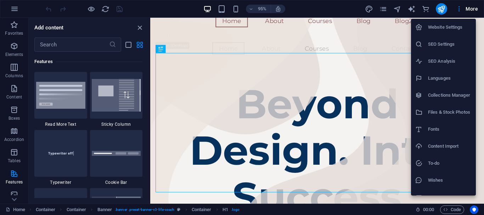
click at [447, 90] on li "Collections Manager" at bounding box center [443, 95] width 65 height 17
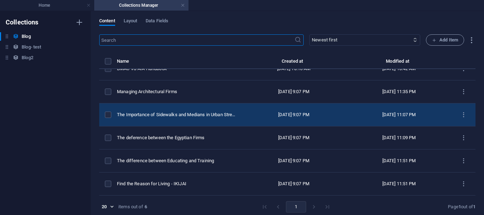
scroll to position [0, 0]
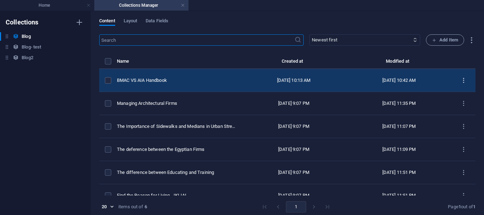
click at [462, 80] on icon "items list" at bounding box center [463, 80] width 7 height 7
click at [462, 80] on div at bounding box center [242, 107] width 484 height 215
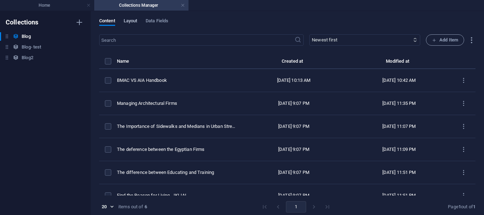
click at [130, 20] on span "Layout" at bounding box center [131, 22] width 14 height 10
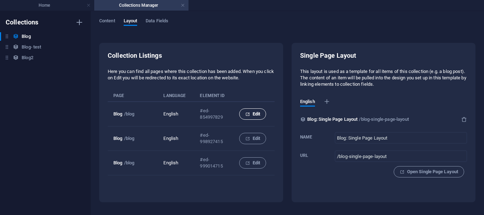
click at [249, 116] on icon "collection list" at bounding box center [247, 114] width 5 height 5
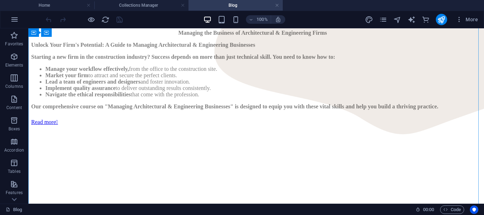
scroll to position [366, 0]
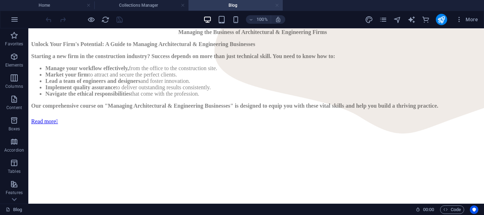
click at [277, 5] on link at bounding box center [277, 5] width 4 height 7
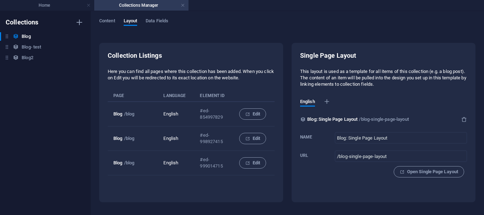
click at [276, 4] on ul "Home Collections Manager" at bounding box center [242, 5] width 484 height 11
click at [429, 175] on span "Open Single Page Layout" at bounding box center [428, 171] width 58 height 8
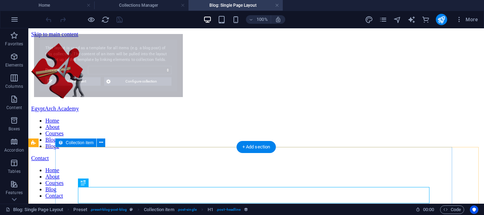
scroll to position [0, 0]
select select "68c3c820a47c642626060e73"
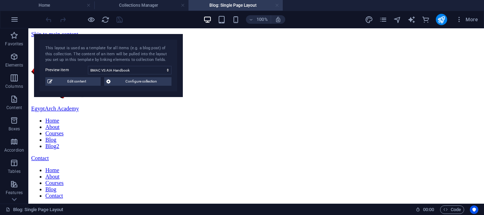
click at [278, 5] on link at bounding box center [277, 5] width 4 height 7
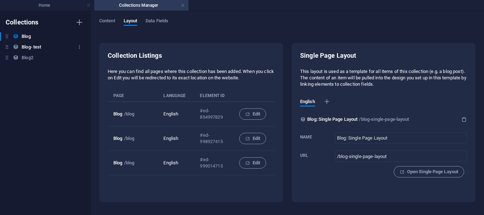
click at [35, 44] on h6 "Blog- test" at bounding box center [31, 47] width 19 height 8
type input "Blog- test: Single Page Layout"
type input "/blog-test-item"
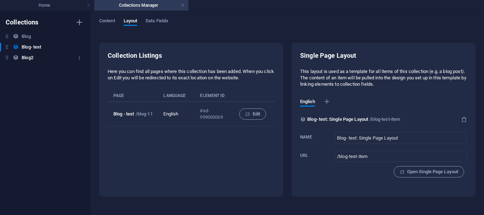
click at [28, 55] on h6 "Blog2" at bounding box center [27, 57] width 11 height 8
type input "Blog2: Single Page Layout"
type input "/blog2-item"
click at [26, 36] on h6 "Blog" at bounding box center [26, 36] width 9 height 8
type input "Blog: Single Page Layout"
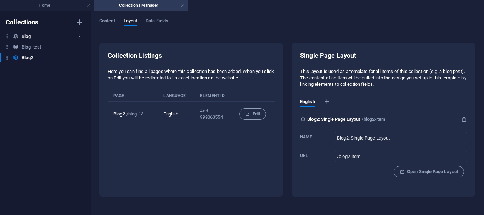
type input "/blog-single-page-layout"
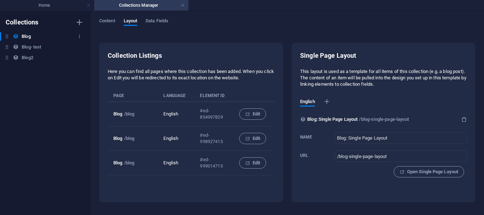
click at [26, 35] on h6 "Blog" at bounding box center [26, 36] width 9 height 8
click at [17, 47] on icon at bounding box center [16, 47] width 6 height 6
type input "Blog- test: Single Page Layout"
type input "/blog-test-item"
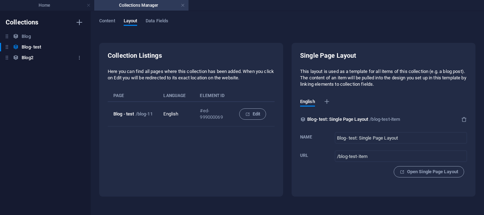
click at [20, 58] on div "Blog2 Blog2" at bounding box center [42, 57] width 84 height 8
type input "Blog2: Single Page Layout"
type input "/blog2-item"
click at [255, 111] on span "Edit" at bounding box center [252, 114] width 15 height 8
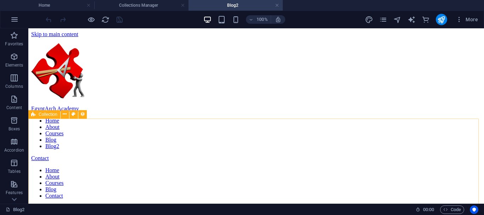
click at [47, 116] on span "Collection" at bounding box center [48, 114] width 19 height 4
click at [62, 115] on button at bounding box center [65, 114] width 8 height 8
click at [82, 114] on icon at bounding box center [82, 113] width 5 height 7
select select "68dcf6eee586035d92014f14"
select select "columns.publishing_date_DESC"
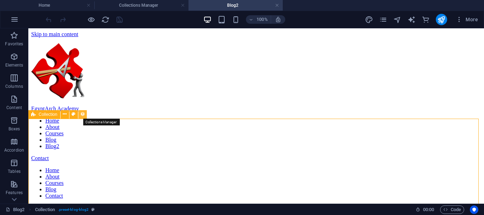
select select "columns.name"
select select "columns.status"
select select "columns.publishing_date"
select select "past"
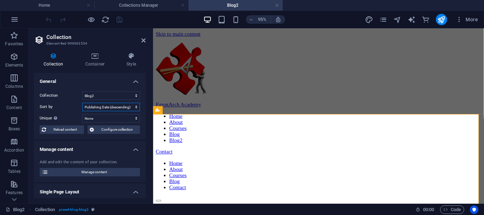
click at [100, 105] on select "Created at (ascending) Created at (descending) Updated at (ascending) Updated a…" at bounding box center [111, 107] width 58 height 8
select select "rand()_ASC"
click at [82, 103] on select "Created at (ascending) Created at (descending) Updated at (ascending) Updated a…" at bounding box center [111, 107] width 58 height 8
select select "columns.name"
select select "columns.status"
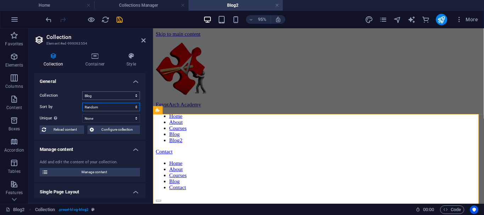
select select "columns.publishing_date"
select select "past"
click at [98, 119] on select "None Name Slug Description Content Category Author Image Publishing Date Status" at bounding box center [111, 118] width 58 height 8
click at [82, 114] on select "None Name Slug Description Content Category Author Image Publishing Date Status" at bounding box center [111, 118] width 58 height 8
select select "columns.content"
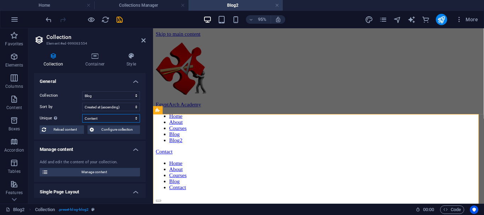
select select "columns.status"
select select "columns.publishing_date"
select select "past"
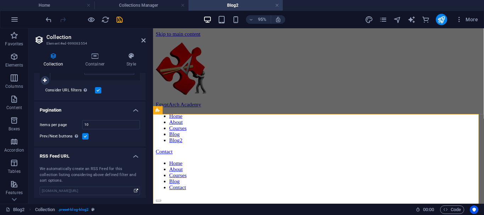
scroll to position [247, 0]
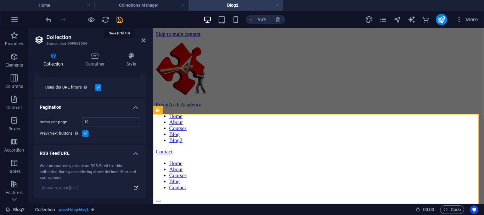
click at [118, 21] on icon "save" at bounding box center [119, 20] width 8 height 8
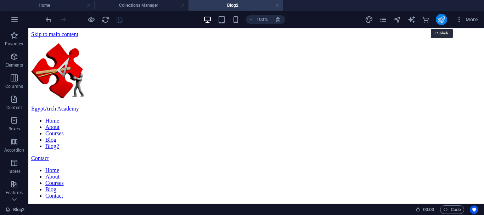
click at [441, 18] on icon "publish" at bounding box center [441, 20] width 8 height 8
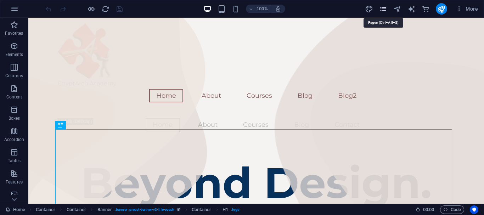
click at [384, 8] on icon "pages" at bounding box center [383, 9] width 8 height 8
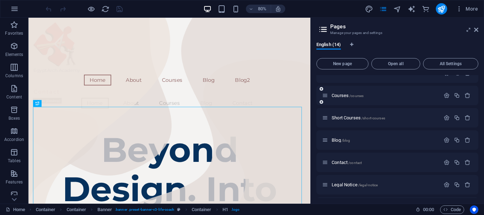
scroll to position [35, 0]
click at [335, 140] on span "Blog /blog" at bounding box center [340, 138] width 18 height 5
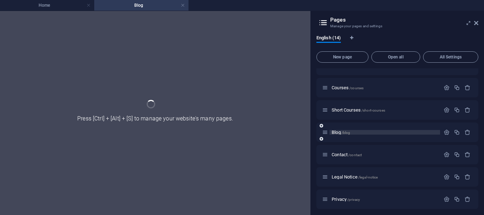
click at [335, 140] on div "Blog /blog" at bounding box center [397, 131] width 162 height 19
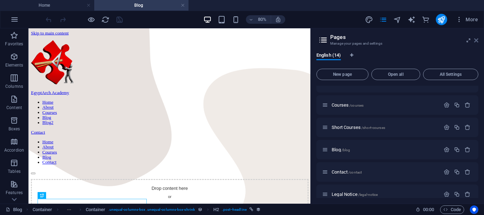
scroll to position [0, 0]
drag, startPoint x: 476, startPoint y: 41, endPoint x: 344, endPoint y: 38, distance: 132.1
click at [476, 41] on icon at bounding box center [476, 41] width 4 height 6
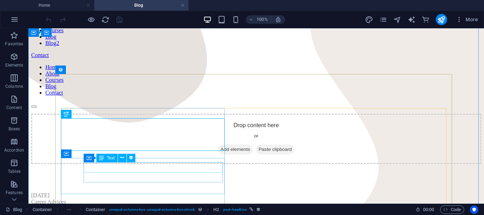
scroll to position [83, 0]
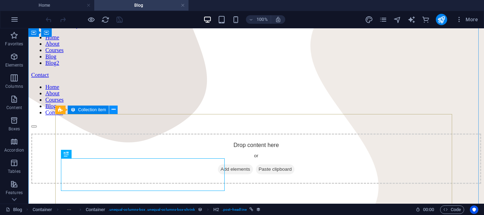
click at [115, 108] on icon at bounding box center [114, 109] width 4 height 7
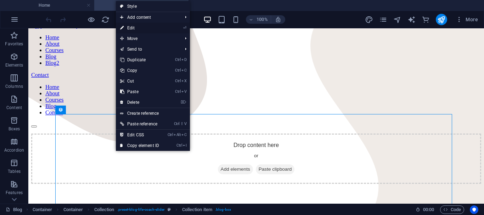
click at [133, 28] on link "⏎ Edit" at bounding box center [139, 28] width 47 height 11
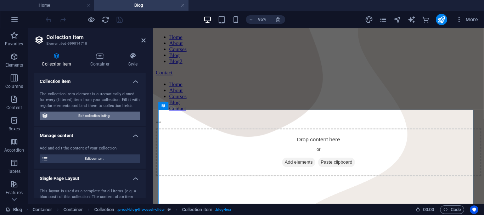
click at [73, 116] on span "Edit collection listing" at bounding box center [93, 116] width 87 height 8
select select "[DOMAIN_NAME]_ASC"
select select "[DOMAIN_NAME]"
select select "columns.status"
select select "columns.publishing_date"
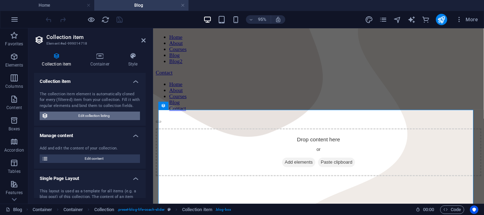
select select "past"
select select "columns.featured"
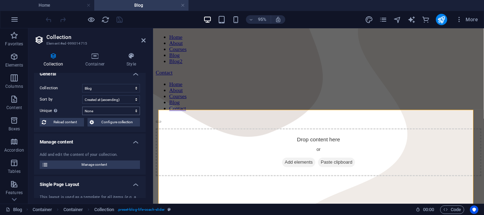
scroll to position [8, 0]
click at [459, 18] on icon "button" at bounding box center [458, 19] width 7 height 7
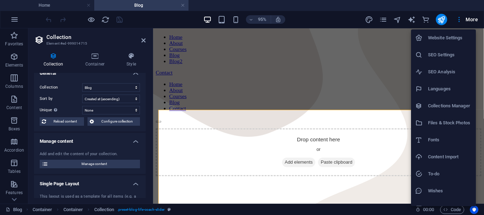
click at [444, 40] on h6 "Website Settings" at bounding box center [450, 38] width 44 height 8
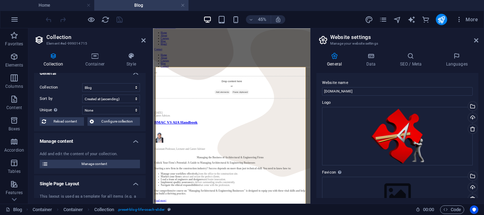
click at [440, 97] on div "Website name [DOMAIN_NAME] Logo Drag files here, click to choose files or selec…" at bounding box center [397, 135] width 162 height 125
click at [460, 18] on icon "button" at bounding box center [458, 19] width 7 height 7
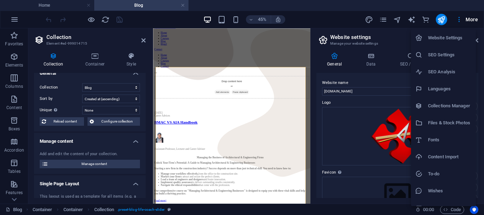
click at [321, 16] on div at bounding box center [242, 107] width 484 height 215
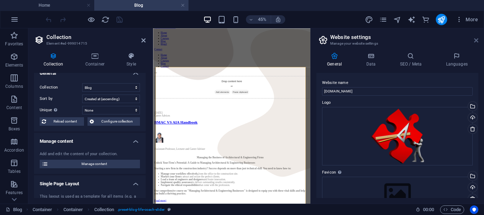
click at [477, 40] on icon at bounding box center [476, 41] width 4 height 6
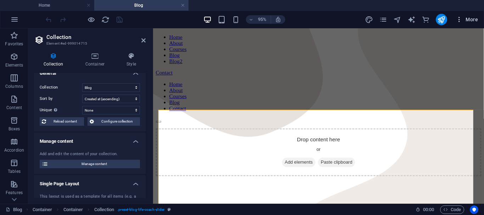
click at [461, 19] on icon "button" at bounding box center [458, 19] width 7 height 7
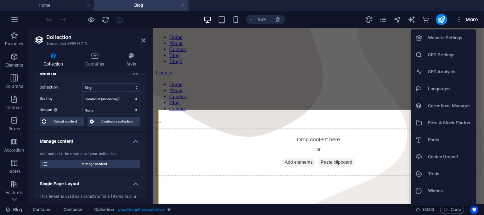
click at [461, 19] on div at bounding box center [242, 107] width 484 height 215
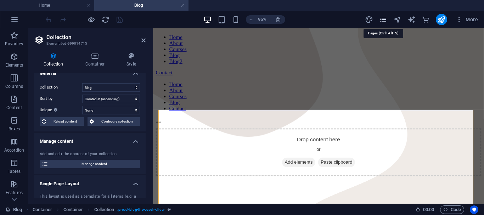
click at [382, 22] on icon "pages" at bounding box center [383, 20] width 8 height 8
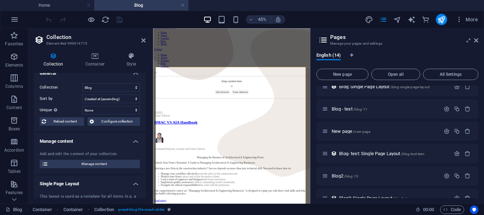
scroll to position [188, 0]
click at [338, 173] on span "Blog2 /blog-13" at bounding box center [344, 174] width 27 height 5
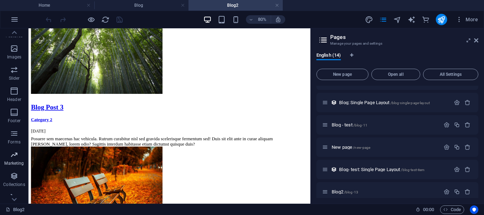
scroll to position [165, 0]
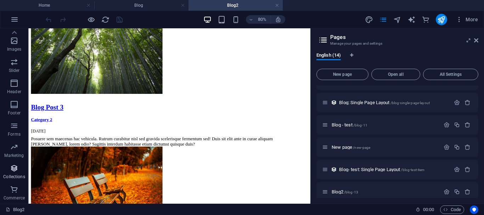
click at [16, 170] on icon "button" at bounding box center [14, 168] width 8 height 8
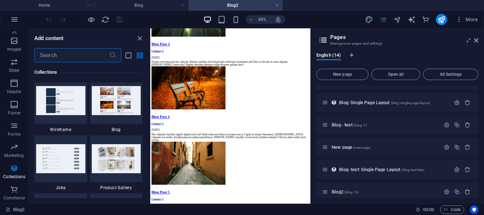
scroll to position [6503, 0]
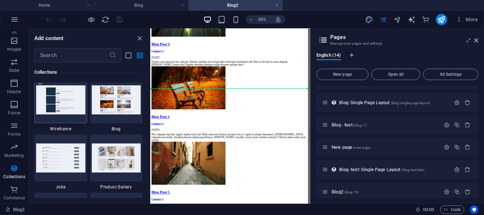
click at [69, 107] on img at bounding box center [60, 99] width 49 height 29
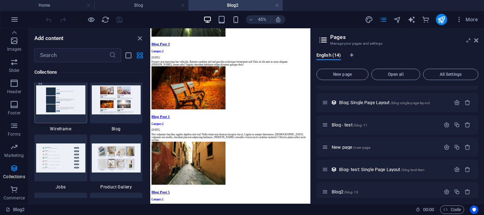
click at [51, 96] on img at bounding box center [60, 99] width 49 height 29
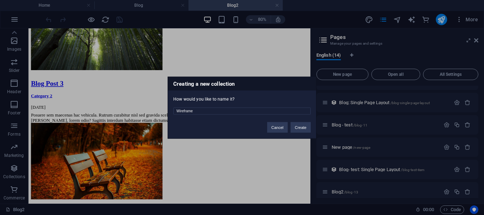
scroll to position [708, 0]
click at [297, 130] on button "Create" at bounding box center [300, 127] width 20 height 11
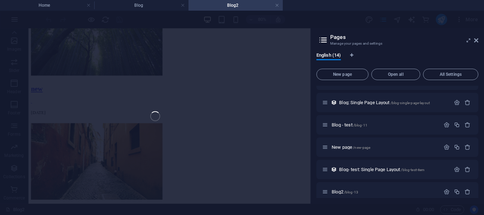
scroll to position [729, 0]
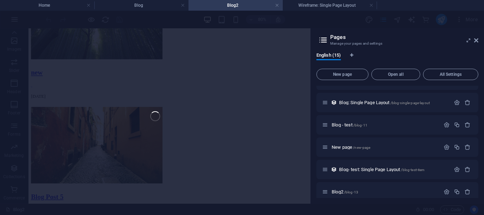
select select "68dcfeaca52923784f01b394"
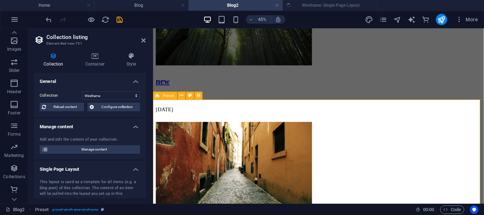
scroll to position [822, 0]
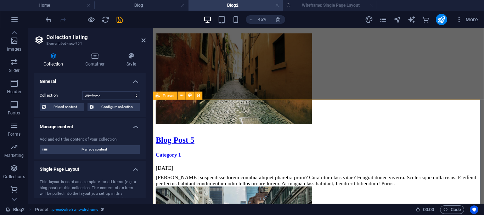
select select "createdAt_DESC"
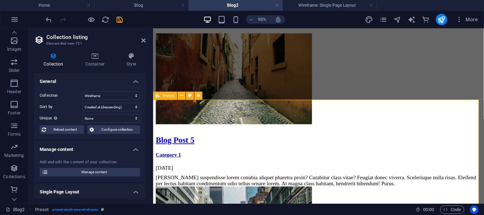
scroll to position [0, 0]
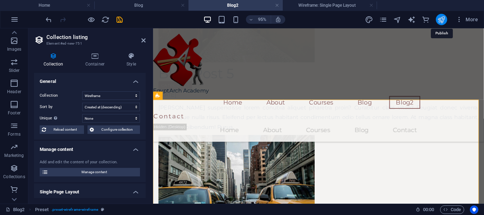
click at [443, 19] on icon "publish" at bounding box center [441, 20] width 8 height 8
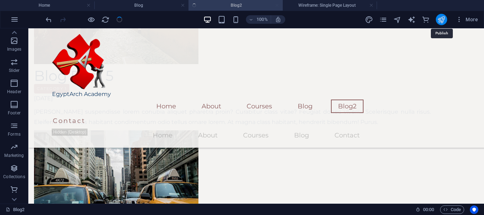
scroll to position [801, 0]
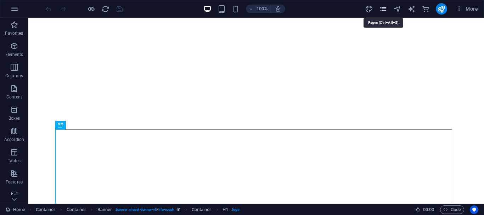
click at [385, 9] on icon "pages" at bounding box center [383, 9] width 8 height 8
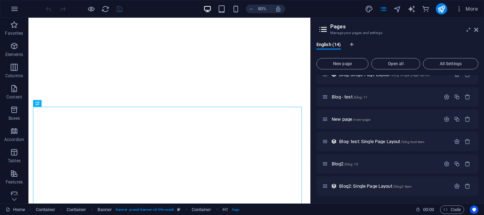
scroll to position [189, 0]
click at [336, 162] on span "Blog2 /blog-13" at bounding box center [344, 162] width 27 height 5
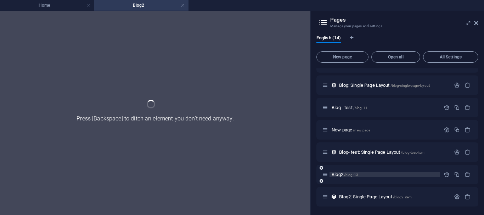
click at [336, 162] on div "Home / About /about Courses /courses Short Courses /short-courses Blog /blog Co…" at bounding box center [397, 51] width 162 height 309
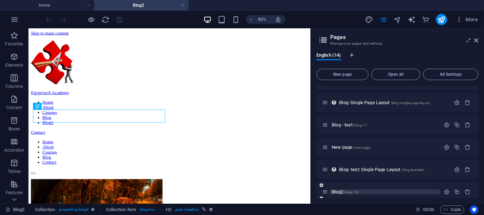
scroll to position [122, 0]
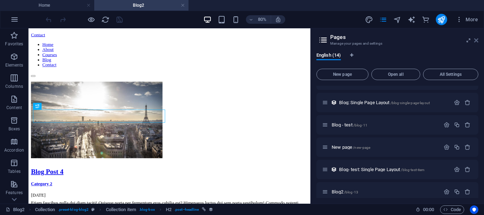
click at [474, 40] on icon at bounding box center [476, 41] width 4 height 6
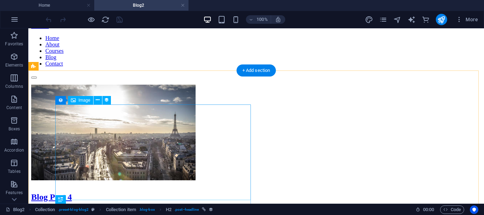
scroll to position [0, 0]
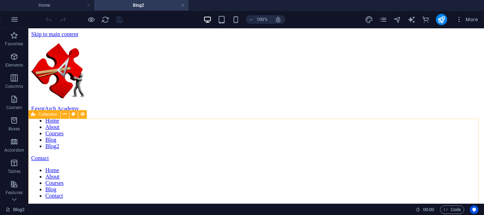
click at [48, 116] on span "Collection" at bounding box center [48, 114] width 19 height 4
click at [64, 113] on icon at bounding box center [65, 113] width 4 height 7
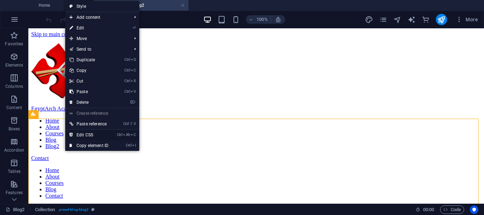
click at [79, 132] on link "Ctrl Alt C Edit CSS" at bounding box center [88, 135] width 47 height 11
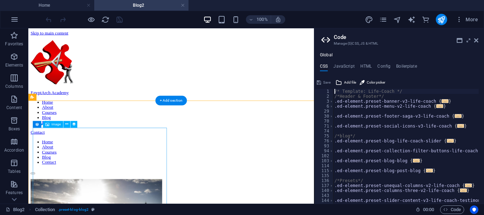
type textarea "@include blog;"
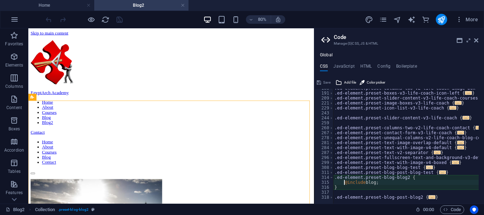
scroll to position [143, 0]
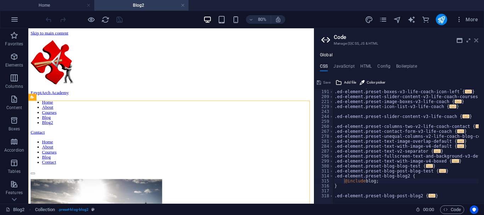
click at [475, 41] on icon at bounding box center [476, 41] width 4 height 6
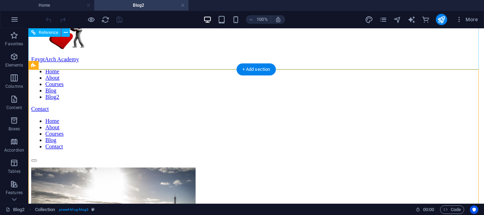
scroll to position [50, 0]
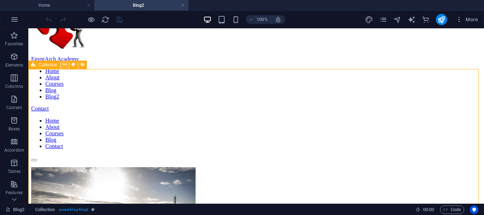
click at [64, 65] on icon at bounding box center [65, 64] width 4 height 7
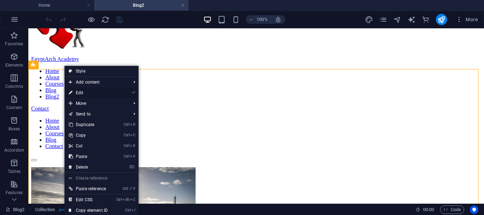
click at [79, 90] on link "⏎ Edit" at bounding box center [87, 92] width 47 height 11
select select "68dcf6eee586035d92014f14"
select select "rand()_ASC"
select select "columns.content"
select select "columns.status"
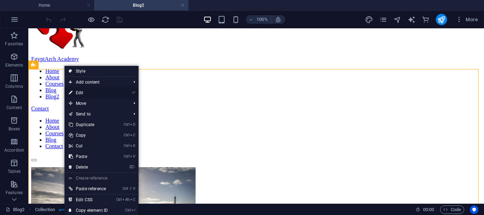
select select "columns.publishing_date"
select select "past"
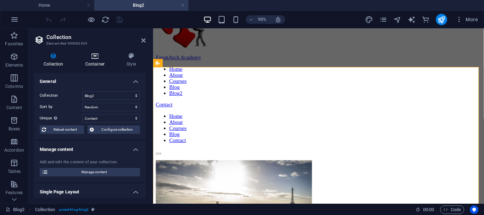
click at [95, 59] on h4 "Container" at bounding box center [96, 59] width 41 height 15
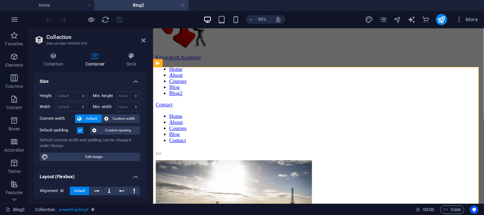
click at [89, 119] on span "Default" at bounding box center [92, 118] width 16 height 8
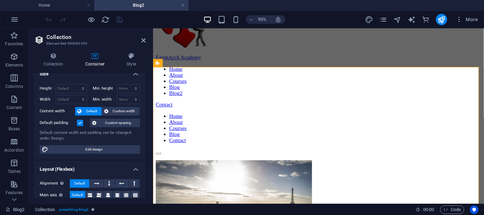
scroll to position [0, 0]
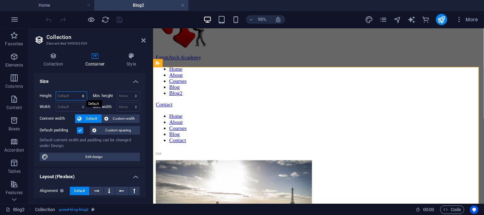
click at [68, 95] on select "Default px rem % vh vw" at bounding box center [71, 96] width 31 height 8
click at [56, 92] on select "Default px rem % vh vw" at bounding box center [71, 96] width 31 height 8
select select "DISABLED_OPTION_VALUE"
click at [115, 96] on label "Min. height" at bounding box center [105, 96] width 24 height 4
click at [121, 95] on select "None px rem % vh vw" at bounding box center [128, 96] width 23 height 8
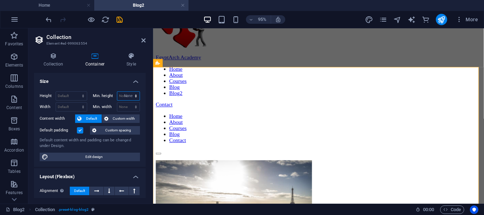
click at [117, 92] on select "None px rem % vh vw" at bounding box center [128, 96] width 23 height 8
select select "DISABLED_OPTION_VALUE"
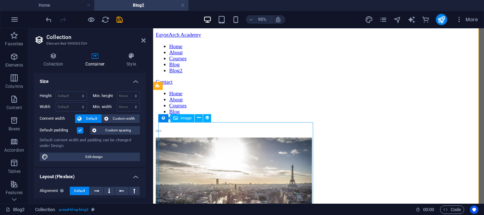
scroll to position [8, 0]
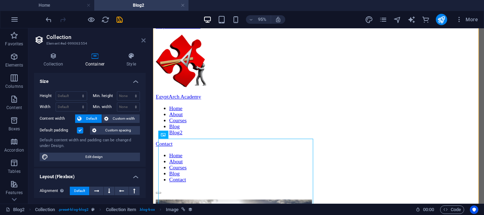
click at [142, 38] on icon at bounding box center [143, 41] width 4 height 6
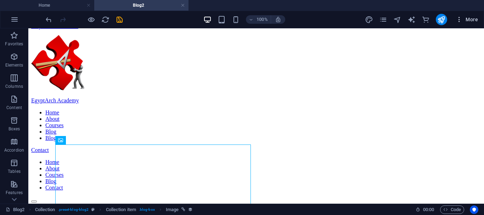
click at [458, 18] on icon "button" at bounding box center [458, 19] width 7 height 7
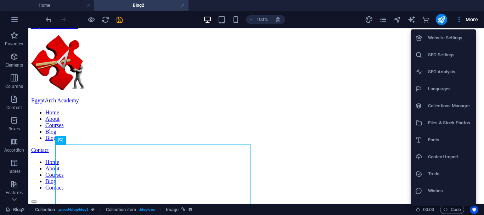
click at [458, 18] on div at bounding box center [242, 107] width 484 height 215
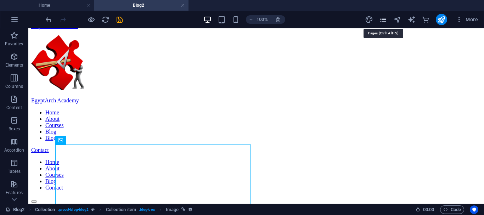
click at [382, 22] on icon "pages" at bounding box center [383, 20] width 8 height 8
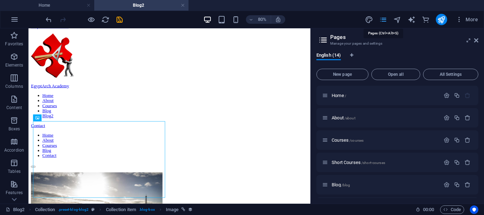
click at [382, 22] on icon "pages" at bounding box center [383, 20] width 8 height 8
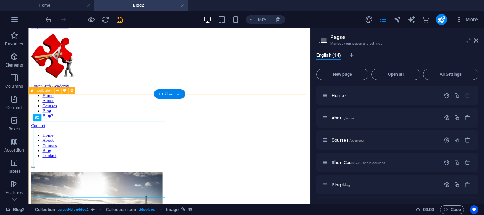
drag, startPoint x: 475, startPoint y: 60, endPoint x: 304, endPoint y: 130, distance: 185.4
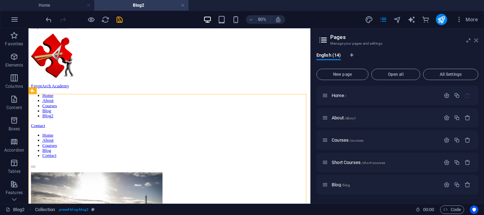
click at [475, 40] on icon at bounding box center [476, 41] width 4 height 6
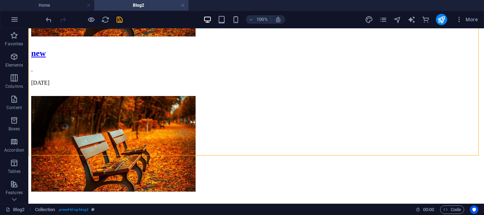
scroll to position [755, 0]
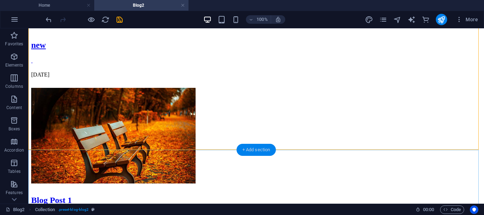
click at [251, 151] on div "+ Add section" at bounding box center [255, 150] width 39 height 12
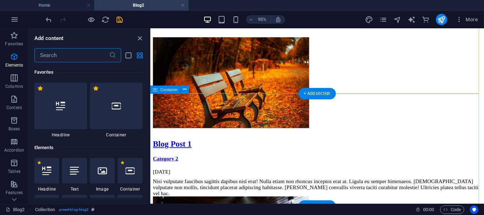
scroll to position [1239, 0]
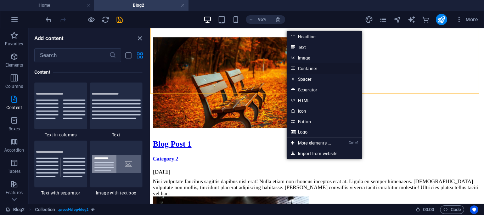
click at [312, 66] on link "Container" at bounding box center [323, 68] width 75 height 11
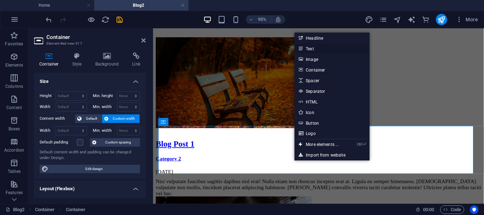
click at [315, 48] on link "Text" at bounding box center [331, 48] width 75 height 11
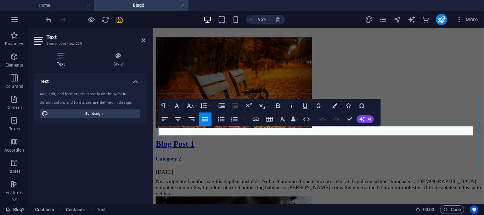
click at [120, 17] on icon "save" at bounding box center [119, 20] width 8 height 8
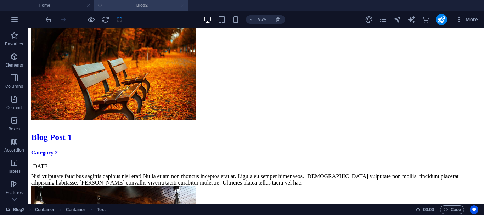
scroll to position [808, 0]
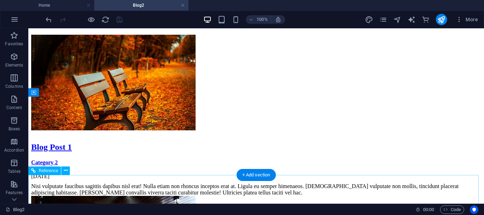
click at [216, 207] on div "Blog2" at bounding box center [208, 209] width 404 height 8
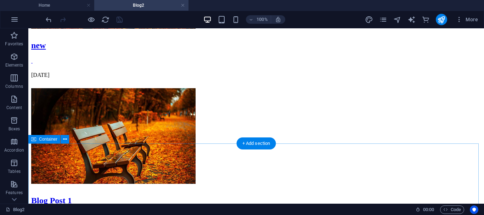
scroll to position [761, 0]
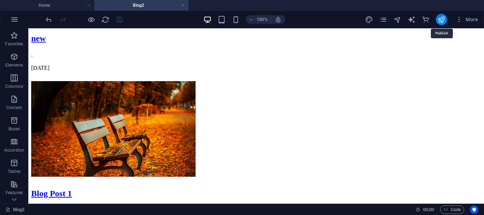
click at [441, 19] on icon "publish" at bounding box center [441, 20] width 8 height 8
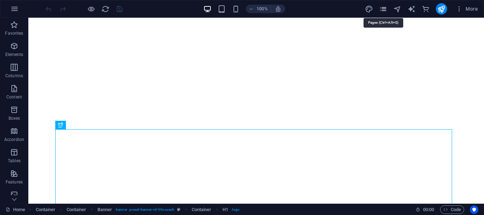
click at [382, 8] on icon "pages" at bounding box center [383, 9] width 8 height 8
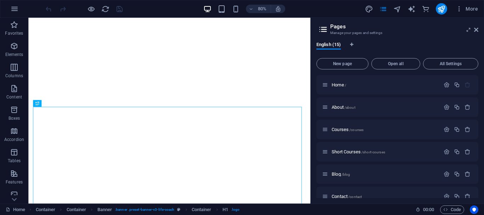
click at [321, 29] on icon at bounding box center [323, 29] width 11 height 10
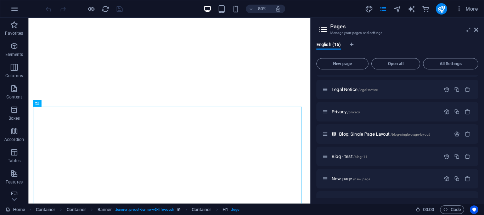
scroll to position [130, 0]
drag, startPoint x: 351, startPoint y: 125, endPoint x: 354, endPoint y: 67, distance: 57.4
click at [354, 67] on div "New page Open all All Settings Home / About /about Courses /courses Short Cours…" at bounding box center [397, 126] width 162 height 143
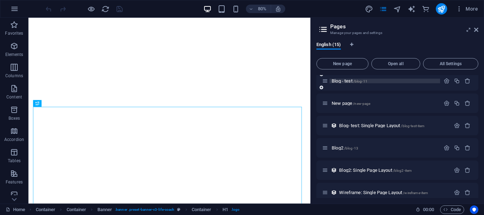
scroll to position [212, 0]
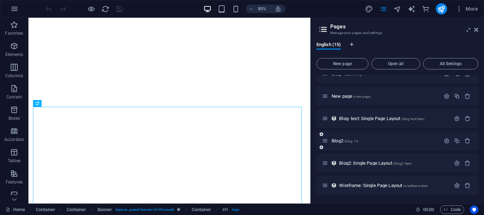
click at [326, 143] on icon at bounding box center [325, 141] width 6 height 6
click at [338, 140] on span "Blog2 /blog-13" at bounding box center [344, 140] width 27 height 5
click at [338, 140] on div "Home / About /about Courses /courses Short Courses /short-courses Blog /blog Co…" at bounding box center [397, 29] width 162 height 332
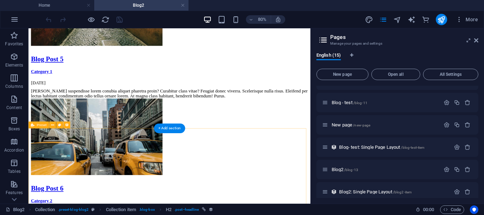
scroll to position [735, 0]
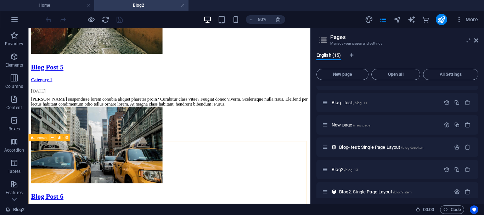
click at [52, 139] on icon at bounding box center [52, 138] width 3 height 6
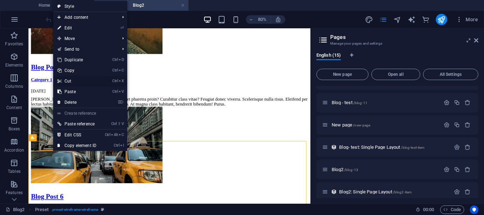
click at [66, 81] on link "Ctrl X Cut" at bounding box center [76, 81] width 47 height 11
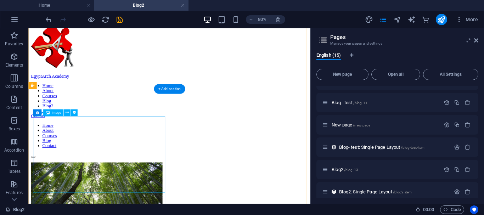
scroll to position [22, 0]
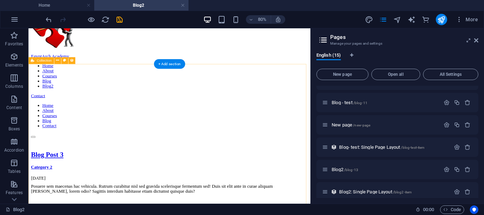
scroll to position [0, 0]
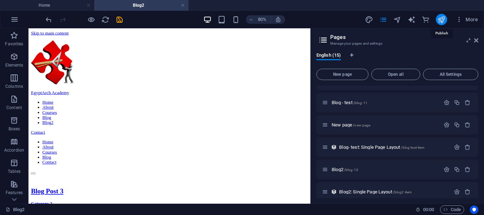
click at [438, 19] on icon "publish" at bounding box center [441, 20] width 8 height 8
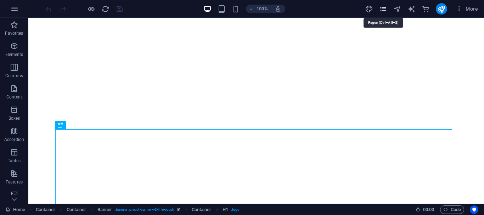
click at [384, 11] on icon "pages" at bounding box center [383, 9] width 8 height 8
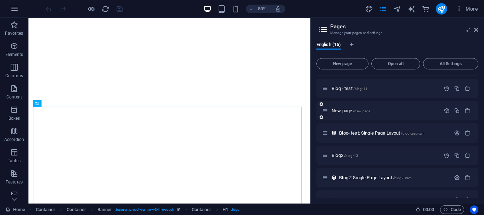
scroll to position [198, 0]
click at [337, 154] on span "Blog2 /blog-13" at bounding box center [344, 154] width 27 height 5
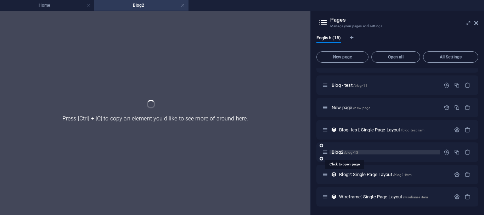
click at [337, 154] on span "Blog2 /blog-13" at bounding box center [344, 151] width 27 height 5
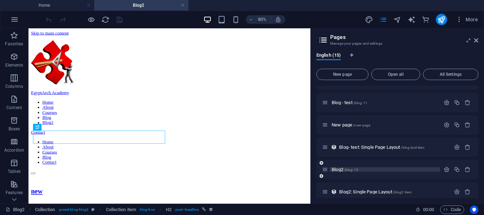
scroll to position [0, 0]
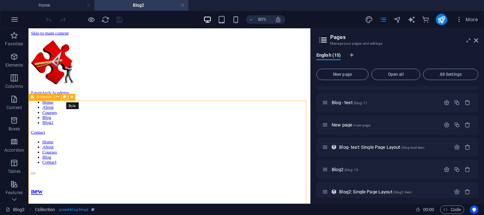
click at [65, 97] on icon at bounding box center [64, 97] width 3 height 6
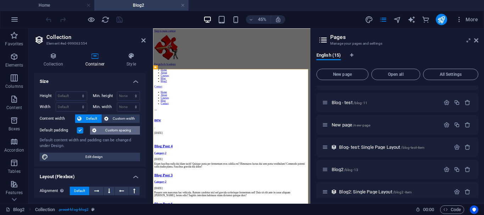
click at [123, 129] on span "Custom spacing" at bounding box center [117, 130] width 39 height 8
click at [80, 129] on label at bounding box center [80, 130] width 6 height 6
click at [0, 0] on input "Default padding" at bounding box center [0, 0] width 0 height 0
click at [80, 129] on label at bounding box center [80, 130] width 6 height 6
click at [0, 0] on input "Default padding" at bounding box center [0, 0] width 0 height 0
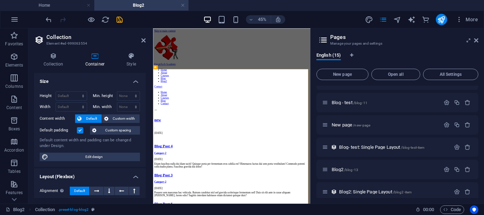
click at [80, 129] on label at bounding box center [80, 130] width 6 height 6
click at [0, 0] on input "Default padding" at bounding box center [0, 0] width 0 height 0
click at [126, 118] on span "Custom width" at bounding box center [123, 118] width 27 height 8
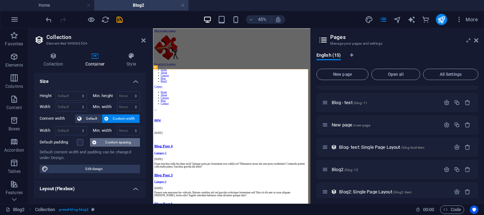
click at [122, 140] on span "Custom spacing" at bounding box center [117, 142] width 39 height 8
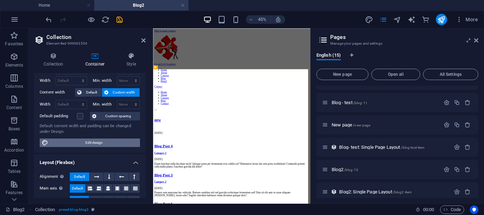
scroll to position [62, 0]
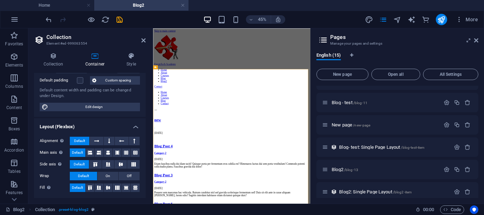
click at [113, 124] on h4 "Layout (Flexbox)" at bounding box center [90, 124] width 112 height 13
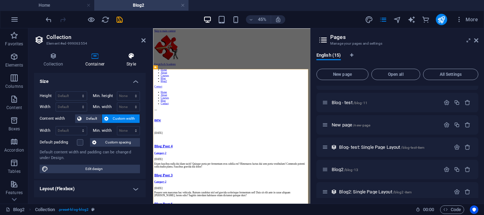
click at [131, 53] on icon at bounding box center [131, 55] width 29 height 7
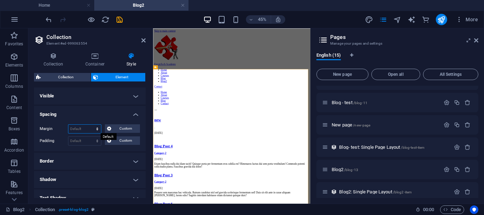
click at [93, 130] on select "Default auto px % rem vw vh Custom" at bounding box center [84, 129] width 33 height 8
select select "px"
click at [90, 125] on select "Default auto px % rem vw vh Custom" at bounding box center [84, 129] width 33 height 8
type input "0"
click at [90, 142] on select "Default px rem % vh vw Custom" at bounding box center [84, 141] width 33 height 8
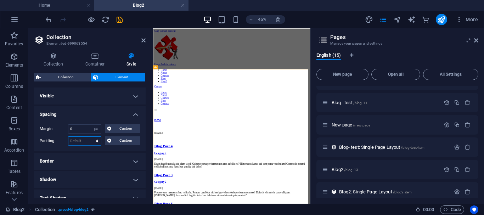
select select "px"
click at [90, 137] on select "Default px rem % vh vw Custom" at bounding box center [84, 141] width 33 height 8
type input "0"
drag, startPoint x: 80, startPoint y: 127, endPoint x: 62, endPoint y: 126, distance: 17.8
click at [62, 126] on div "Margin 0 Default auto px % rem vw vh Custom Custom" at bounding box center [90, 128] width 100 height 9
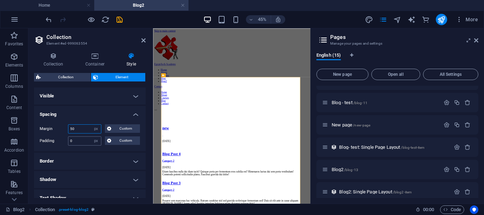
type input "50"
drag, startPoint x: 74, startPoint y: 138, endPoint x: 58, endPoint y: 138, distance: 16.3
click at [58, 138] on div "Padding 0 Default px rem % vh vw Custom Custom" at bounding box center [90, 140] width 100 height 9
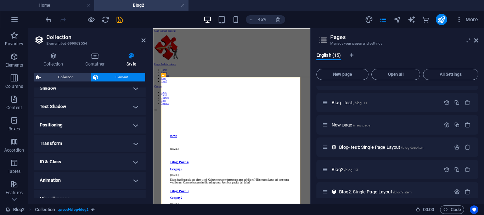
scroll to position [101, 0]
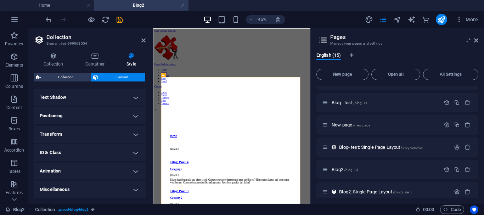
type input "50"
click at [93, 184] on h4 "Miscellaneous" at bounding box center [90, 189] width 112 height 17
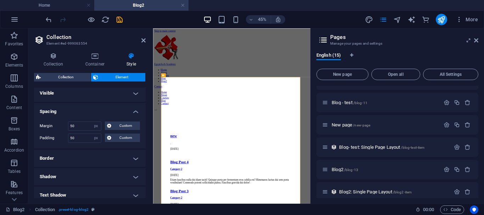
scroll to position [0, 0]
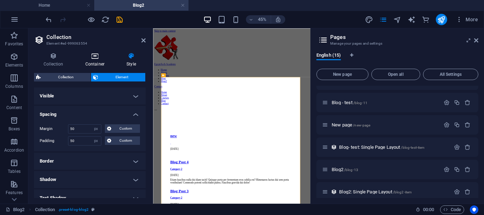
click at [97, 56] on icon at bounding box center [95, 55] width 38 height 7
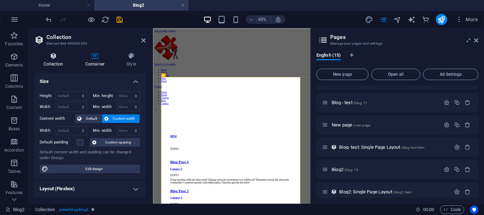
click at [58, 58] on icon at bounding box center [53, 55] width 39 height 7
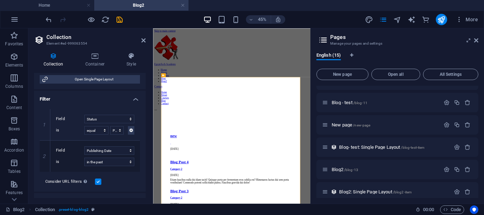
scroll to position [153, 0]
click at [101, 118] on select "Created at Updated at Name Slug Category Author Publishing Date Status" at bounding box center [109, 118] width 50 height 8
select select "updatedAt"
click at [84, 114] on select "Created at Updated at Name Slug Category Author Publishing Date Status" at bounding box center [109, 118] width 50 height 8
select select "past"
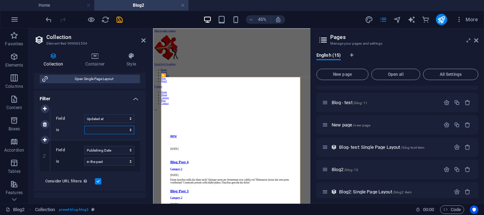
click at [99, 129] on select "in the past in the future before before or at after after or at" at bounding box center [109, 130] width 50 height 8
select select "68dcf6eee586035d92014f14"
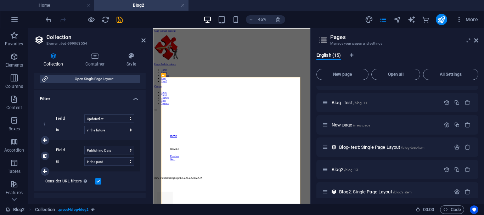
select select "columns.content"
select select "updatedAt"
select select "future"
select select "columns.publishing_date"
select select "past"
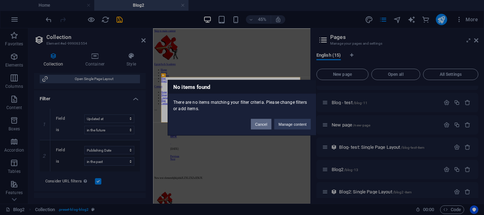
click at [262, 121] on button "Cancel" at bounding box center [261, 124] width 21 height 11
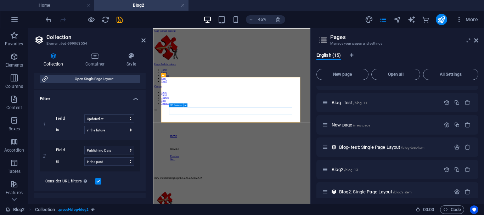
click at [75, 153] on label "Field" at bounding box center [70, 150] width 28 height 8
click at [84, 153] on select "Created at Updated at Name Slug Category Author Publishing Date Status" at bounding box center [109, 150] width 50 height 8
click at [143, 40] on icon at bounding box center [143, 41] width 4 height 6
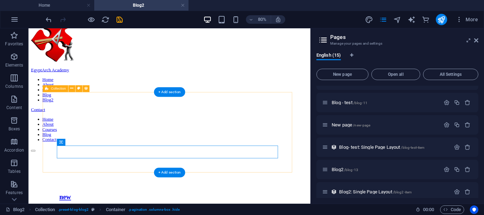
scroll to position [0, 0]
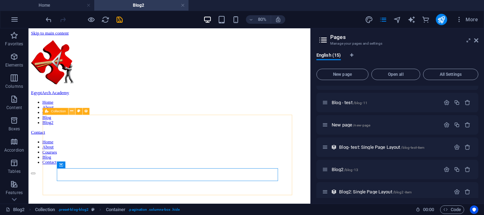
click at [70, 111] on icon at bounding box center [71, 111] width 3 height 6
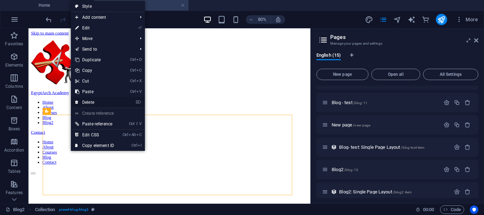
click at [86, 99] on link "⌦ Delete" at bounding box center [94, 102] width 47 height 11
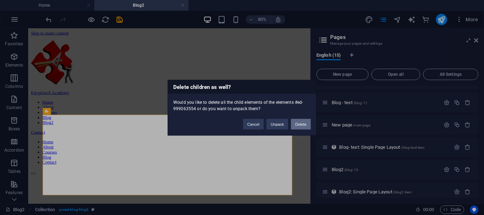
click at [301, 124] on button "Delete" at bounding box center [301, 124] width 20 height 11
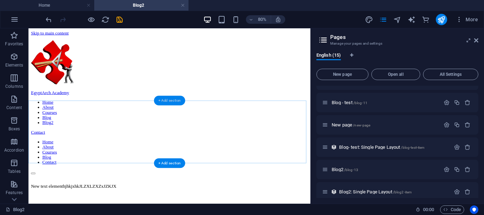
click at [165, 100] on div "+ Add section" at bounding box center [170, 101] width 32 height 10
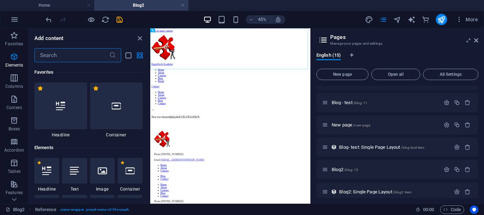
scroll to position [1239, 0]
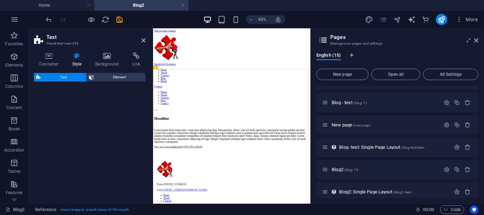
select select "rem"
select select "preset-text-v2-columns"
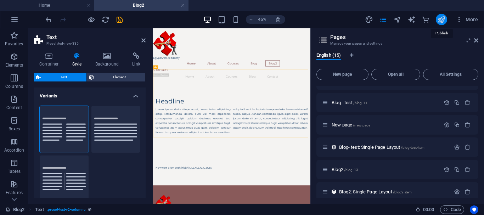
click at [441, 22] on icon "publish" at bounding box center [441, 20] width 8 height 8
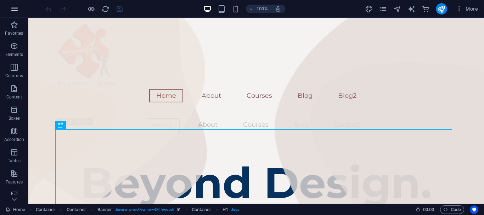
click at [14, 8] on icon "button" at bounding box center [14, 9] width 8 height 8
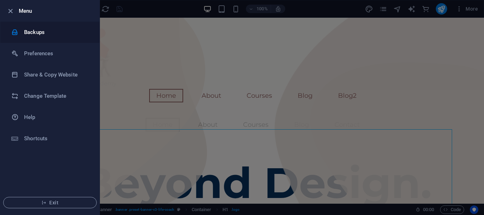
click at [39, 35] on h6 "Backups" at bounding box center [56, 32] width 65 height 8
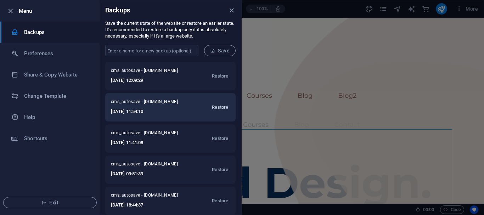
click at [224, 108] on span "Restore" at bounding box center [220, 107] width 16 height 8
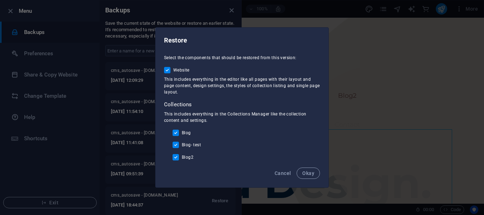
click at [176, 158] on input "Blog2" at bounding box center [176, 157] width 9 height 6
checkbox input "false"
click at [175, 146] on input "Blog- test" at bounding box center [176, 145] width 9 height 6
checkbox input "false"
click at [308, 174] on span "Okay" at bounding box center [308, 173] width 12 height 6
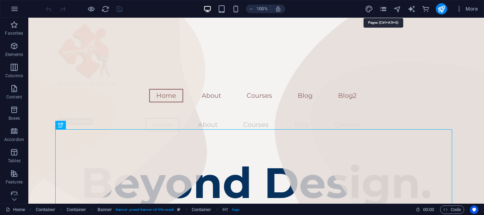
click at [384, 10] on icon "pages" at bounding box center [383, 9] width 8 height 8
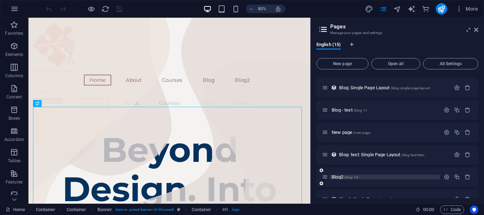
scroll to position [212, 0]
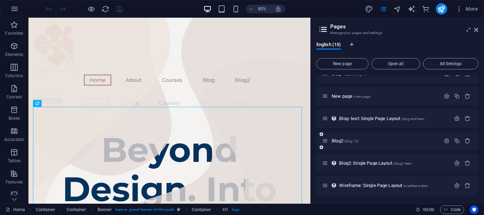
click at [338, 143] on div "Blog2 /blog-13" at bounding box center [381, 141] width 118 height 8
click at [338, 140] on span "Blog2 /blog-13" at bounding box center [344, 140] width 27 height 5
click at [338, 140] on div "Home / About /about Courses /courses Short Courses /short-courses Blog /blog Co…" at bounding box center [397, 29] width 162 height 332
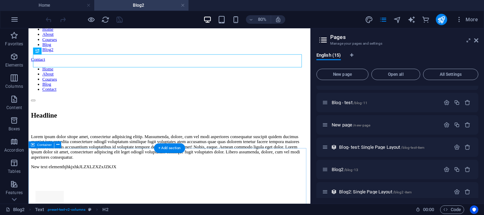
scroll to position [92, 0]
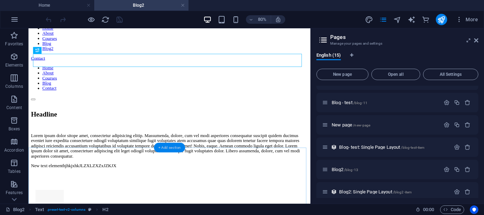
click at [168, 149] on div "+ Add section" at bounding box center [170, 148] width 32 height 10
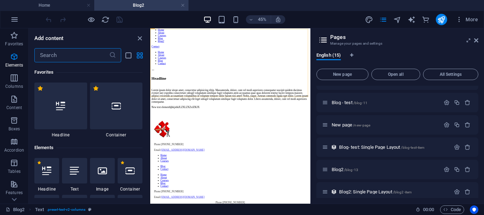
scroll to position [1239, 0]
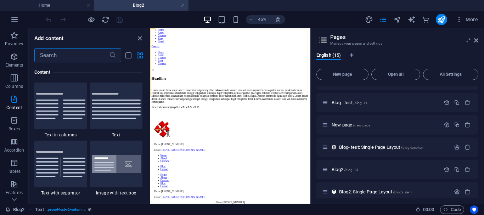
click at [92, 55] on input "text" at bounding box center [71, 55] width 75 height 14
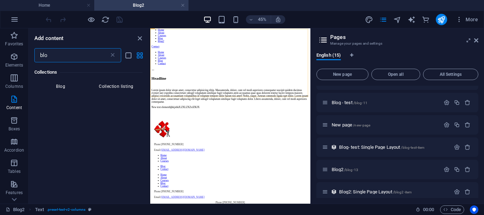
scroll to position [0, 0]
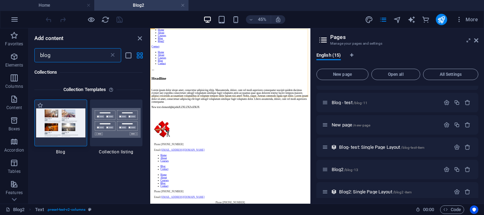
type input "blog"
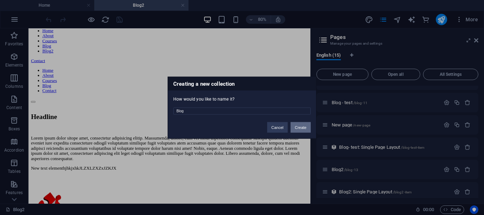
click at [294, 129] on button "Create" at bounding box center [300, 127] width 20 height 11
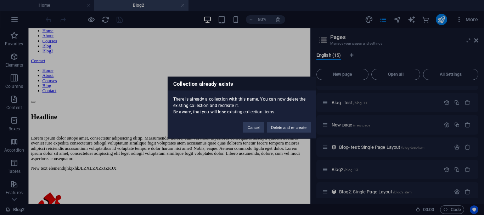
click at [294, 129] on button "Delete and re-create" at bounding box center [289, 127] width 44 height 11
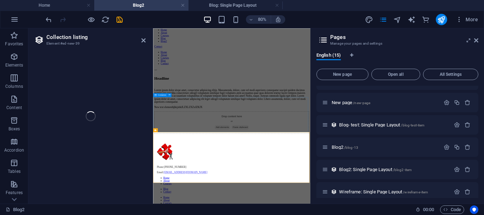
select select
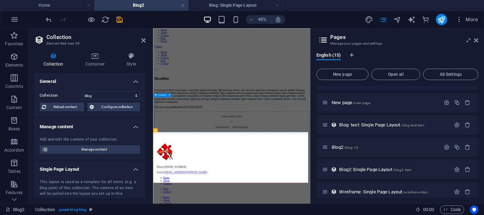
select select "columns.status"
select select "columns.publishing_date"
select select "past"
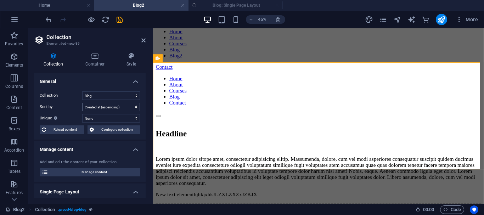
select select "columns.publishing_date_DESC"
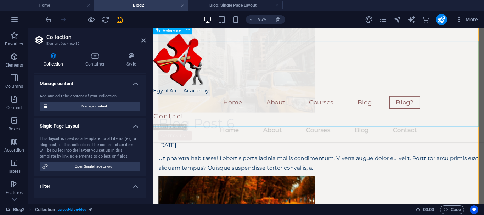
scroll to position [355, 0]
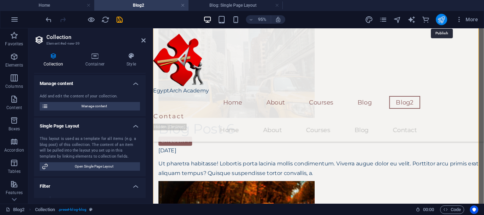
click at [438, 20] on icon "publish" at bounding box center [441, 20] width 8 height 8
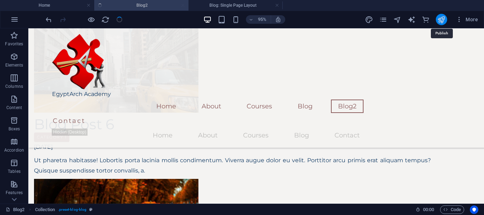
scroll to position [345, 0]
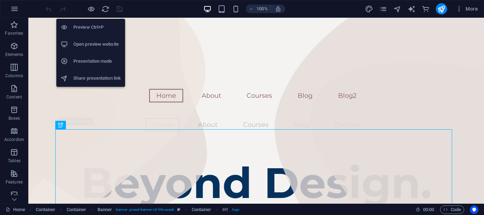
click at [94, 44] on h6 "Open preview website" at bounding box center [96, 44] width 47 height 8
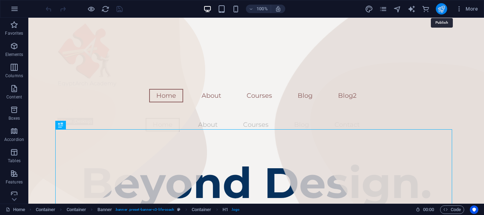
click at [442, 10] on icon "publish" at bounding box center [441, 9] width 8 height 8
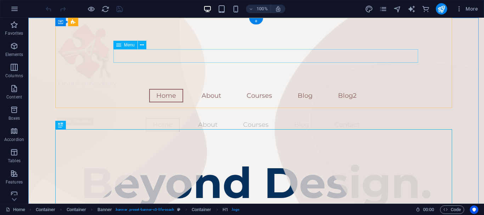
click at [345, 89] on nav "Home About Courses Blog Blog2" at bounding box center [256, 95] width 396 height 13
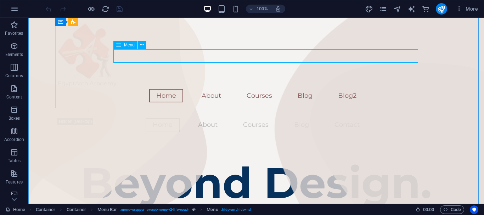
click at [120, 45] on icon at bounding box center [118, 45] width 5 height 8
click at [141, 44] on icon at bounding box center [142, 44] width 4 height 7
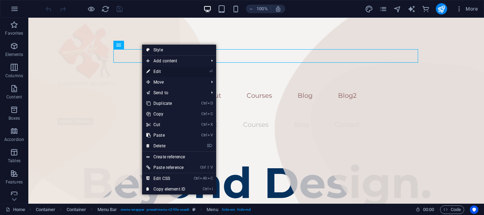
click at [158, 69] on link "⏎ Edit" at bounding box center [165, 71] width 47 height 11
select select
select select "1"
select select
select select "2"
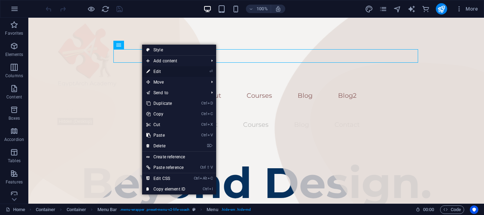
select select
select select "4"
select select
select select "10"
select select
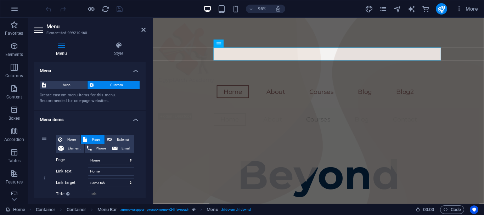
click at [134, 120] on h4 "Menu items" at bounding box center [90, 117] width 112 height 13
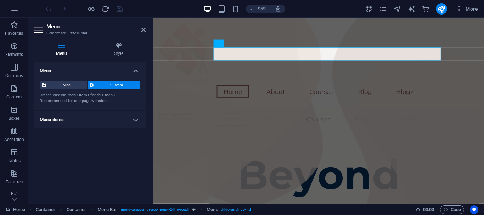
click at [134, 120] on h4 "Menu items" at bounding box center [90, 119] width 112 height 17
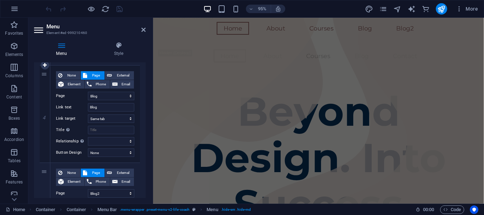
scroll to position [438, 0]
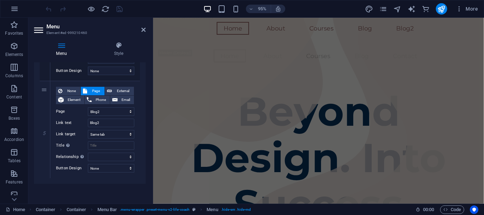
click at [82, 123] on label "Link text" at bounding box center [72, 123] width 32 height 8
click at [88, 123] on input "Blog2" at bounding box center [111, 123] width 46 height 8
click at [44, 130] on icon at bounding box center [45, 129] width 4 height 5
select select
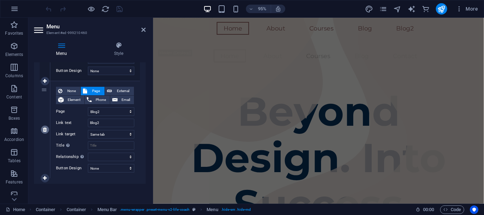
select select
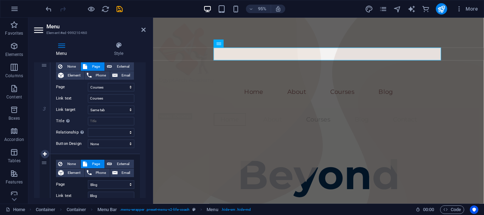
scroll to position [265, 0]
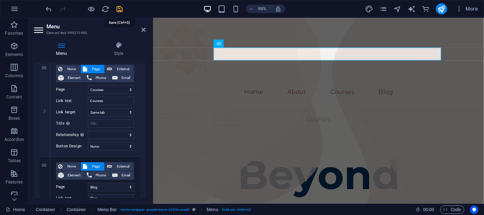
click at [122, 10] on icon "save" at bounding box center [119, 9] width 8 height 8
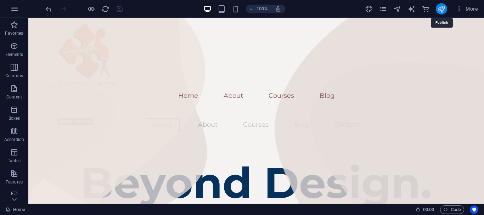
click at [440, 10] on icon "publish" at bounding box center [441, 9] width 8 height 8
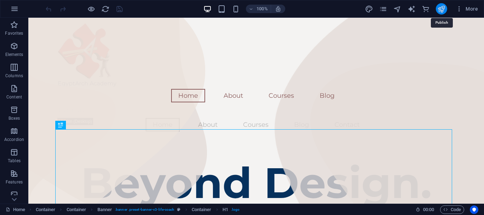
click at [439, 10] on icon "publish" at bounding box center [441, 9] width 8 height 8
click at [384, 11] on icon "pages" at bounding box center [383, 9] width 8 height 8
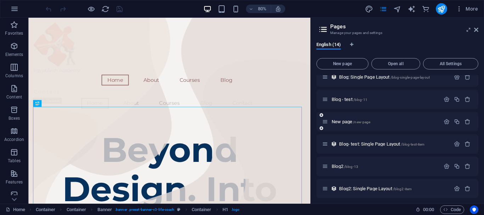
scroll to position [189, 0]
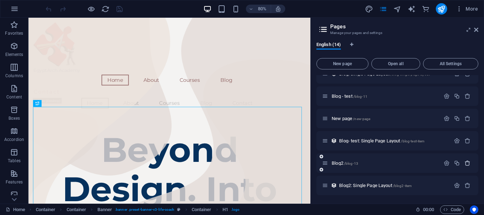
click at [467, 164] on icon "button" at bounding box center [467, 163] width 6 height 6
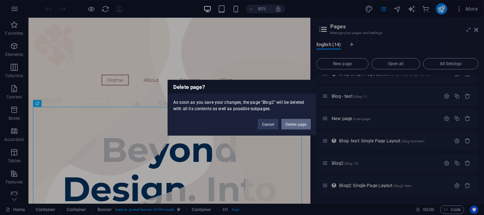
click at [305, 122] on button "Delete page" at bounding box center [295, 124] width 29 height 11
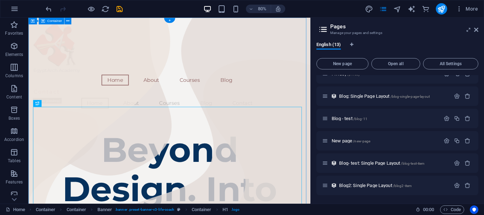
scroll to position [167, 0]
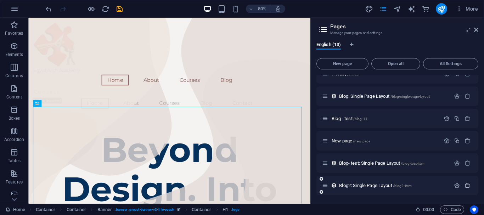
click at [467, 187] on icon "button" at bounding box center [467, 185] width 6 height 6
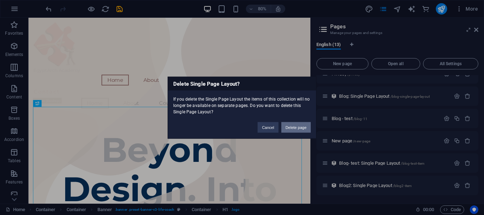
click at [298, 125] on button "Delete page" at bounding box center [295, 127] width 29 height 11
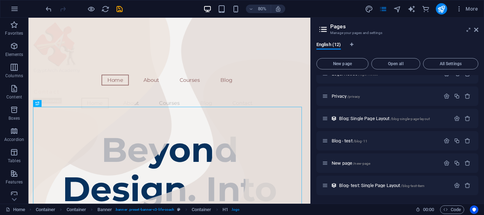
scroll to position [145, 0]
click at [465, 185] on icon "button" at bounding box center [467, 185] width 6 height 6
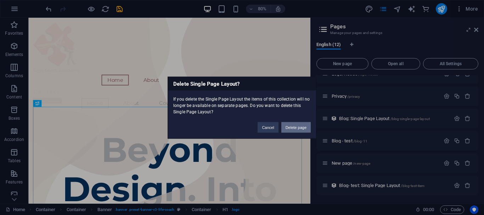
click at [289, 128] on button "Delete page" at bounding box center [295, 127] width 29 height 11
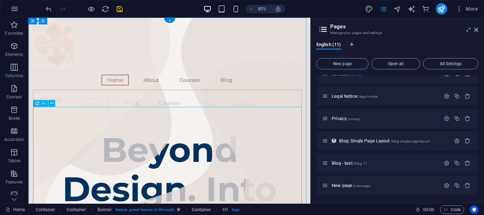
scroll to position [122, 0]
click at [464, 165] on icon "button" at bounding box center [467, 163] width 6 height 6
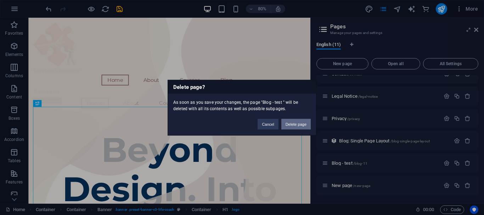
click at [285, 123] on button "Delete page" at bounding box center [295, 124] width 29 height 11
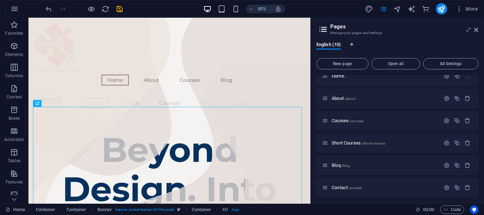
scroll to position [0, 0]
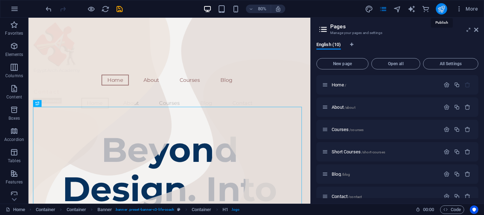
click at [443, 9] on icon "publish" at bounding box center [441, 9] width 8 height 8
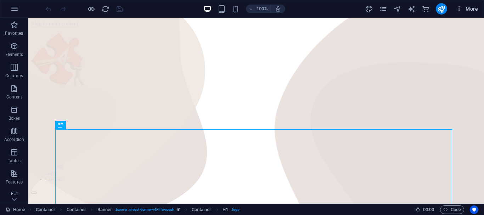
click at [471, 10] on span "More" at bounding box center [466, 8] width 22 height 7
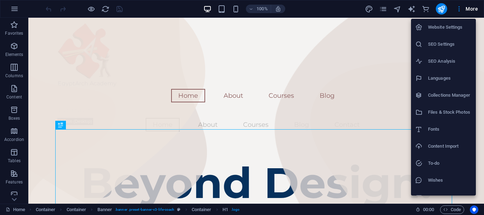
click at [454, 29] on h6 "Website Settings" at bounding box center [450, 27] width 44 height 8
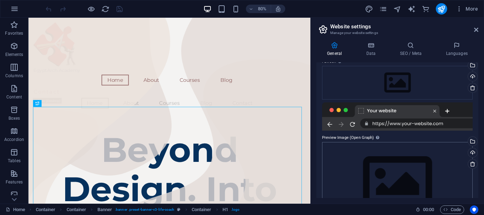
scroll to position [91, 0]
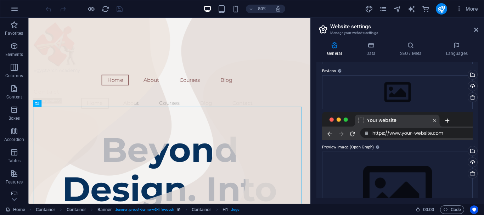
click at [392, 130] on div at bounding box center [397, 126] width 150 height 28
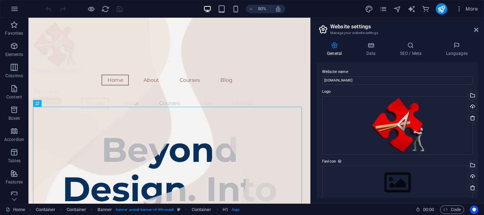
scroll to position [0, 0]
click at [324, 80] on input "[DOMAIN_NAME]" at bounding box center [397, 80] width 150 height 8
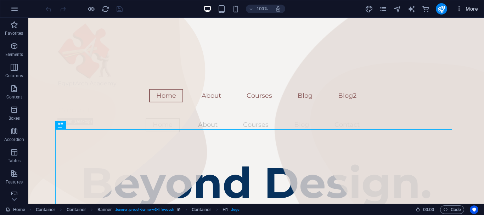
click at [472, 8] on span "More" at bounding box center [466, 8] width 22 height 7
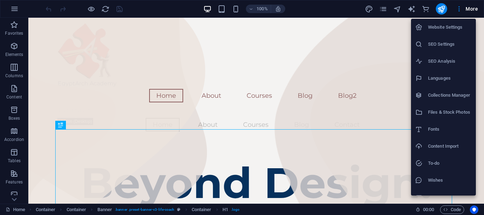
click at [440, 31] on h6 "Website Settings" at bounding box center [450, 27] width 44 height 8
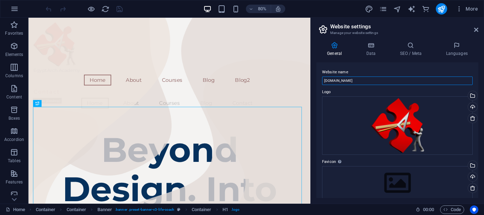
click at [349, 79] on input "[DOMAIN_NAME]" at bounding box center [397, 80] width 150 height 8
click at [323, 81] on input "[DOMAIN_NAME]" at bounding box center [397, 80] width 150 height 8
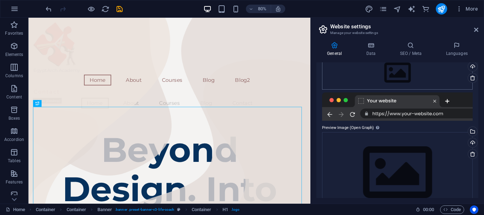
scroll to position [111, 0]
type input "[DOMAIN_NAME]"
click at [427, 113] on div at bounding box center [397, 106] width 150 height 28
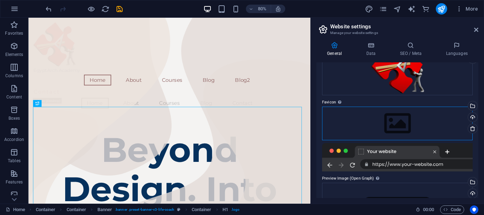
scroll to position [58, 0]
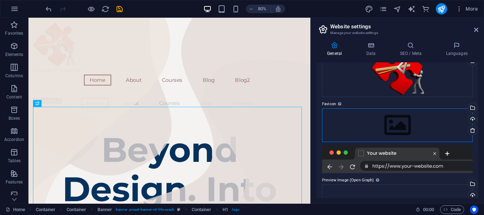
click at [427, 109] on div "Drag files here, click to choose files or select files from Files or our free s…" at bounding box center [397, 124] width 150 height 33
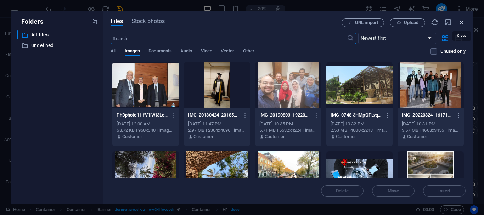
click at [461, 23] on icon "button" at bounding box center [461, 22] width 8 height 8
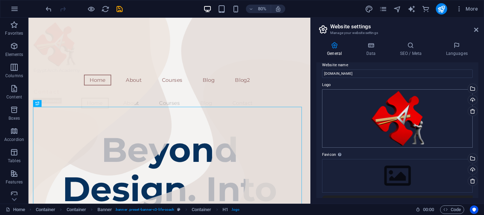
scroll to position [0, 0]
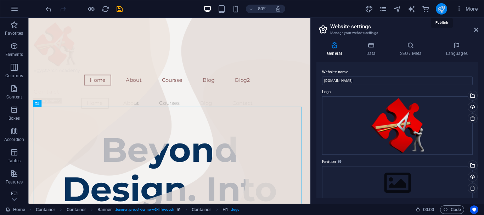
click at [440, 9] on icon "publish" at bounding box center [441, 9] width 8 height 8
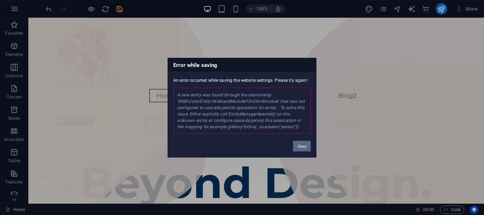
click at [304, 150] on button "Okay" at bounding box center [302, 146] width 18 height 11
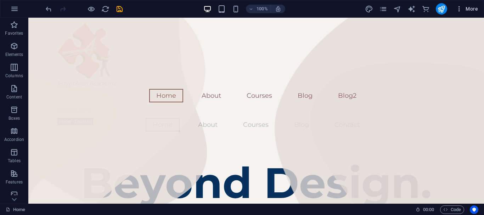
click at [476, 8] on span "More" at bounding box center [466, 8] width 22 height 7
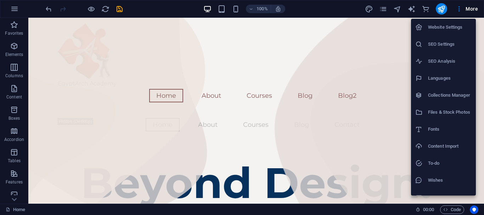
click at [455, 23] on h6 "Website Settings" at bounding box center [450, 27] width 44 height 8
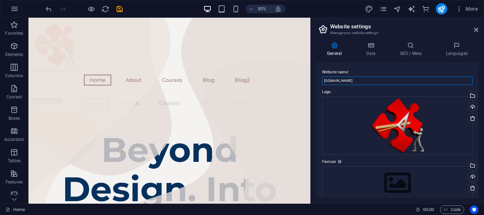
click at [333, 79] on input "[DOMAIN_NAME]" at bounding box center [397, 80] width 150 height 8
type input "[DOMAIN_NAME]"
click at [474, 33] on link at bounding box center [476, 30] width 4 height 6
